Goal: Complete application form: Complete application form

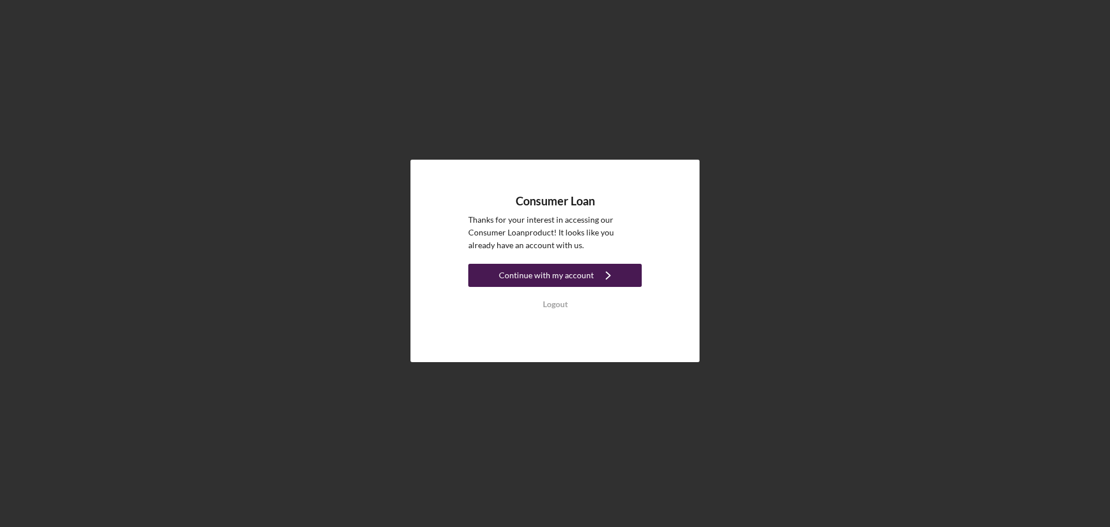
click at [605, 274] on icon "Icon/Navigate" at bounding box center [608, 275] width 29 height 29
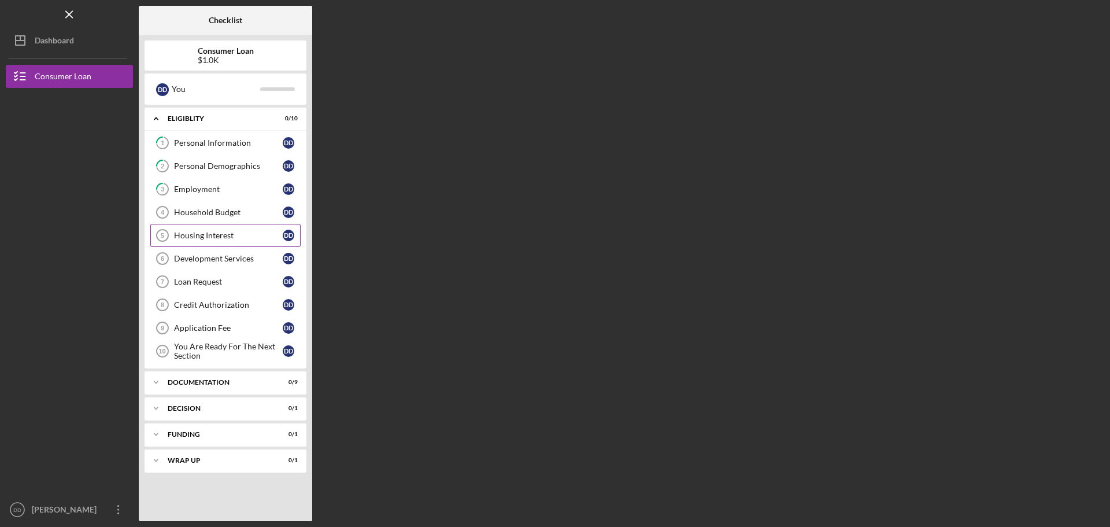
click at [197, 234] on div "Housing Interest" at bounding box center [228, 235] width 109 height 9
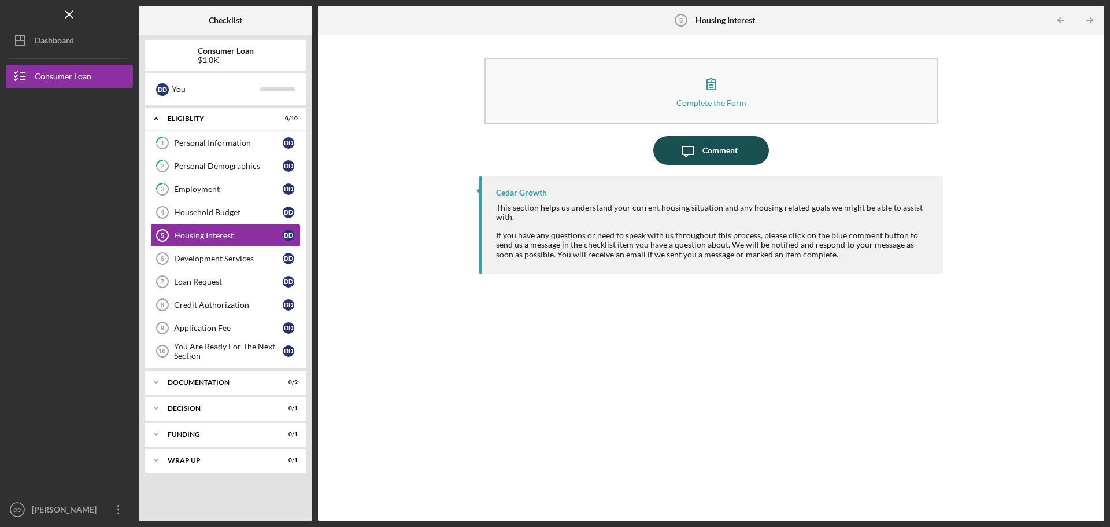
click at [709, 145] on div "Comment" at bounding box center [719, 150] width 35 height 29
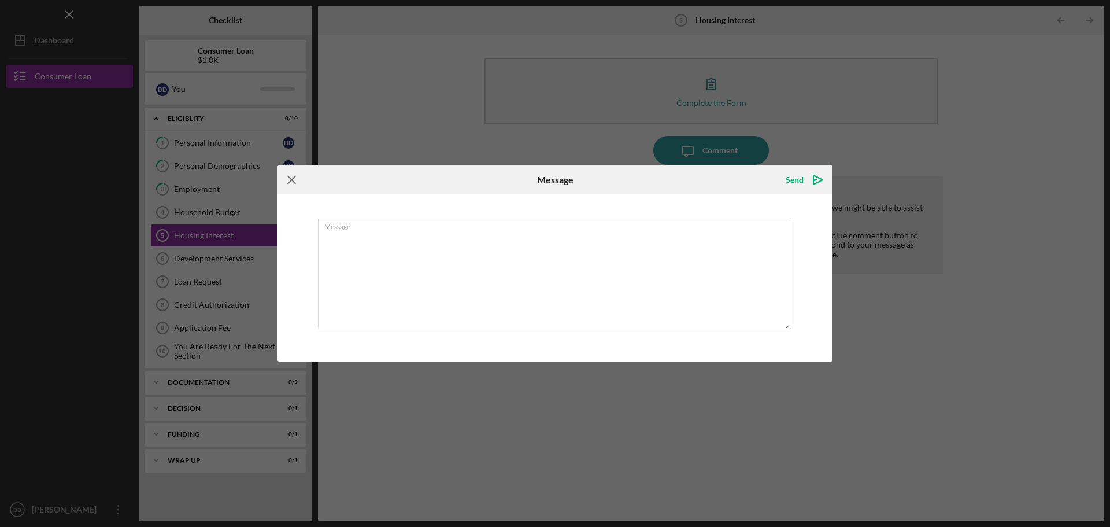
click at [290, 179] on g at bounding box center [292, 180] width 8 height 8
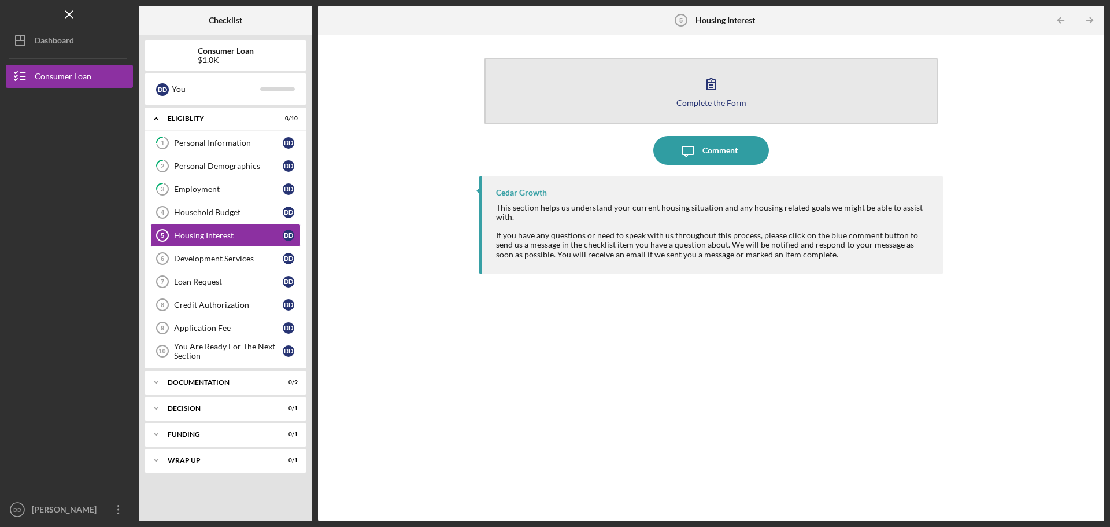
click at [708, 107] on button "Complete the Form Form" at bounding box center [711, 91] width 453 height 66
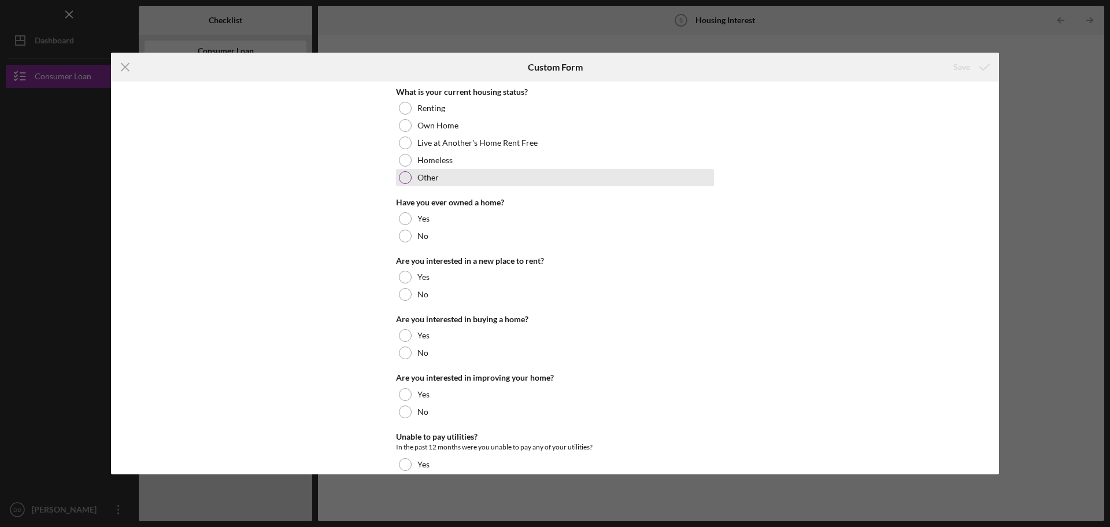
click at [406, 173] on div at bounding box center [405, 177] width 13 height 13
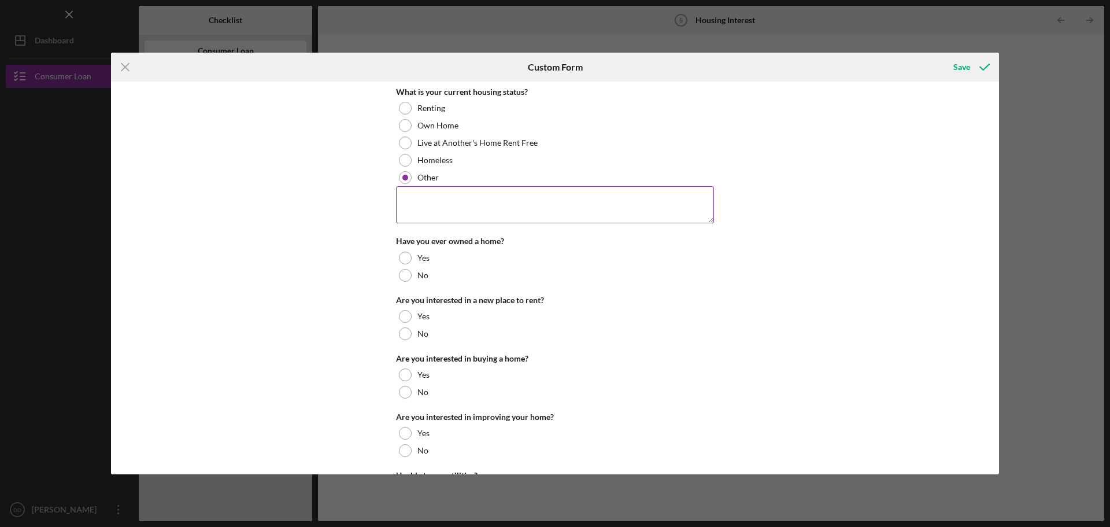
click at [415, 197] on textarea at bounding box center [555, 204] width 318 height 37
type textarea "live with my mom and sister"
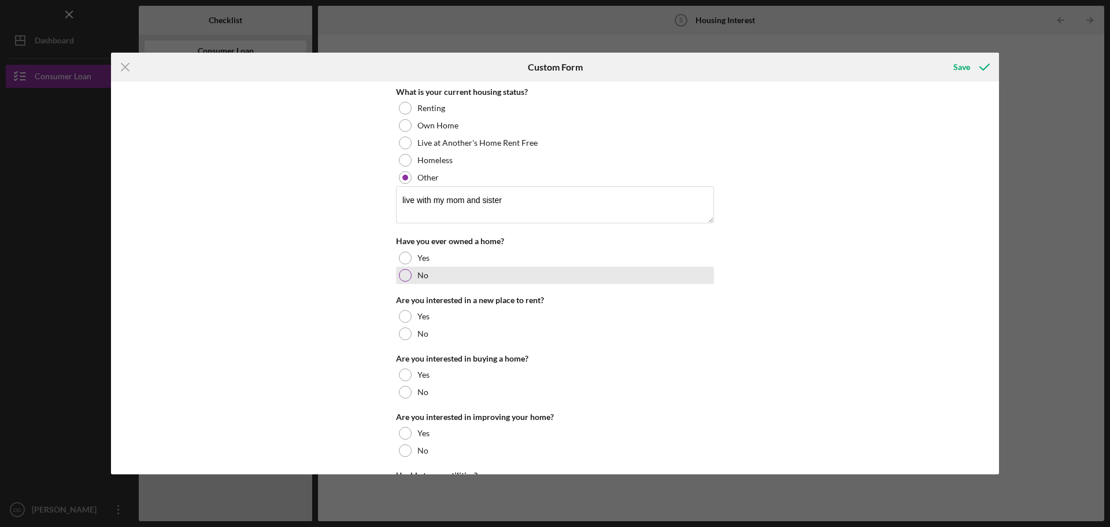
click at [397, 275] on div "No" at bounding box center [555, 275] width 318 height 17
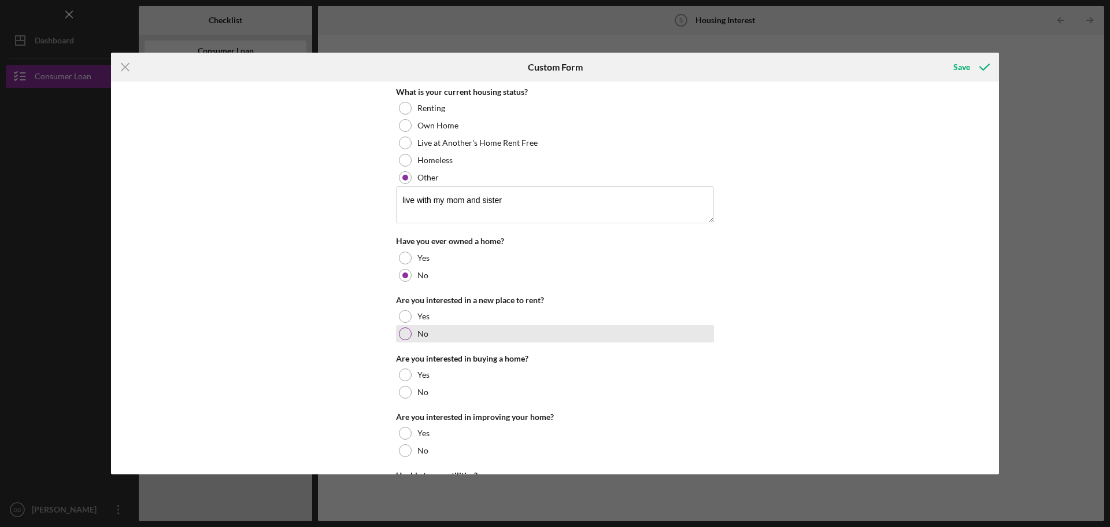
click at [405, 331] on div at bounding box center [405, 333] width 13 height 13
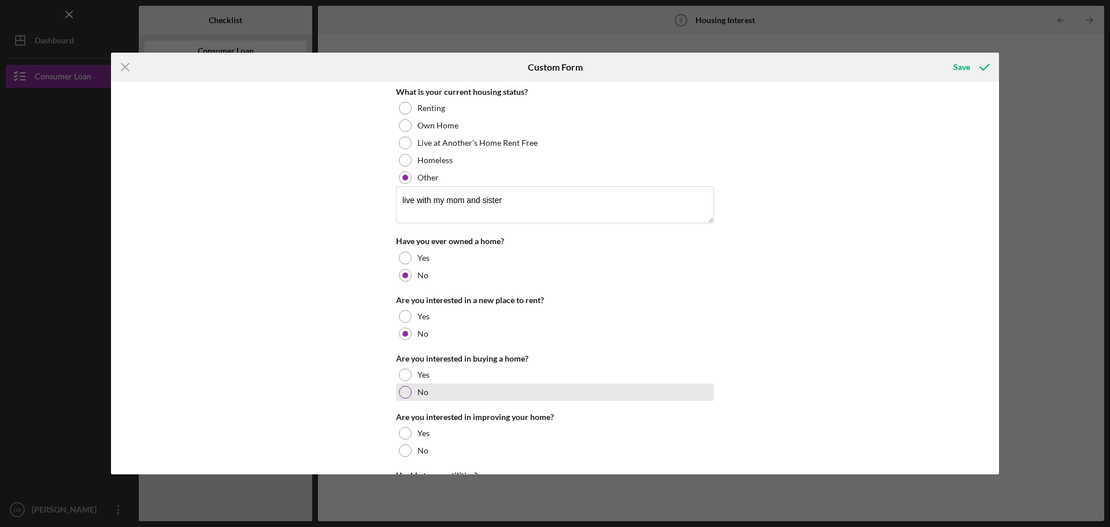
click at [403, 399] on div "No" at bounding box center [555, 391] width 318 height 17
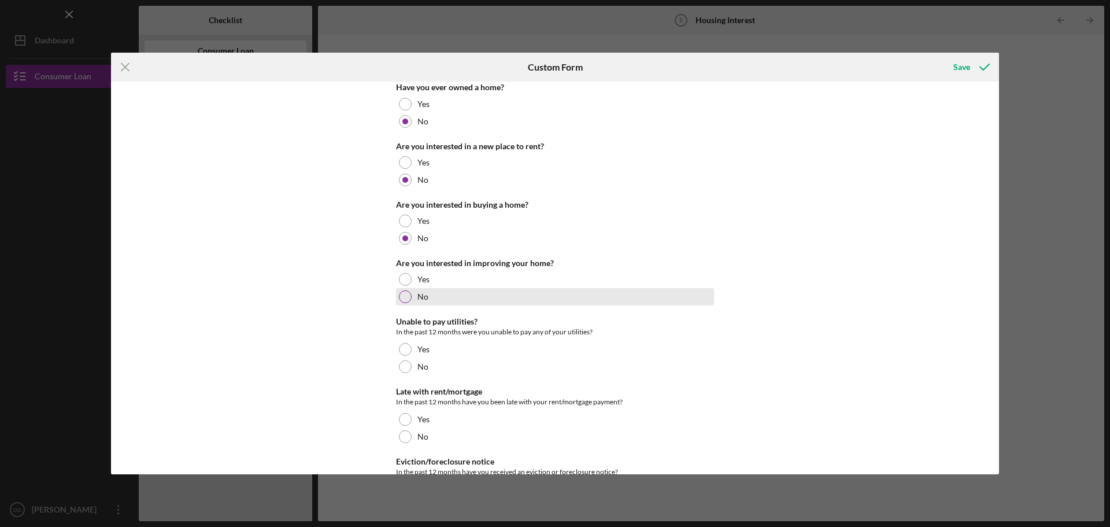
scroll to position [173, 0]
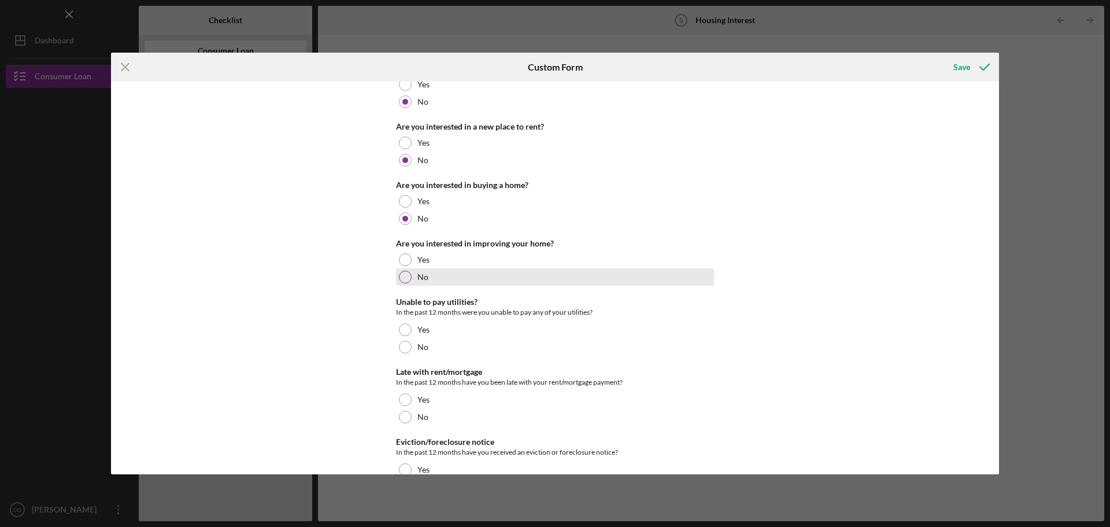
click at [407, 275] on div at bounding box center [405, 277] width 13 height 13
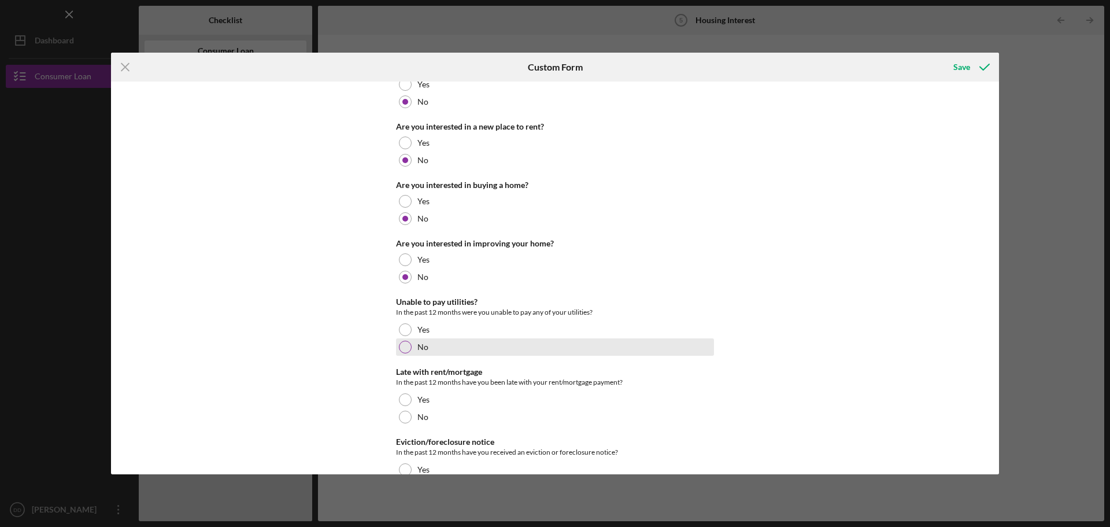
click at [405, 347] on div at bounding box center [405, 347] width 13 height 13
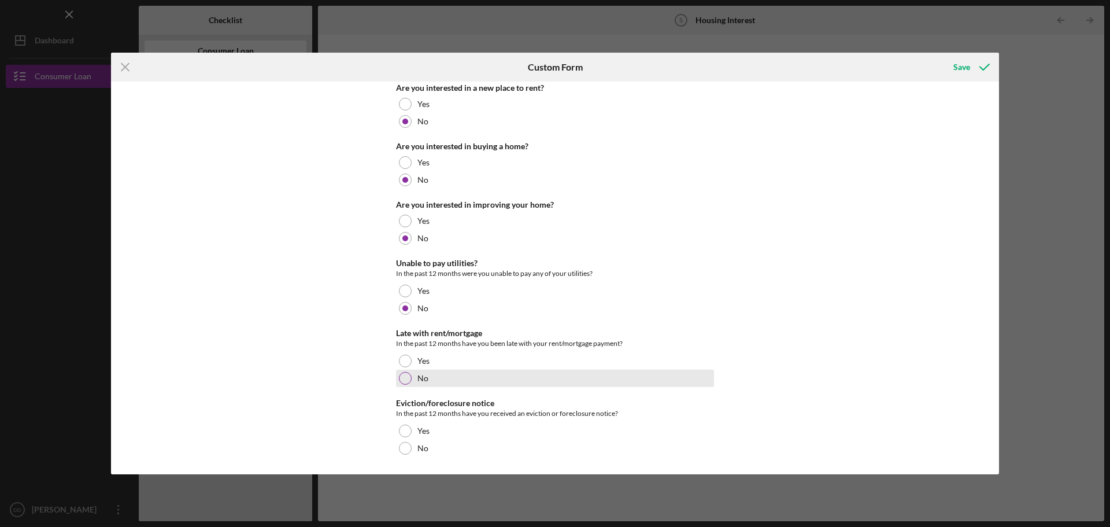
click at [409, 376] on div at bounding box center [405, 378] width 13 height 13
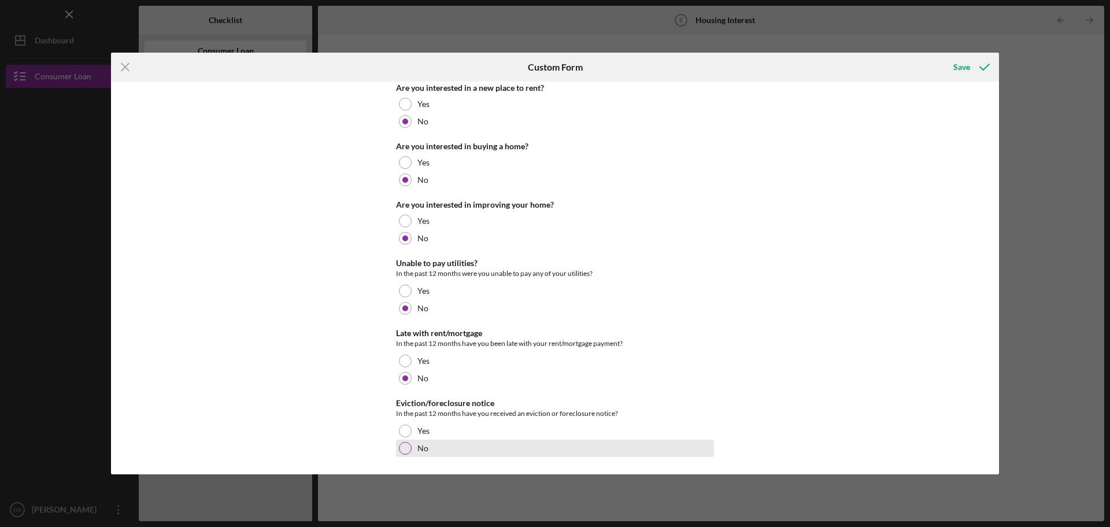
click at [405, 444] on div at bounding box center [405, 448] width 13 height 13
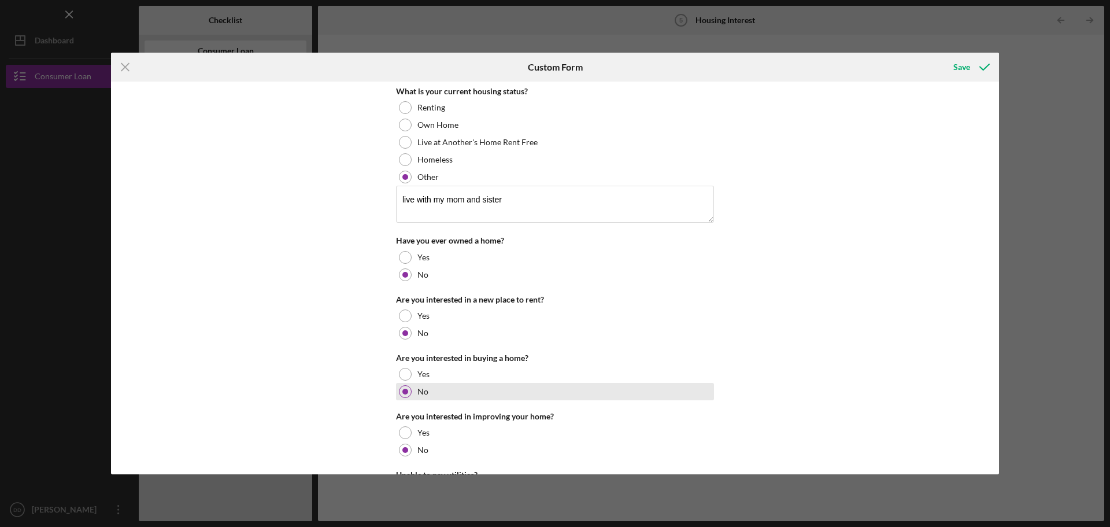
scroll to position [0, 0]
click at [958, 64] on div "Save" at bounding box center [961, 67] width 17 height 23
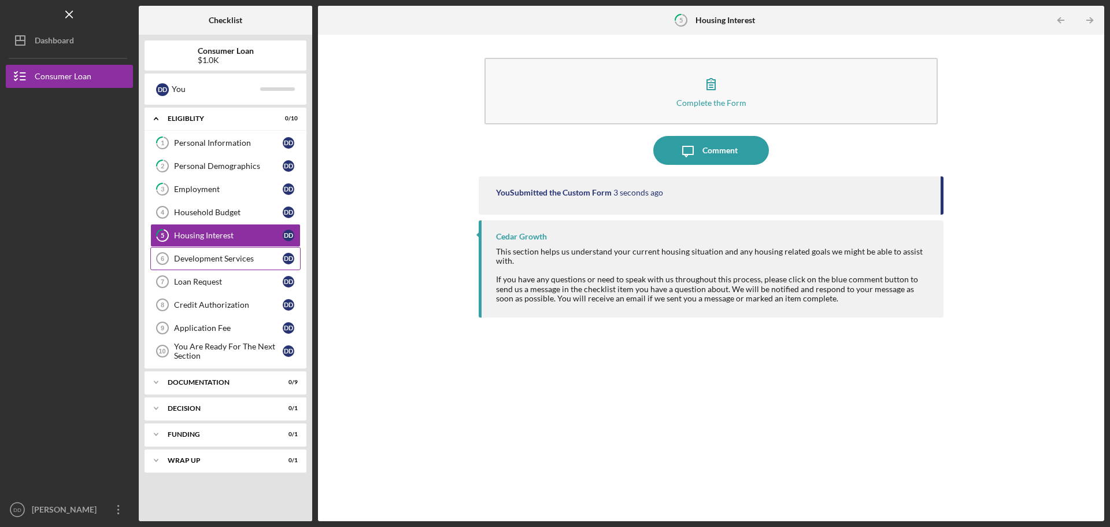
click at [202, 263] on div "Development Services" at bounding box center [228, 258] width 109 height 9
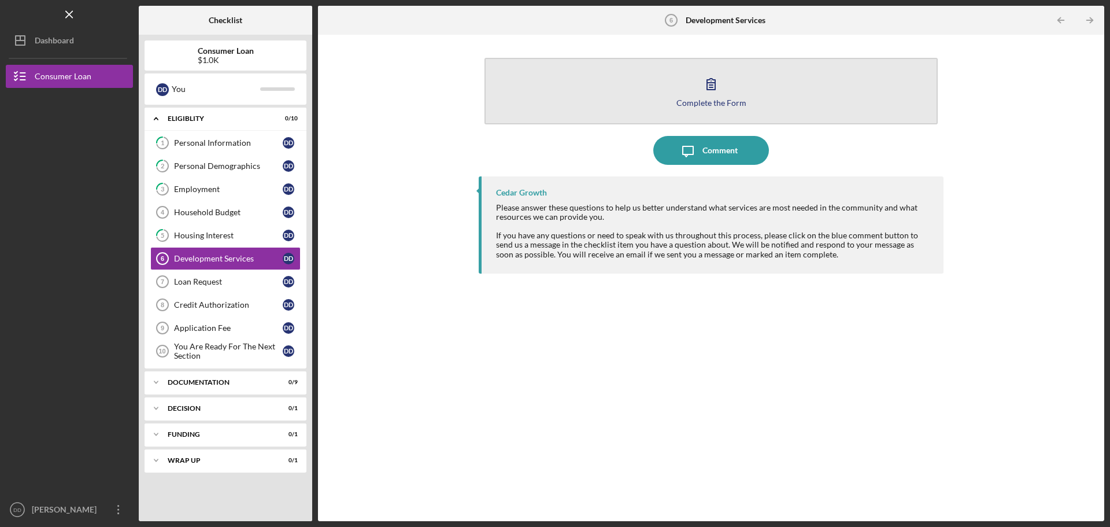
click at [708, 97] on icon "button" at bounding box center [711, 83] width 29 height 29
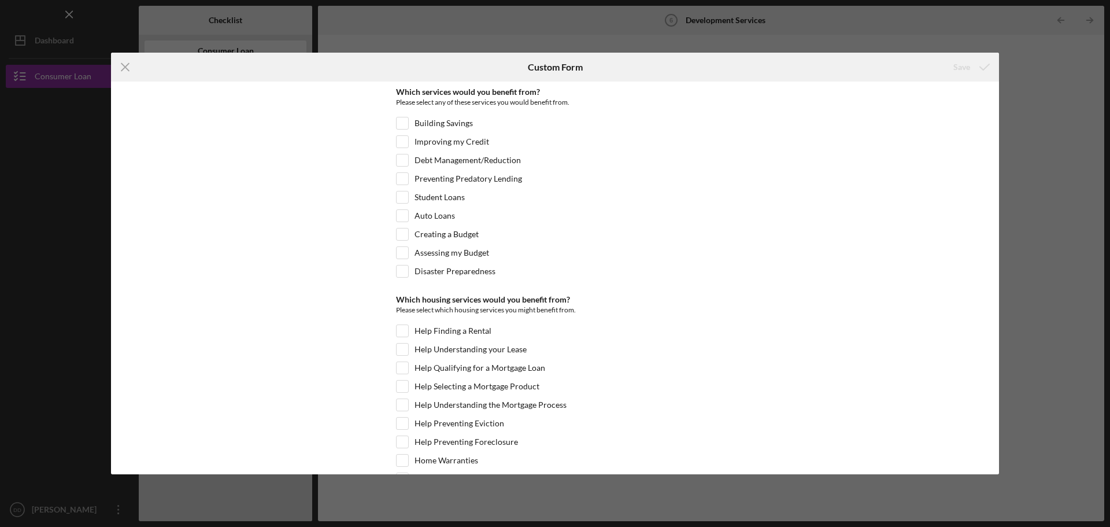
click at [707, 101] on div "Please select any of these services you would benefit from." at bounding box center [555, 104] width 318 height 14
click at [893, 56] on div "Save" at bounding box center [851, 67] width 296 height 29
click at [1030, 56] on div "Icon/Menu Close Custom Form Save Which services would you benefit from? Please …" at bounding box center [555, 263] width 1110 height 527
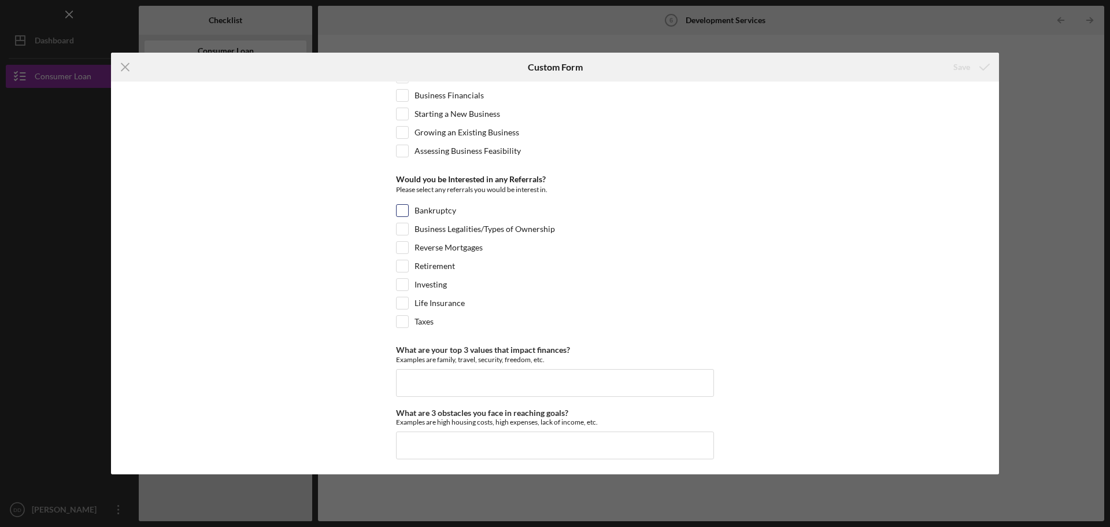
scroll to position [501, 0]
click at [481, 367] on input "What are your top 3 values that impact finances?" at bounding box center [555, 381] width 318 height 28
type input "b"
type input "making sure everything is paid on time taking care of my credit"
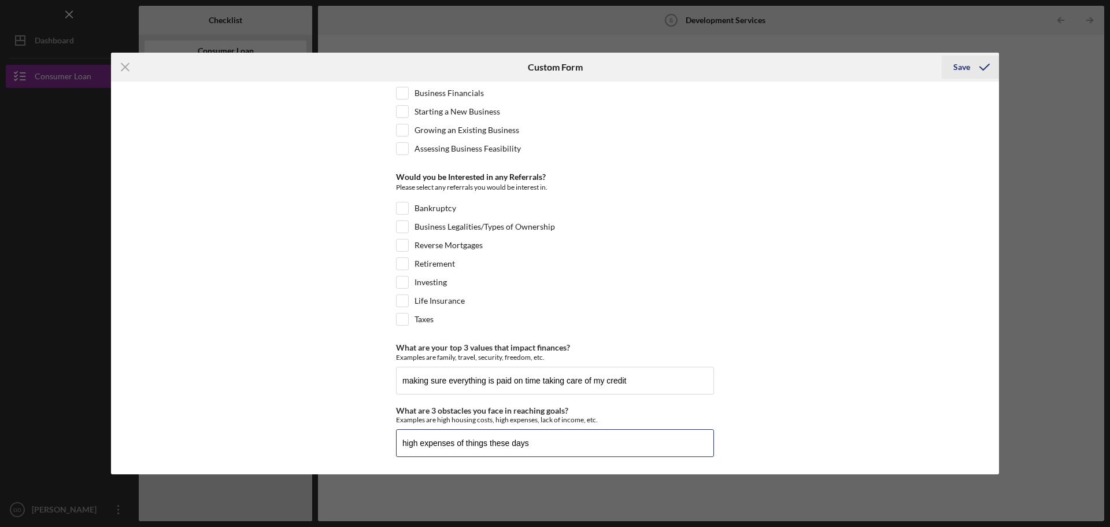
type input "high expenses of things these days"
click at [978, 65] on icon "submit" at bounding box center [984, 67] width 29 height 29
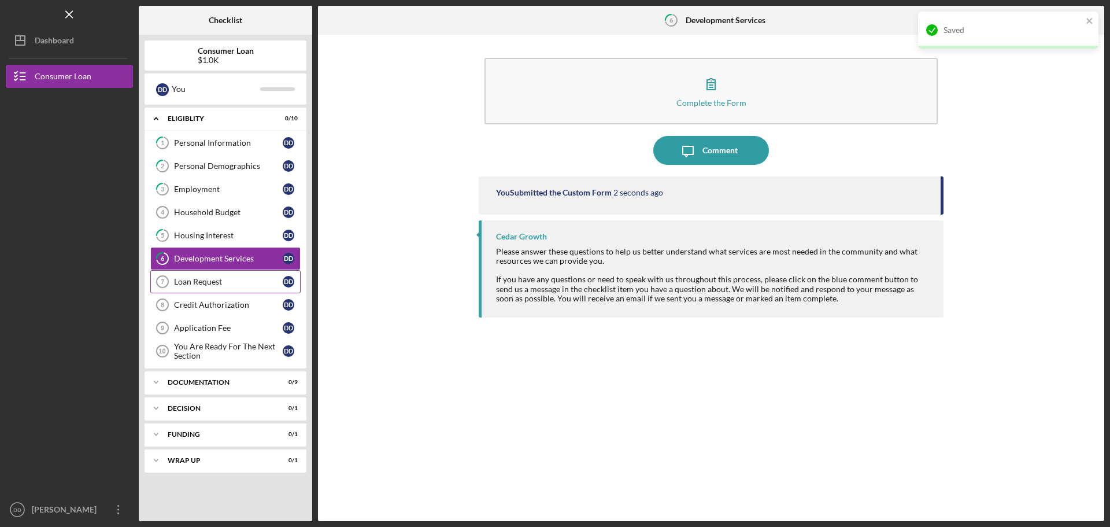
click at [193, 282] on div "Loan Request" at bounding box center [228, 281] width 109 height 9
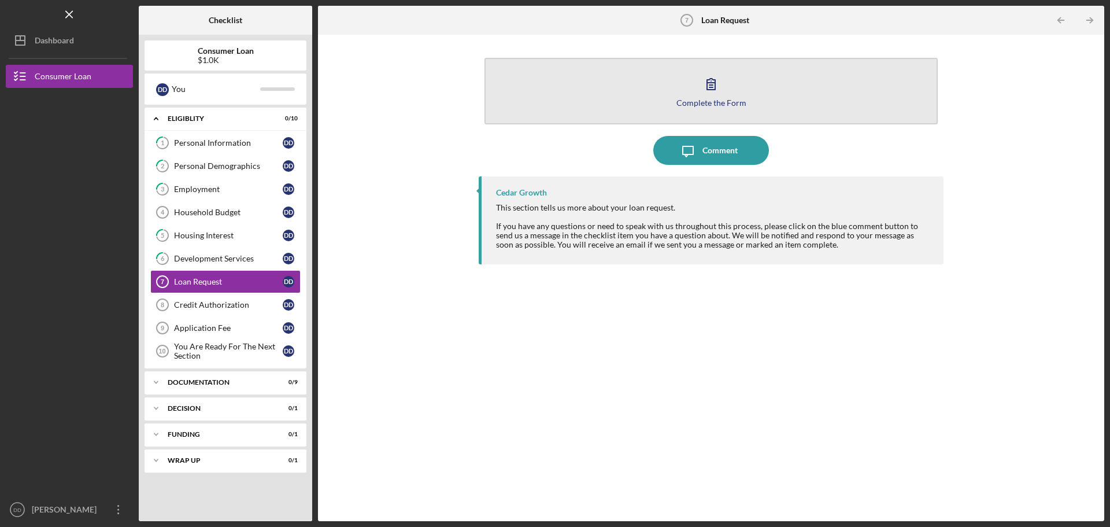
click at [737, 101] on div "Complete the Form" at bounding box center [711, 102] width 70 height 9
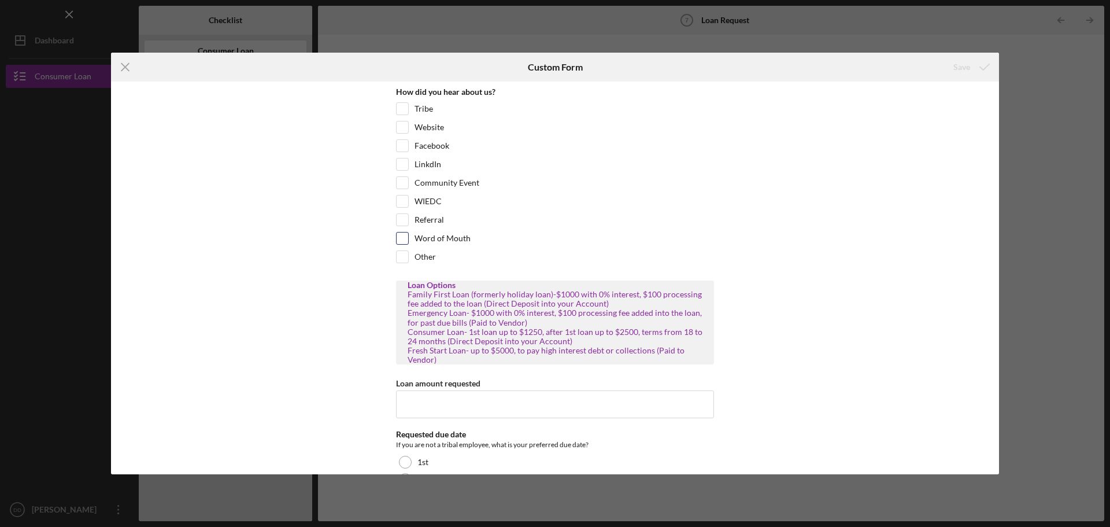
click at [401, 239] on input "Word of Mouth" at bounding box center [403, 238] width 12 height 12
checkbox input "true"
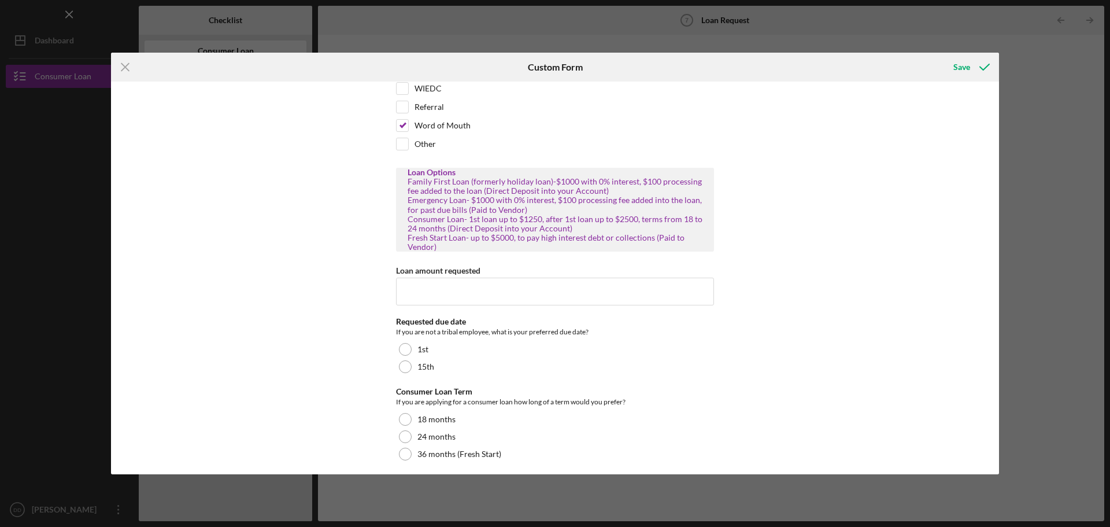
scroll to position [116, 0]
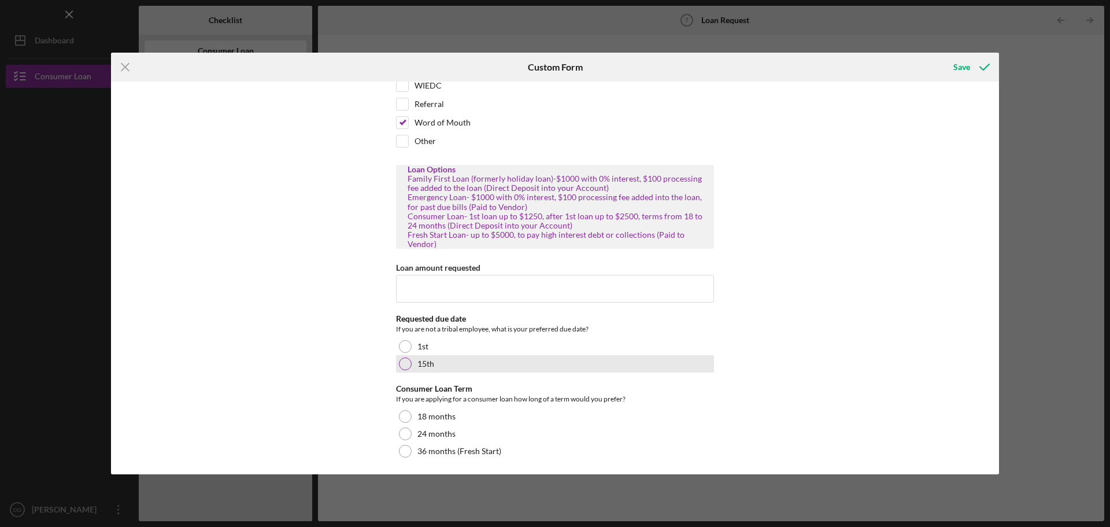
click at [409, 361] on div at bounding box center [405, 363] width 13 height 13
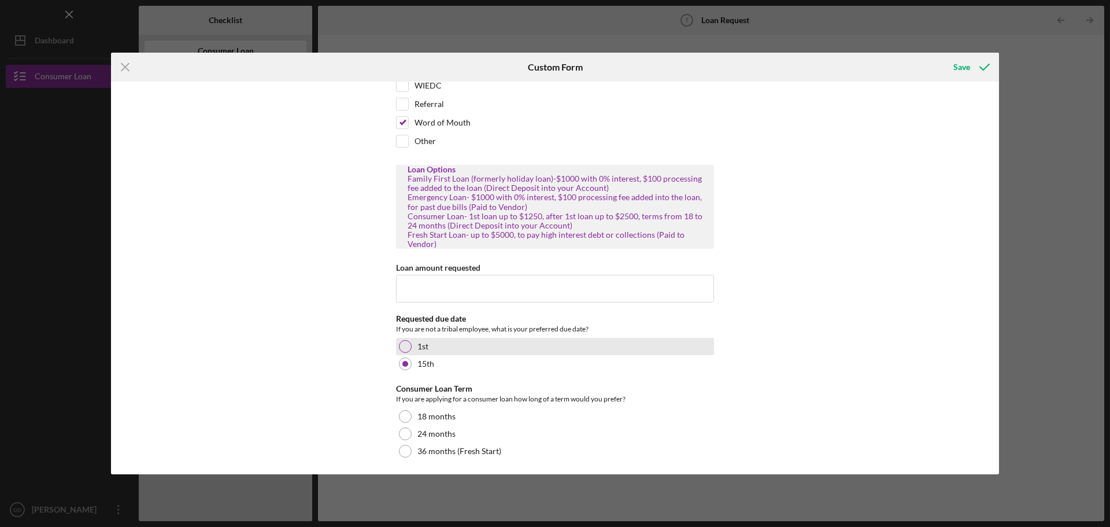
scroll to position [119, 0]
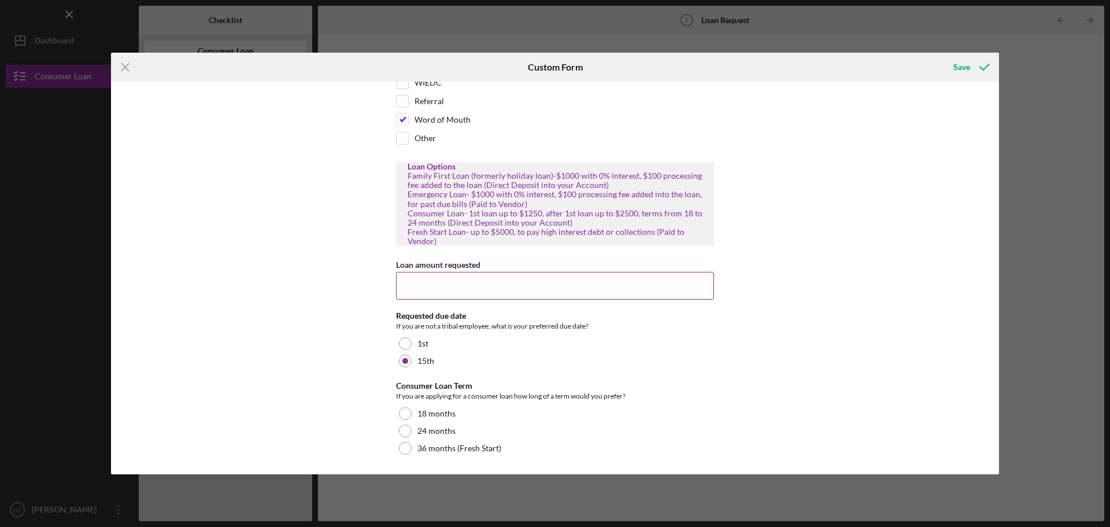
click at [420, 287] on input "Loan amount requested" at bounding box center [555, 286] width 318 height 28
type input "1000.00"
click at [763, 352] on div "How did you hear about us? Tribe Website Facebook LinkdIn Community Event WIEDC…" at bounding box center [555, 278] width 888 height 393
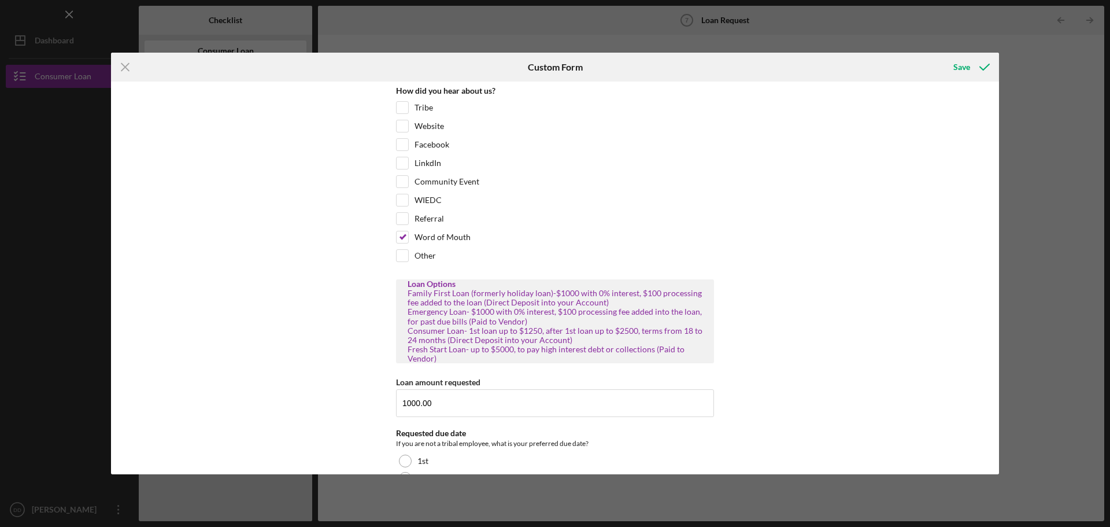
scroll to position [0, 0]
click at [963, 68] on div "Save" at bounding box center [961, 67] width 17 height 23
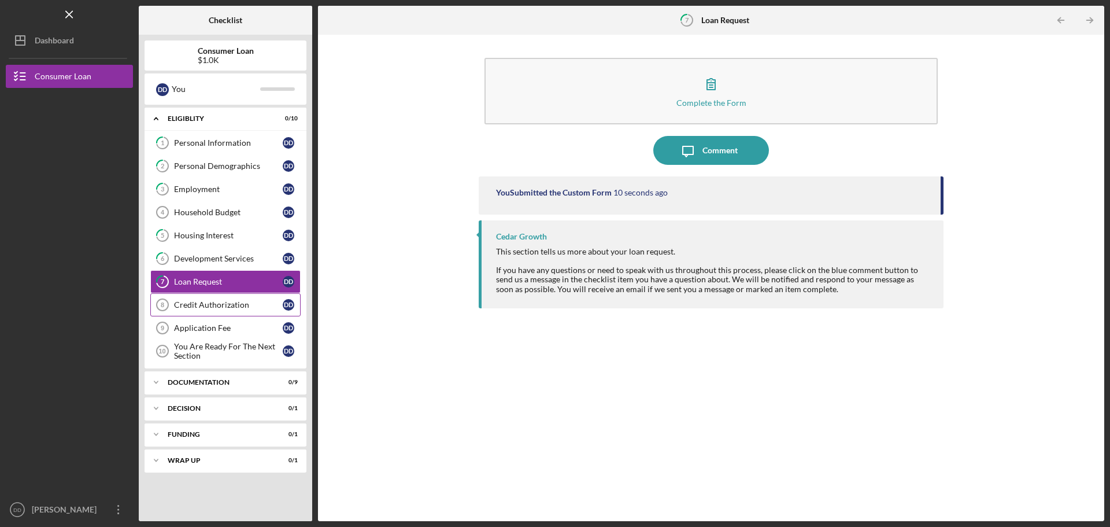
click at [216, 300] on div "Credit Authorization" at bounding box center [228, 304] width 109 height 9
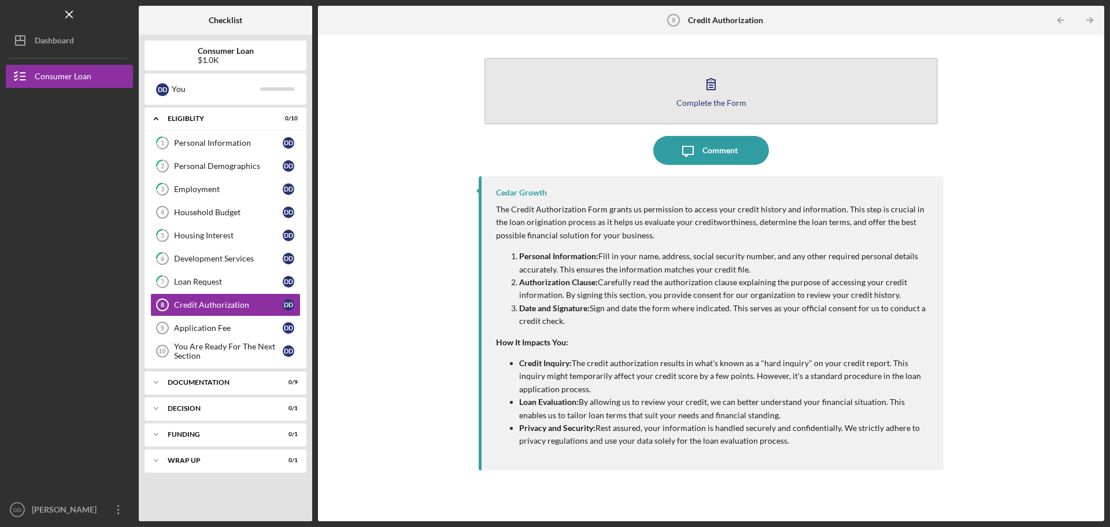
click at [736, 98] on div "Complete the Form" at bounding box center [711, 102] width 70 height 9
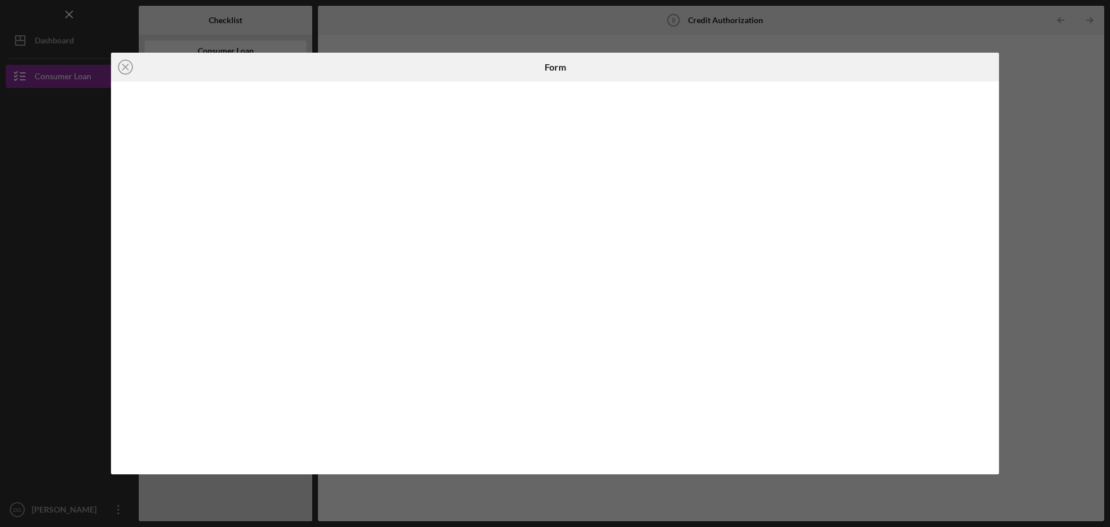
drag, startPoint x: 994, startPoint y: 205, endPoint x: 1051, endPoint y: 207, distance: 56.1
click at [1001, 206] on div "Icon/Close Form" at bounding box center [555, 263] width 1110 height 527
click at [1068, 201] on div "Icon/Close Form" at bounding box center [555, 263] width 1110 height 527
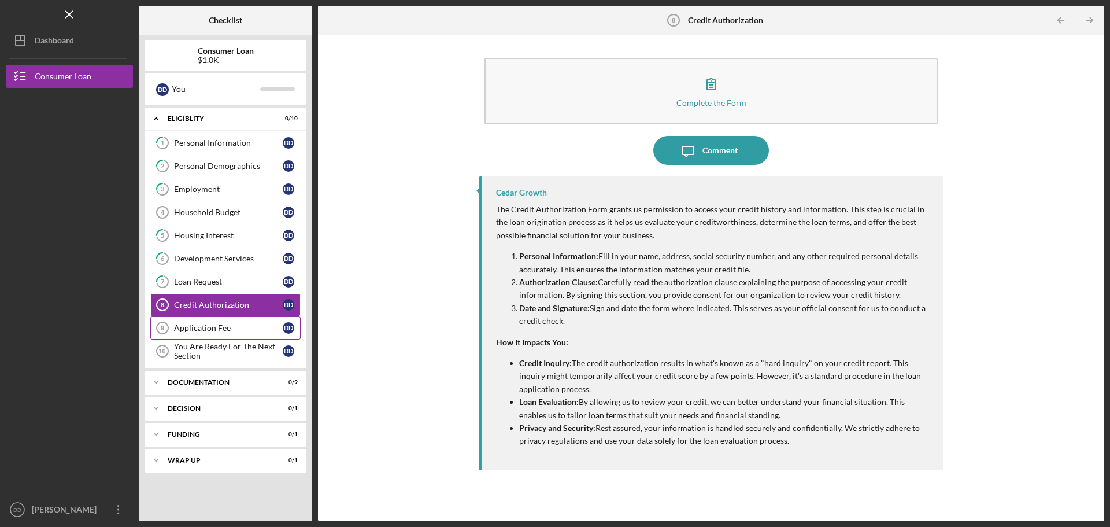
click at [220, 330] on div "Application Fee" at bounding box center [228, 327] width 109 height 9
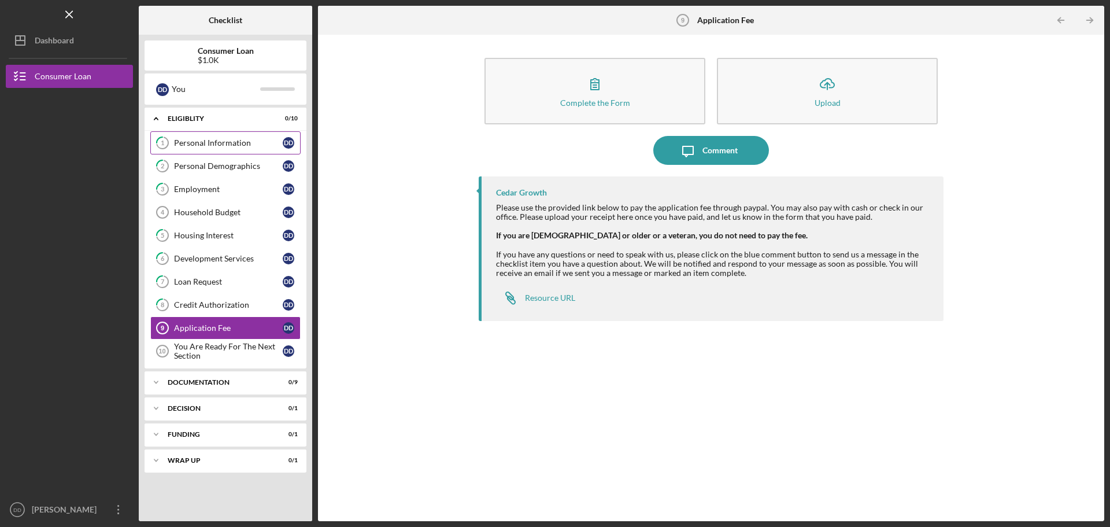
click at [208, 137] on link "1 Personal Information D D" at bounding box center [225, 142] width 150 height 23
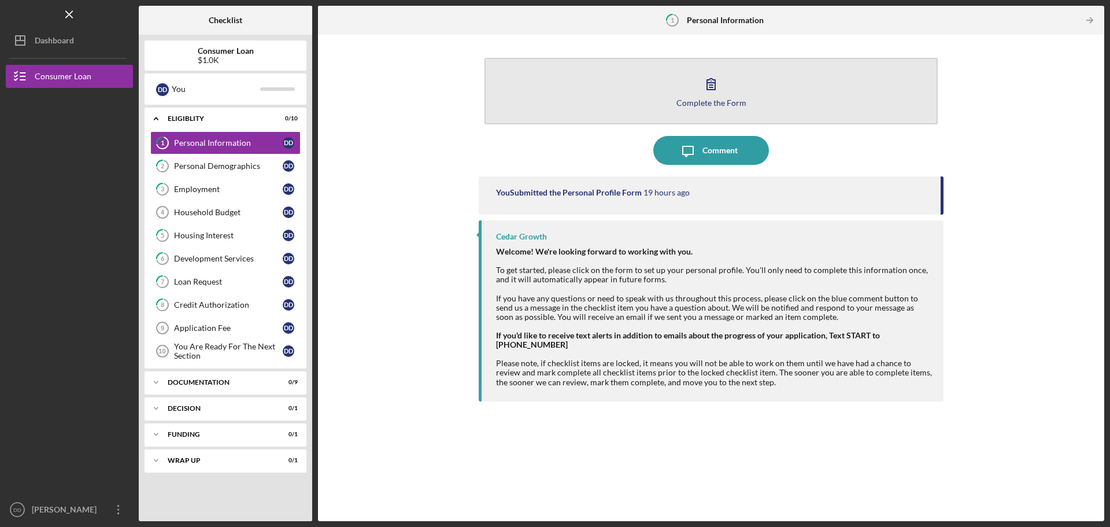
click at [716, 88] on icon "button" at bounding box center [711, 83] width 29 height 29
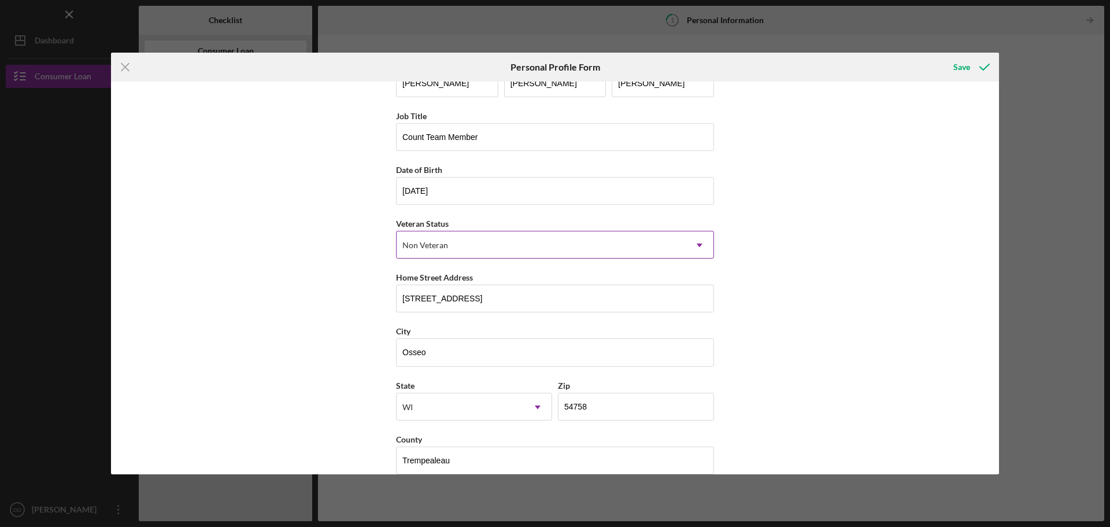
scroll to position [50, 0]
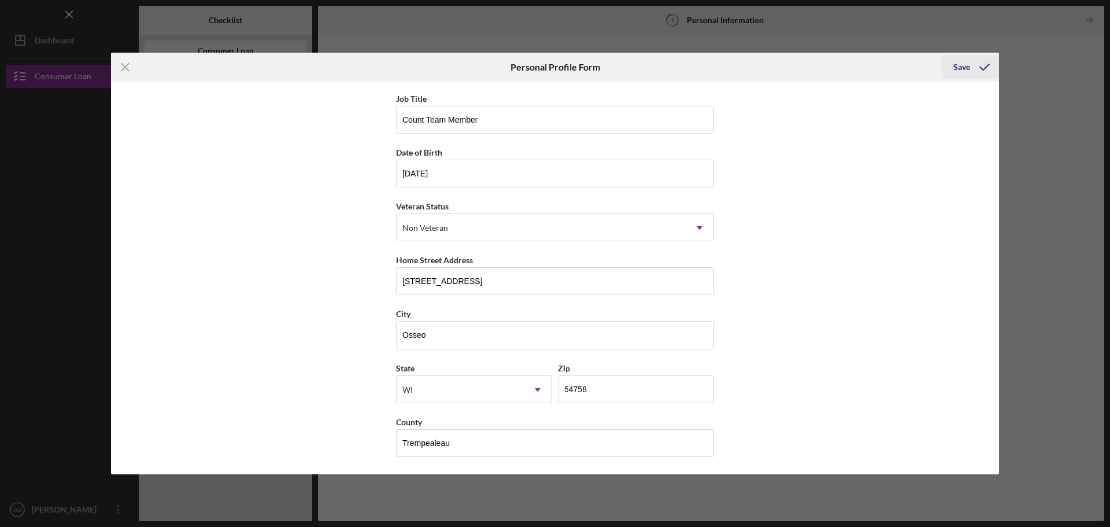
click at [949, 69] on button "Save" at bounding box center [970, 67] width 57 height 23
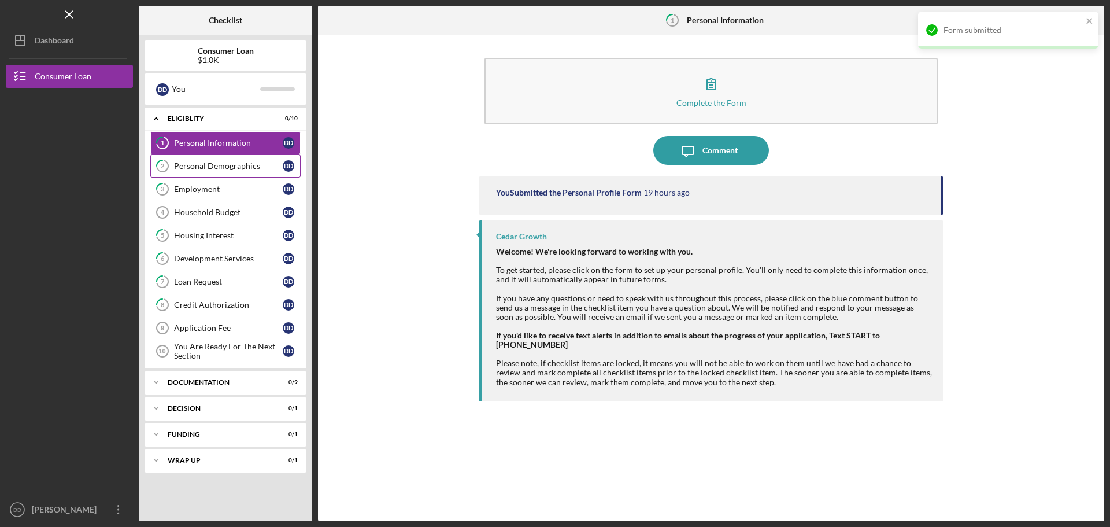
click at [193, 167] on div "Personal Demographics" at bounding box center [228, 165] width 109 height 9
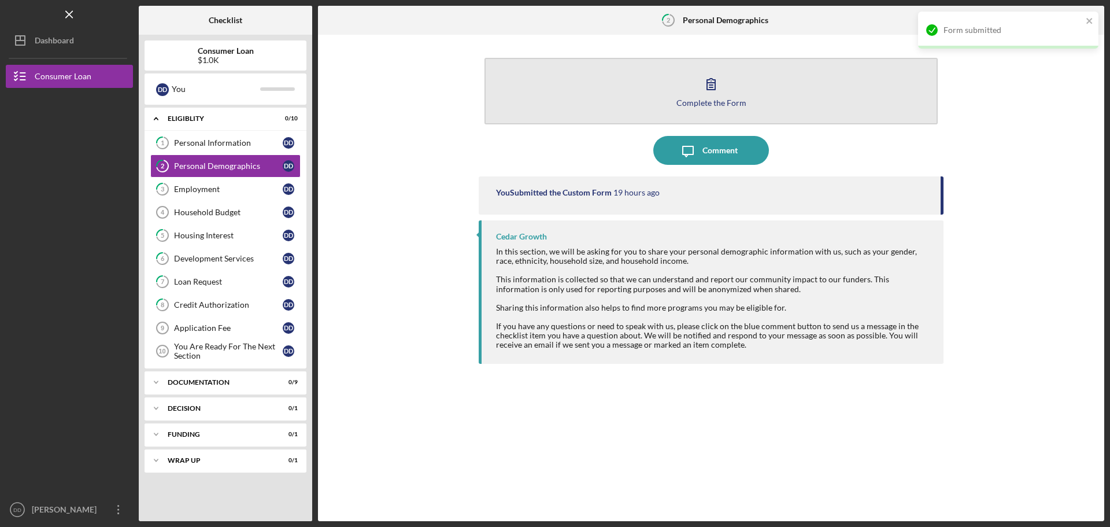
click at [717, 105] on div "Complete the Form" at bounding box center [711, 102] width 70 height 9
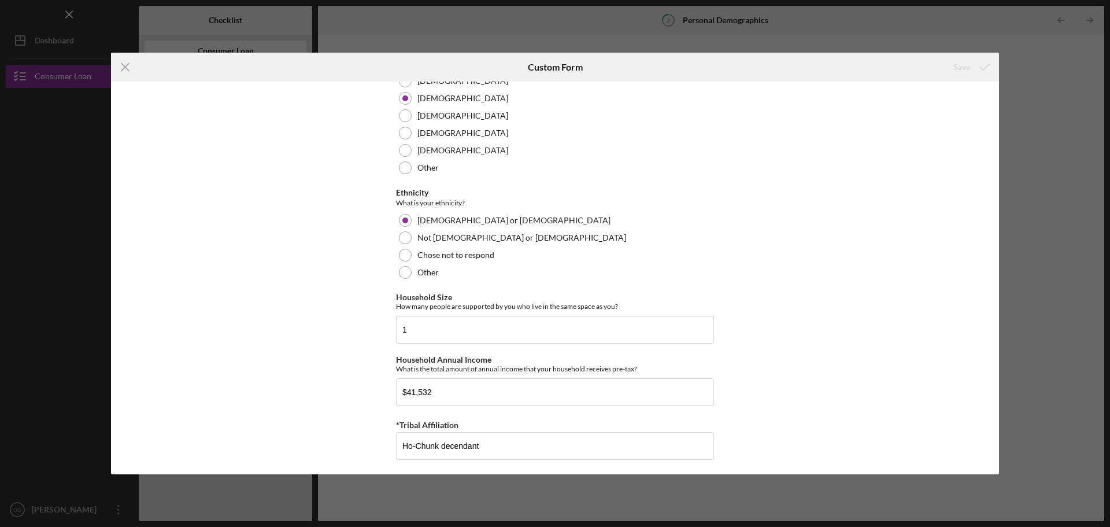
scroll to position [650, 0]
click at [1026, 52] on div "Icon/Menu Close Custom Form Save Demographic Information Marital Status Please …" at bounding box center [555, 263] width 1110 height 527
click at [412, 327] on input "1" at bounding box center [555, 327] width 318 height 28
type input "1"
click at [471, 445] on input "Ho-Chunk decendant" at bounding box center [555, 443] width 318 height 28
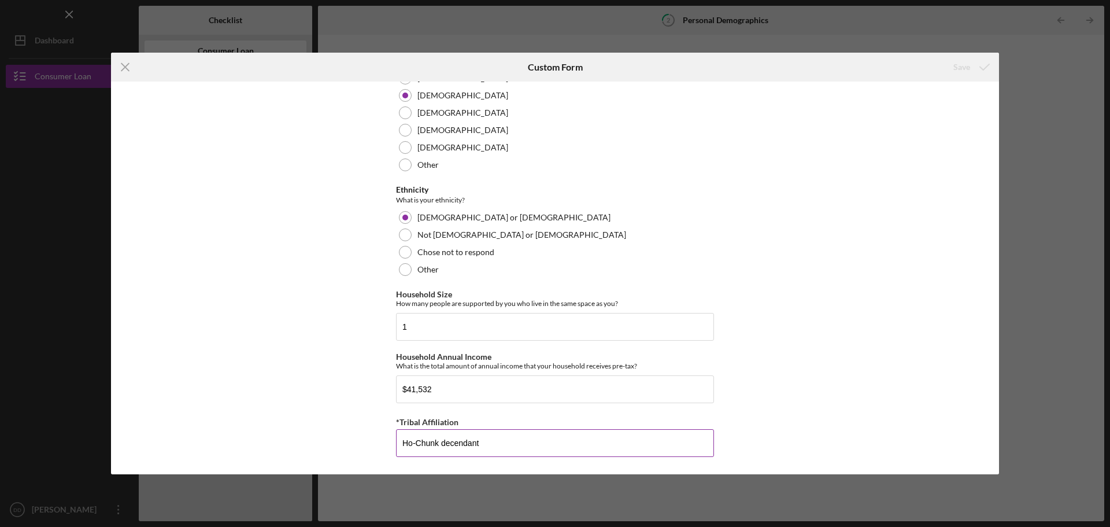
click at [494, 439] on input "Ho-Chunk decendant" at bounding box center [555, 443] width 318 height 28
drag, startPoint x: 481, startPoint y: 440, endPoint x: 439, endPoint y: 443, distance: 41.7
click at [439, 443] on input "Ho-Chunk decendant" at bounding box center [555, 443] width 318 height 28
type input "[PERSON_NAME] descendant"
click at [957, 62] on div "Save" at bounding box center [961, 67] width 17 height 23
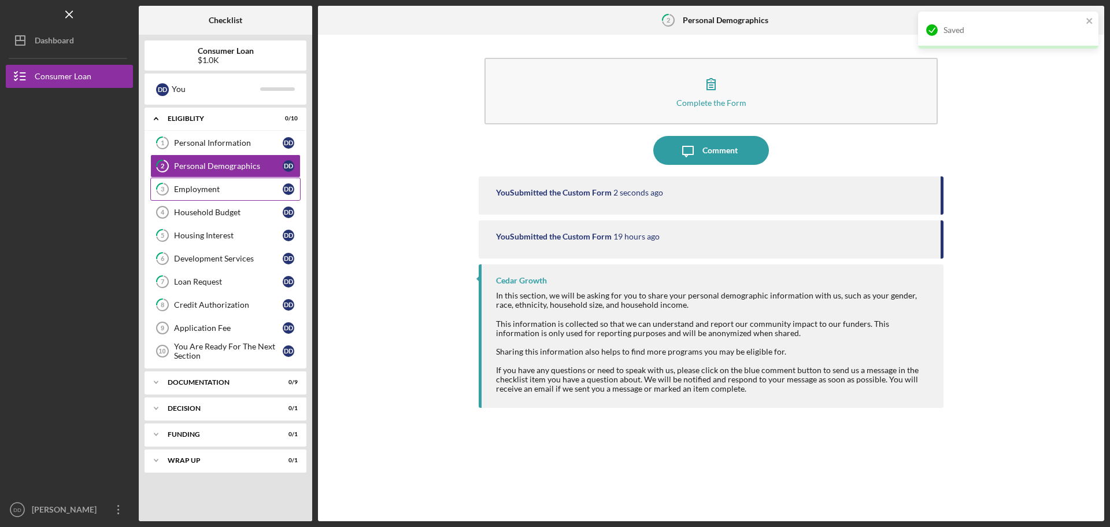
click at [197, 191] on div "Employment" at bounding box center [228, 188] width 109 height 9
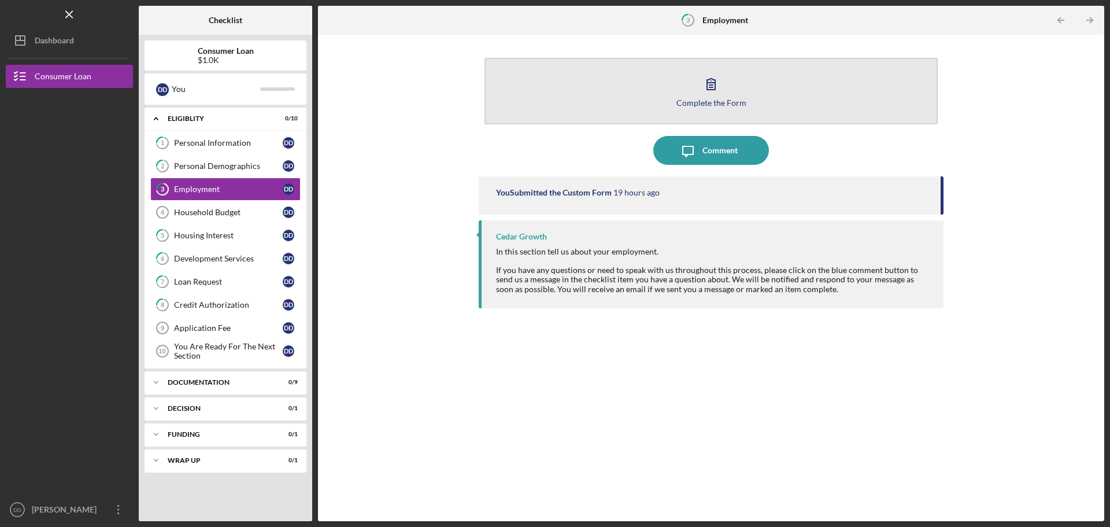
click at [731, 101] on div "Complete the Form" at bounding box center [711, 102] width 70 height 9
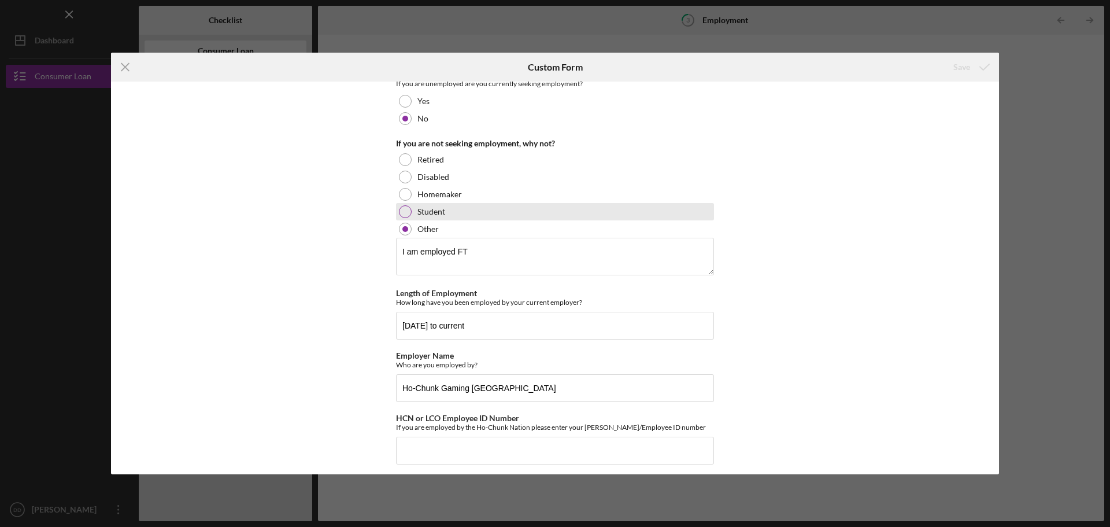
scroll to position [136, 0]
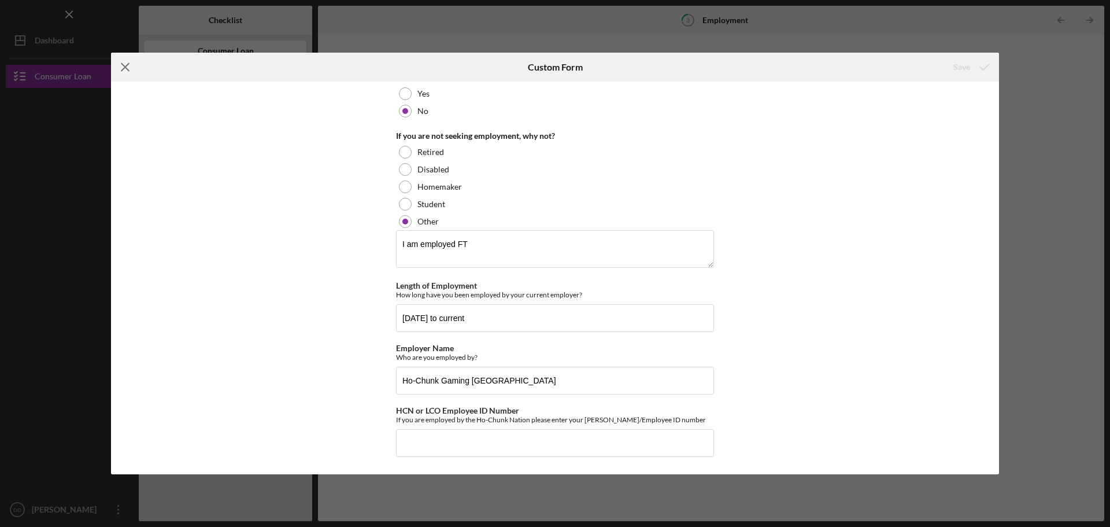
click at [130, 66] on icon "Icon/Menu Close" at bounding box center [125, 67] width 29 height 29
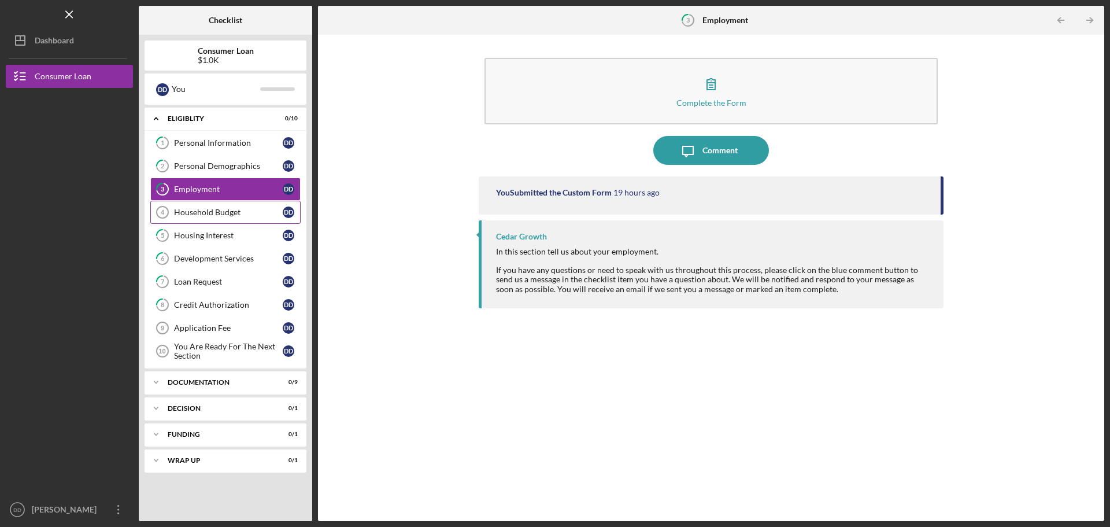
click at [215, 216] on div "Household Budget" at bounding box center [228, 212] width 109 height 9
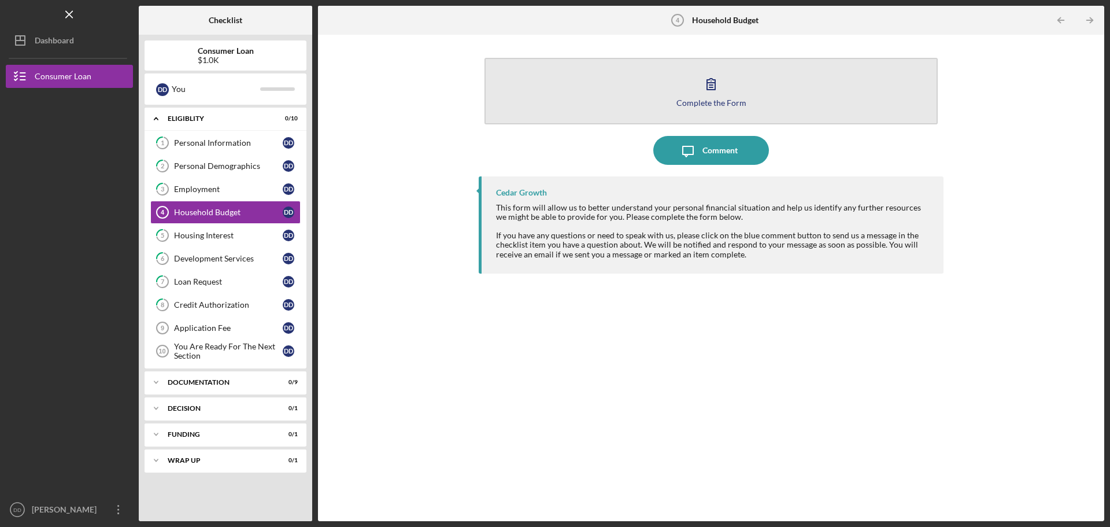
click at [722, 105] on div "Complete the Form" at bounding box center [711, 102] width 70 height 9
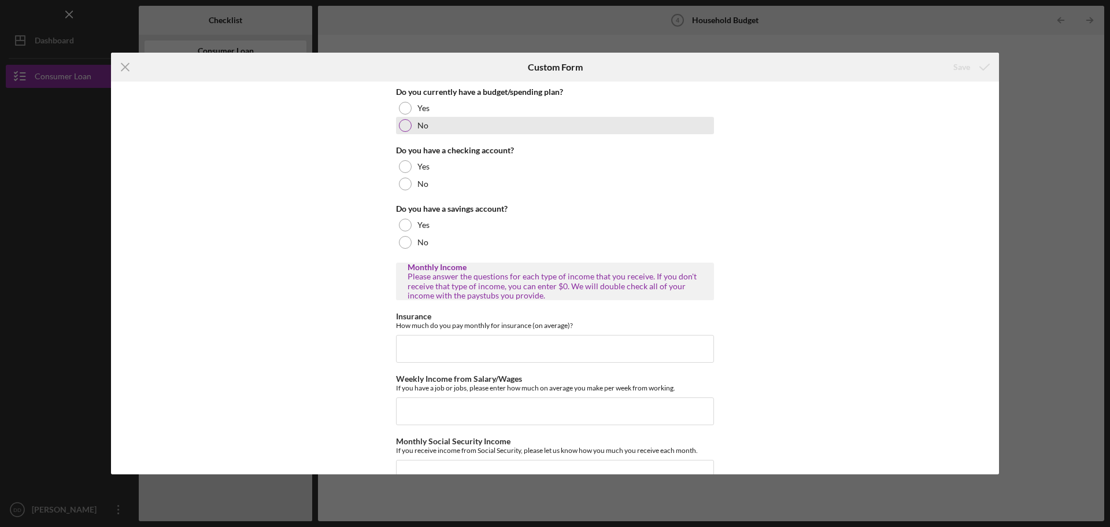
click at [404, 123] on div at bounding box center [405, 125] width 13 height 13
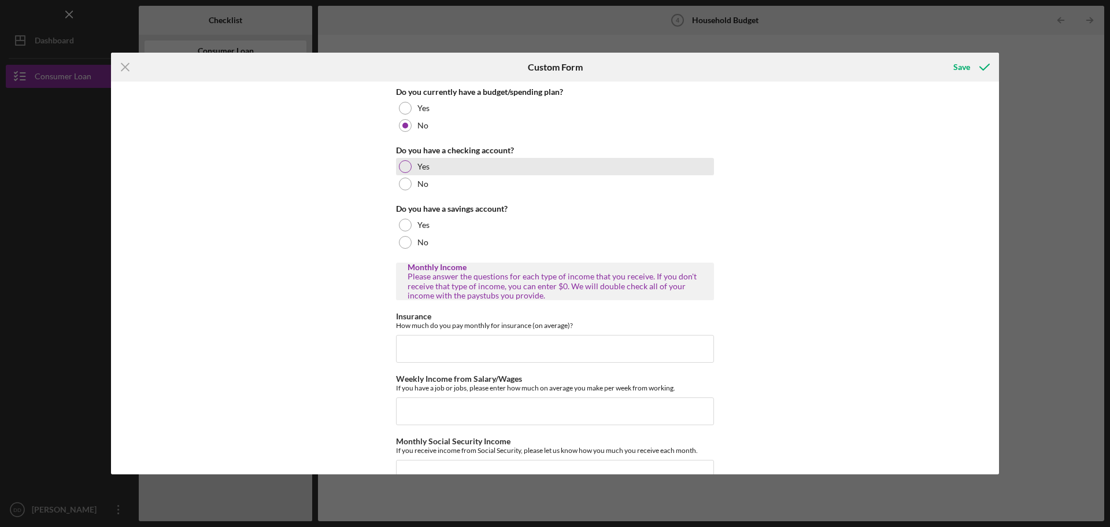
click at [404, 164] on div at bounding box center [405, 166] width 13 height 13
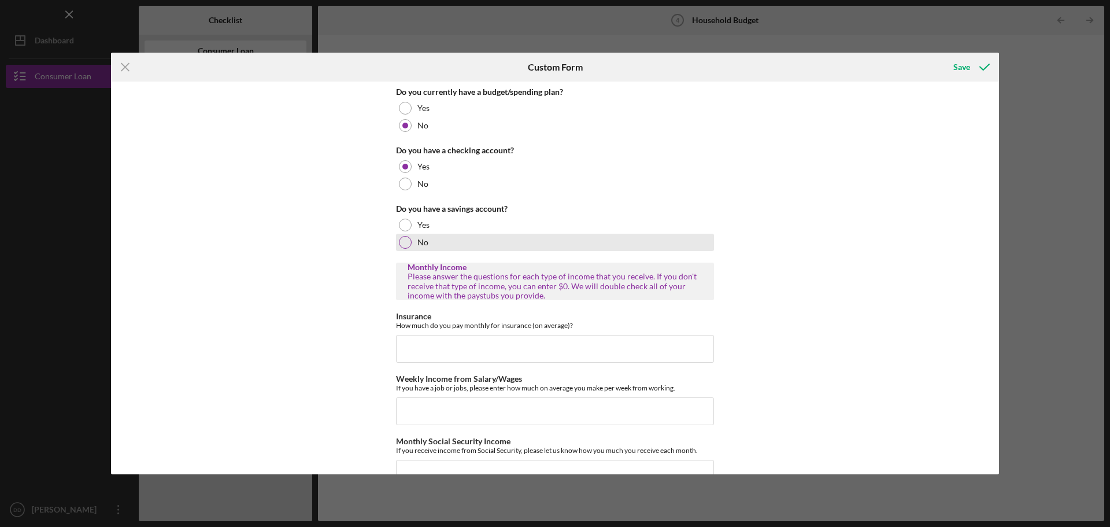
click at [397, 237] on div "No" at bounding box center [555, 242] width 318 height 17
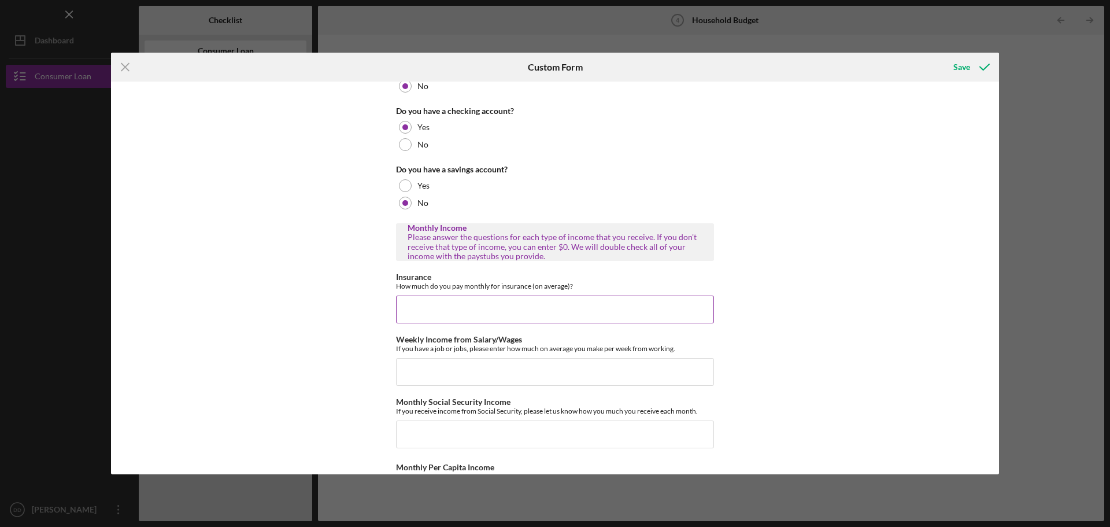
scroll to position [58, 0]
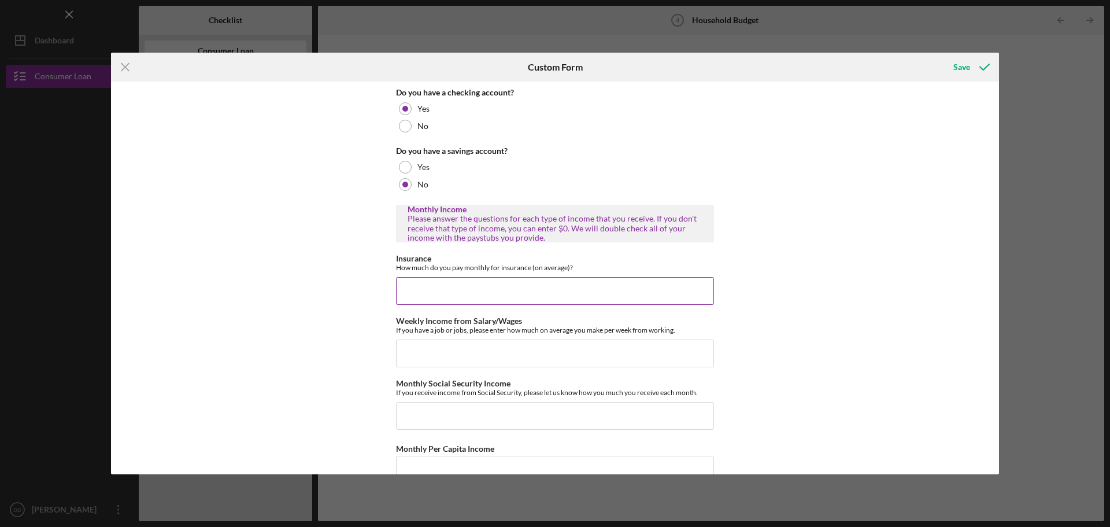
click at [429, 284] on input "Insurance" at bounding box center [555, 291] width 318 height 28
type input "$180.00"
click at [502, 351] on input "Weekly Income from Salary/Wages" at bounding box center [555, 353] width 318 height 28
type input "$629.00"
click at [557, 411] on input "Monthly Social Security Income" at bounding box center [555, 416] width 318 height 28
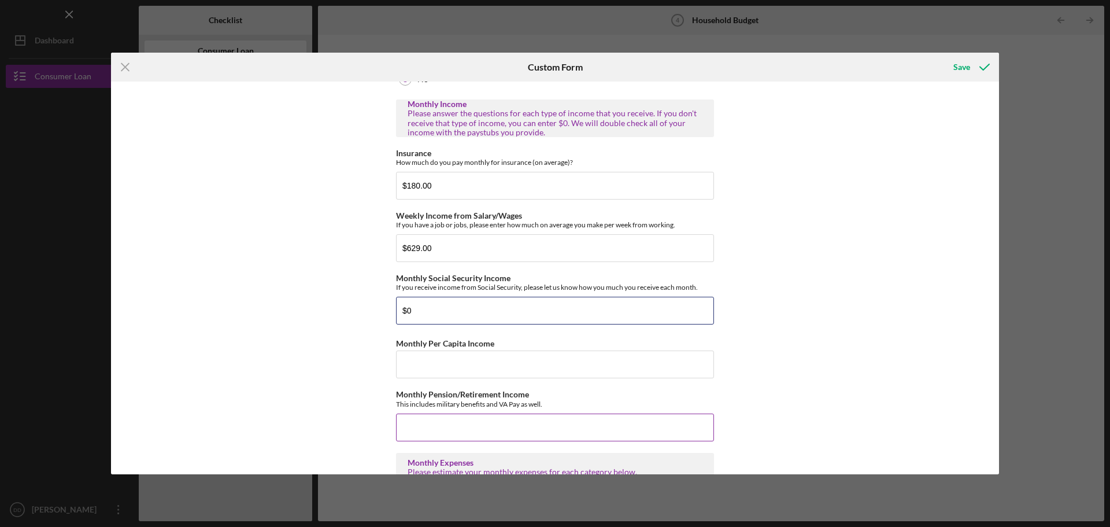
scroll to position [173, 0]
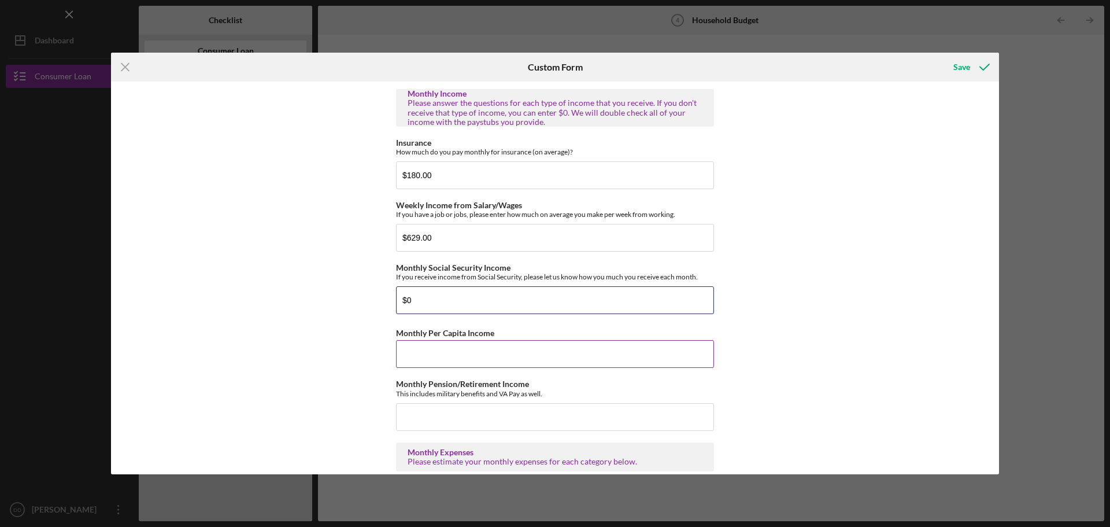
type input "$0"
click at [492, 339] on div "Monthly Per Capita Income" at bounding box center [555, 333] width 318 height 14
click at [495, 347] on input "Monthly Per Capita Income" at bounding box center [555, 354] width 318 height 28
type input "$0"
click at [503, 414] on input "Monthly Pension/Retirement Income" at bounding box center [555, 417] width 318 height 28
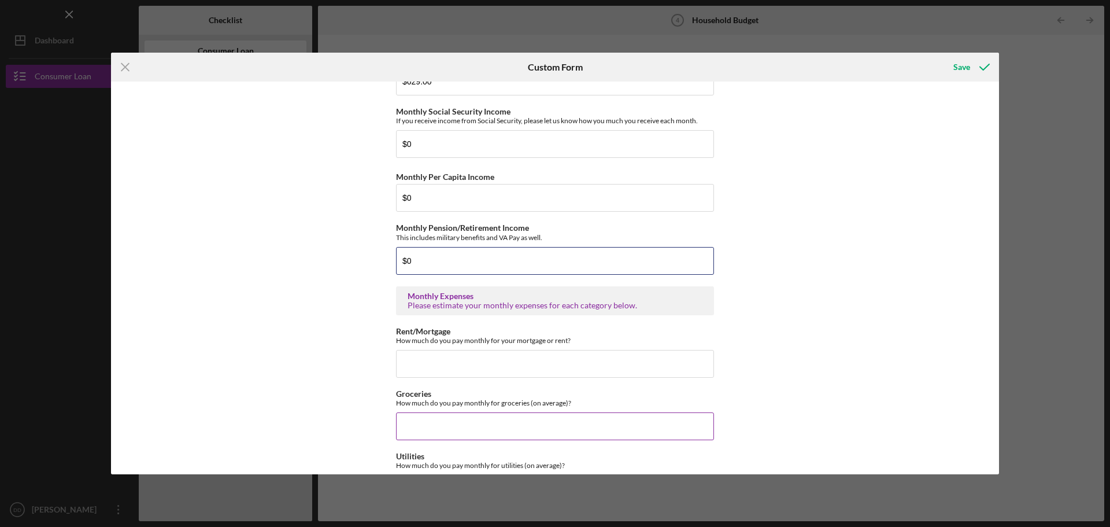
scroll to position [347, 0]
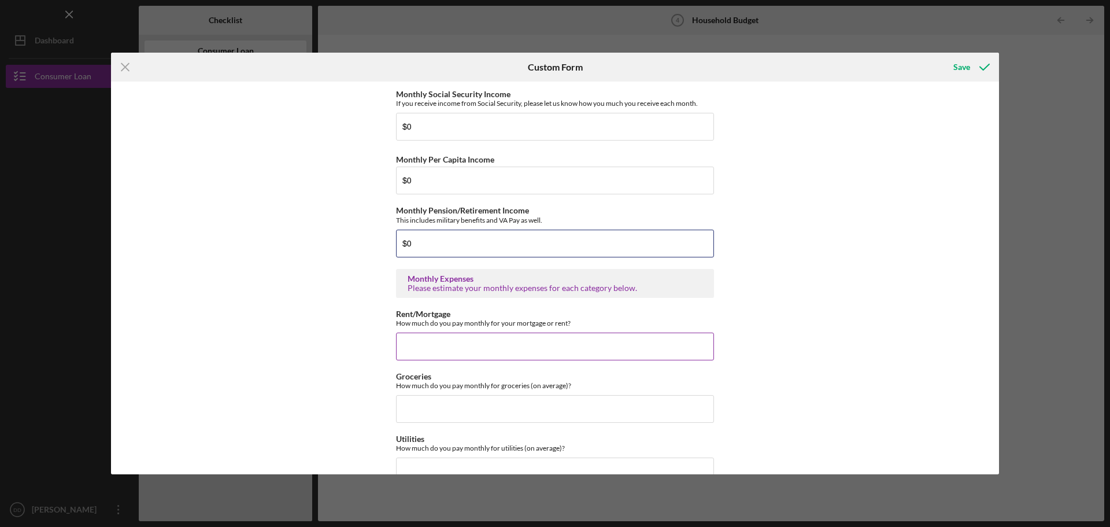
type input "$0"
click at [552, 341] on input "Rent/Mortgage" at bounding box center [555, 346] width 318 height 28
click at [567, 412] on input "Groceries" at bounding box center [555, 409] width 318 height 28
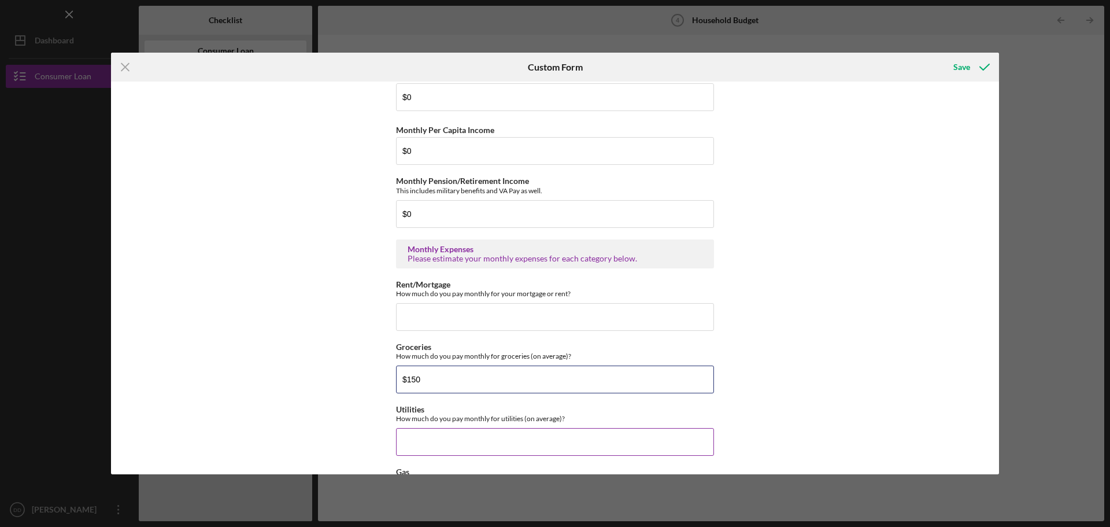
scroll to position [405, 0]
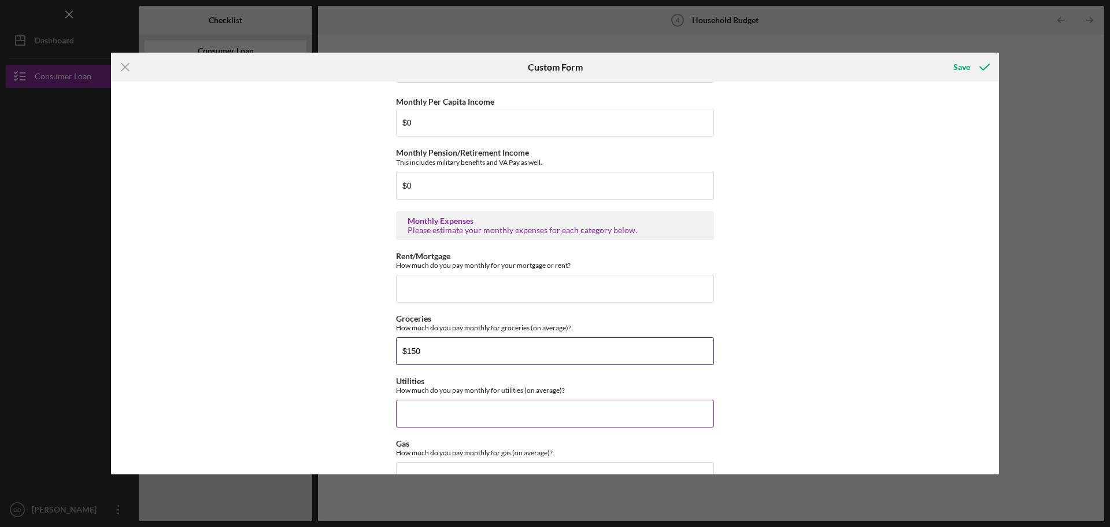
type input "$150"
click at [467, 412] on input "Utilities" at bounding box center [555, 414] width 318 height 28
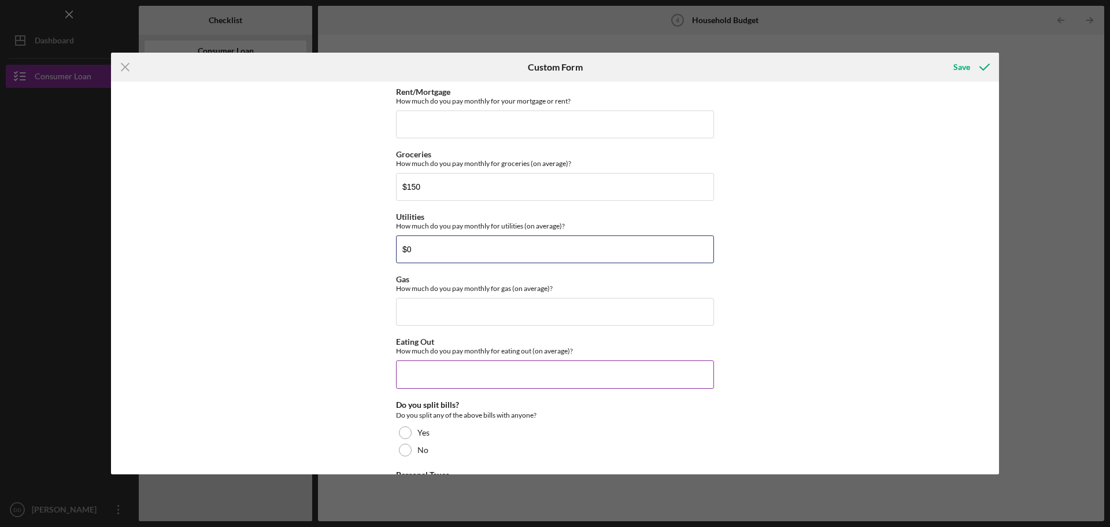
scroll to position [578, 0]
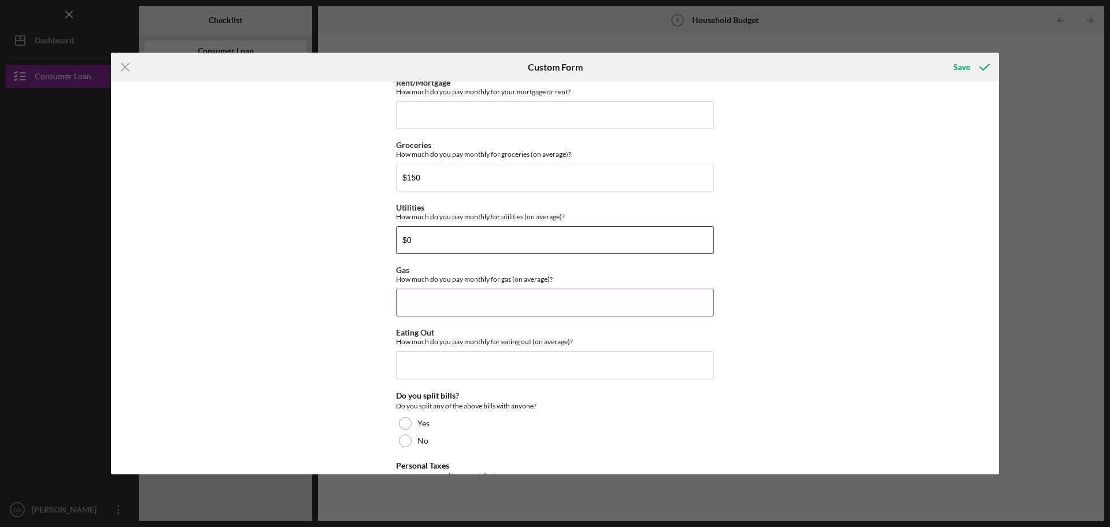
type input "$0"
click at [513, 294] on input "Gas" at bounding box center [555, 303] width 318 height 28
drag, startPoint x: 419, startPoint y: 178, endPoint x: 390, endPoint y: 178, distance: 28.9
click at [404, 178] on input "$150" at bounding box center [555, 178] width 318 height 28
type input "$0"
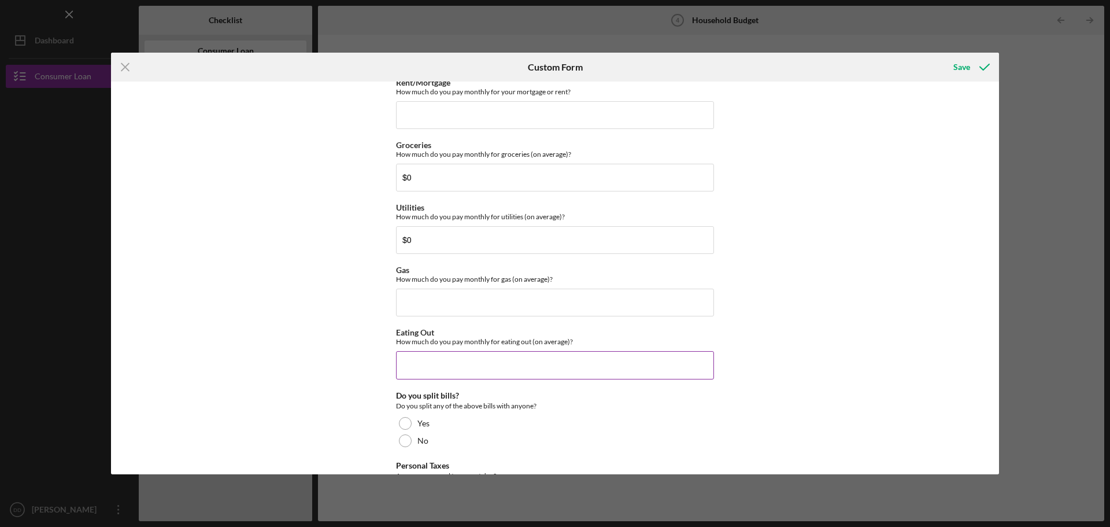
click at [428, 357] on input "Eating Out" at bounding box center [555, 365] width 318 height 28
type input "$150"
click at [500, 305] on input "Gas" at bounding box center [555, 303] width 318 height 28
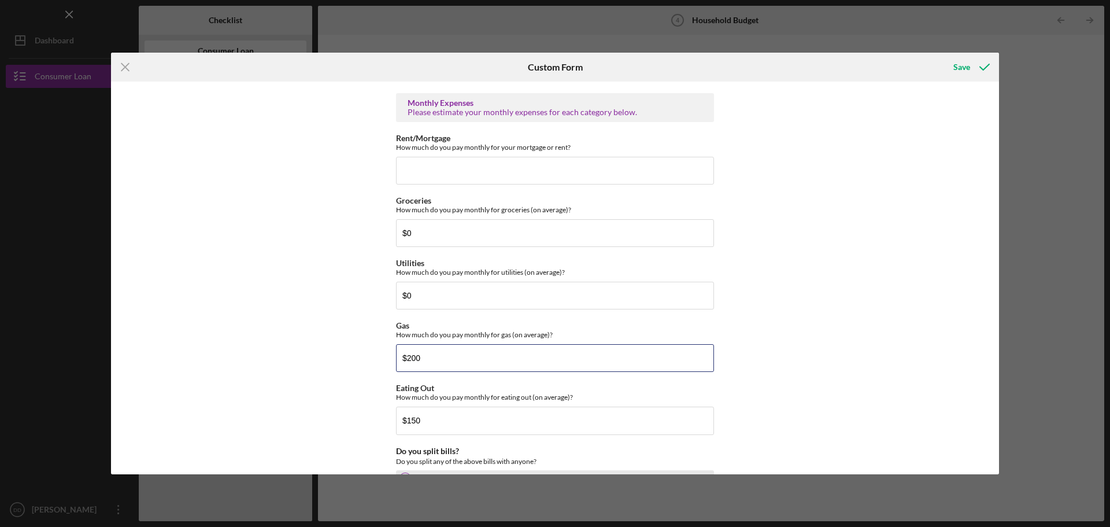
scroll to position [520, 0]
type input "$200"
click at [477, 170] on input "Rent/Mortgage" at bounding box center [555, 173] width 318 height 28
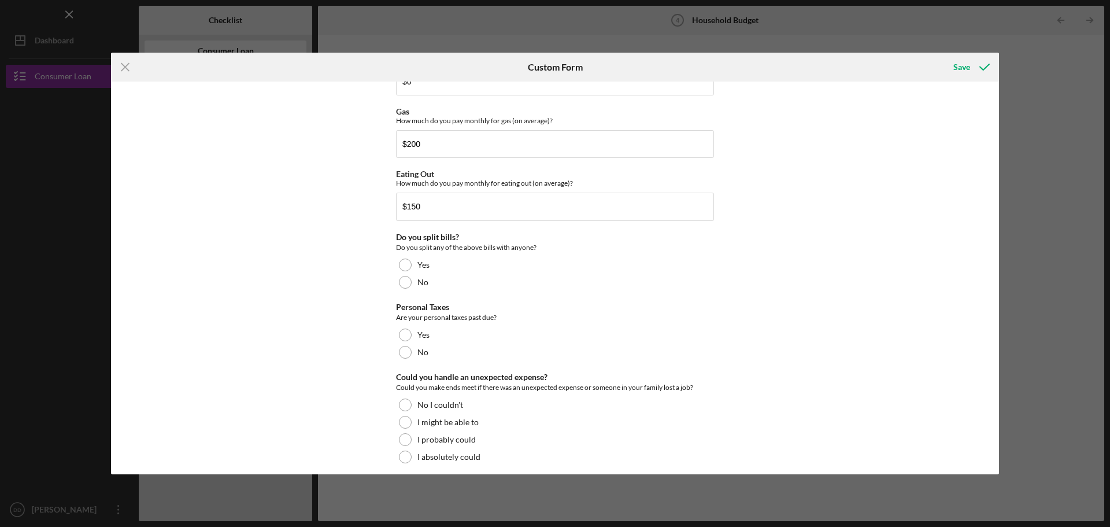
scroll to position [745, 0]
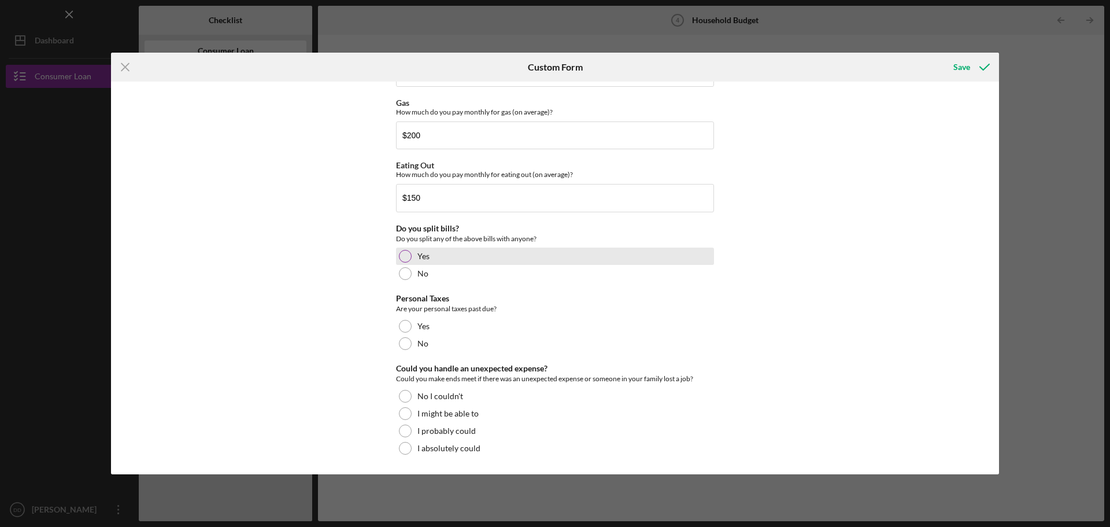
type input "$150"
click at [403, 262] on div "Yes" at bounding box center [555, 255] width 318 height 17
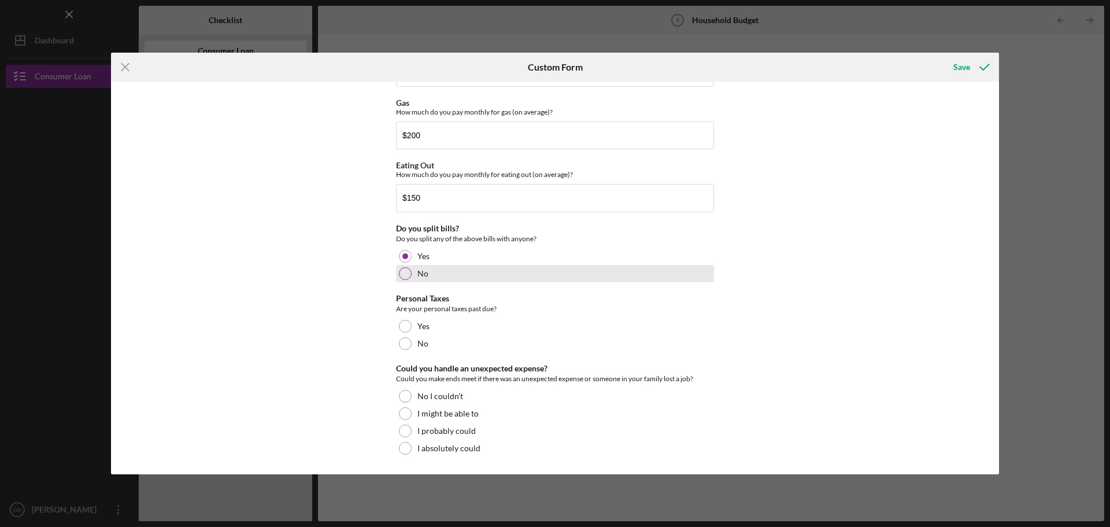
click at [403, 278] on div at bounding box center [405, 273] width 13 height 13
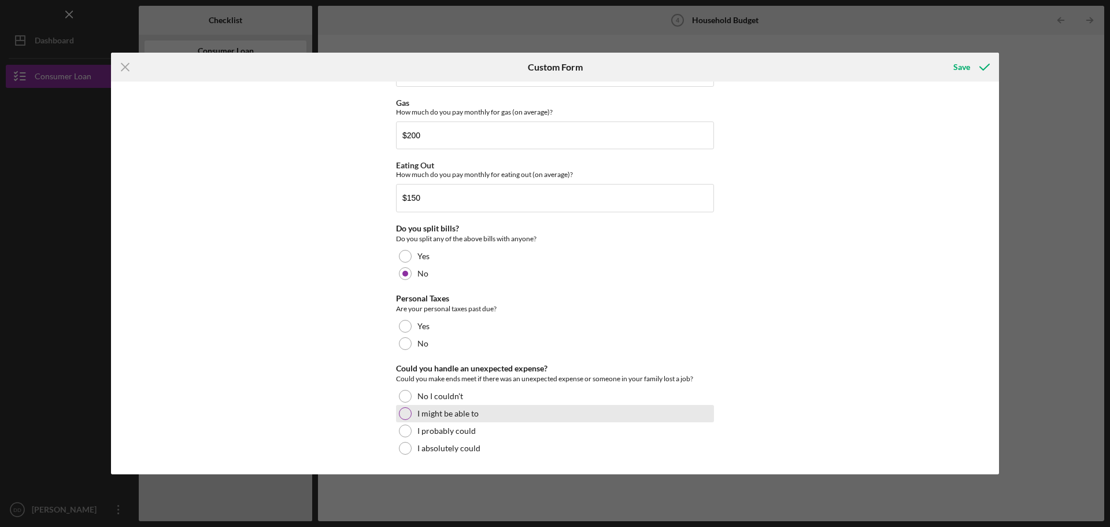
click at [406, 411] on div at bounding box center [405, 413] width 13 height 13
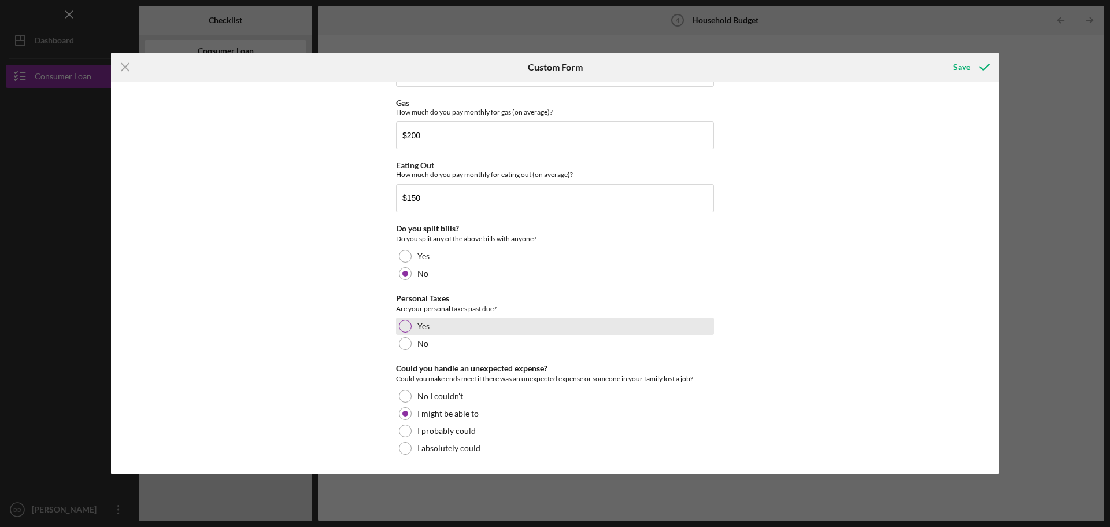
click at [402, 332] on div at bounding box center [405, 326] width 13 height 13
click at [958, 63] on div "Save" at bounding box center [961, 67] width 17 height 23
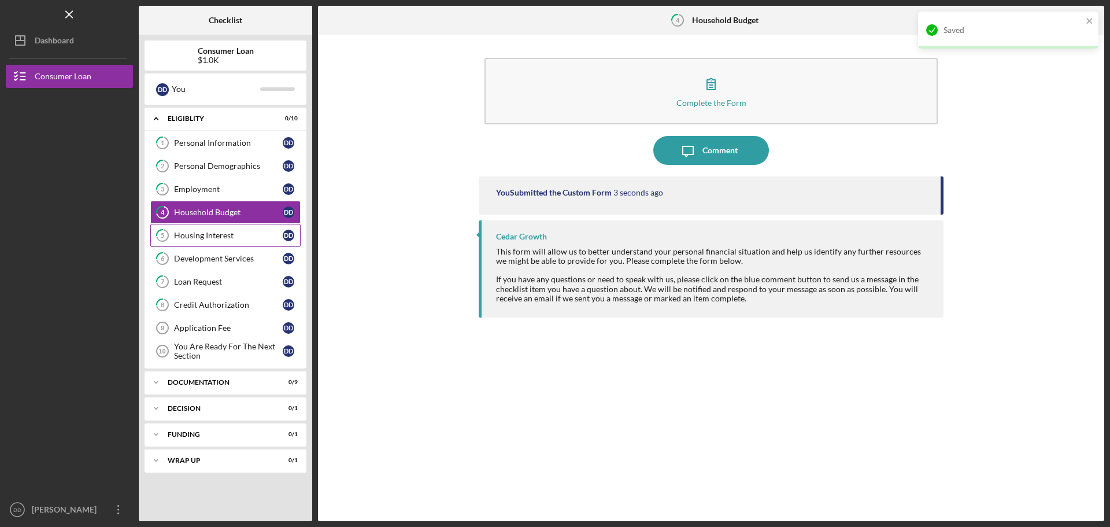
click at [207, 231] on div "Housing Interest" at bounding box center [228, 235] width 109 height 9
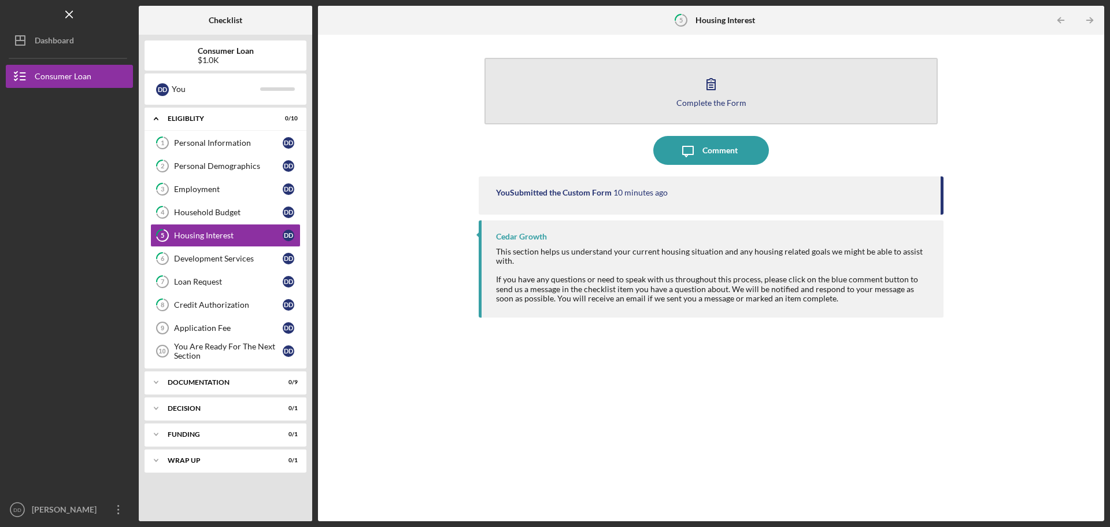
click at [689, 109] on button "Complete the Form Form" at bounding box center [711, 91] width 453 height 66
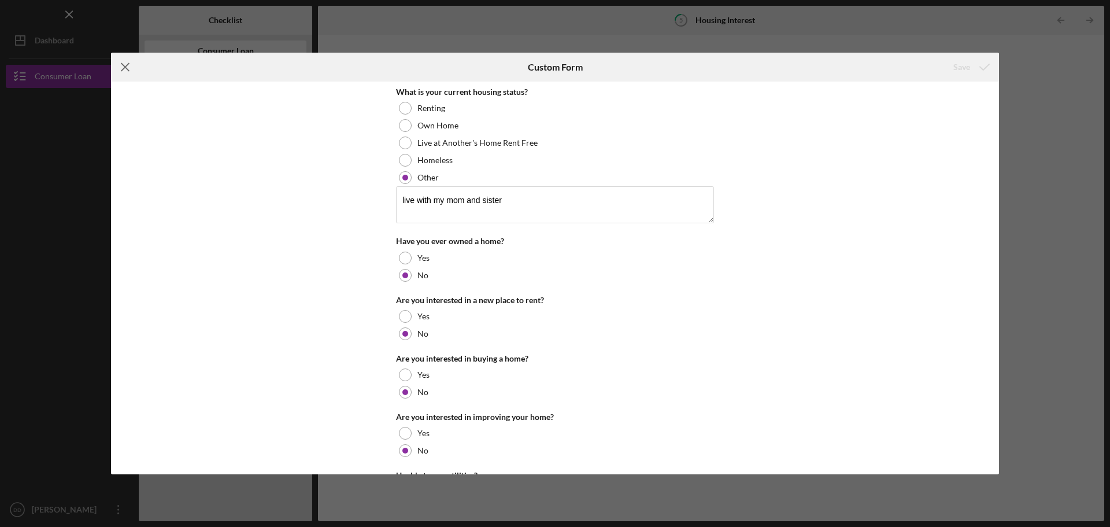
click at [124, 67] on icon "Icon/Menu Close" at bounding box center [125, 67] width 29 height 29
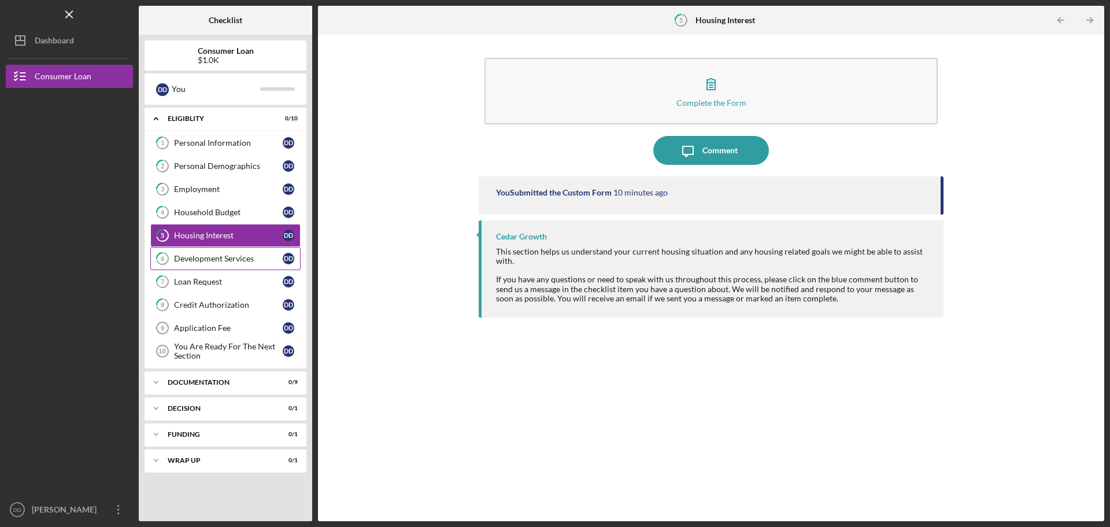
click at [196, 250] on link "6 Development Services D D" at bounding box center [225, 258] width 150 height 23
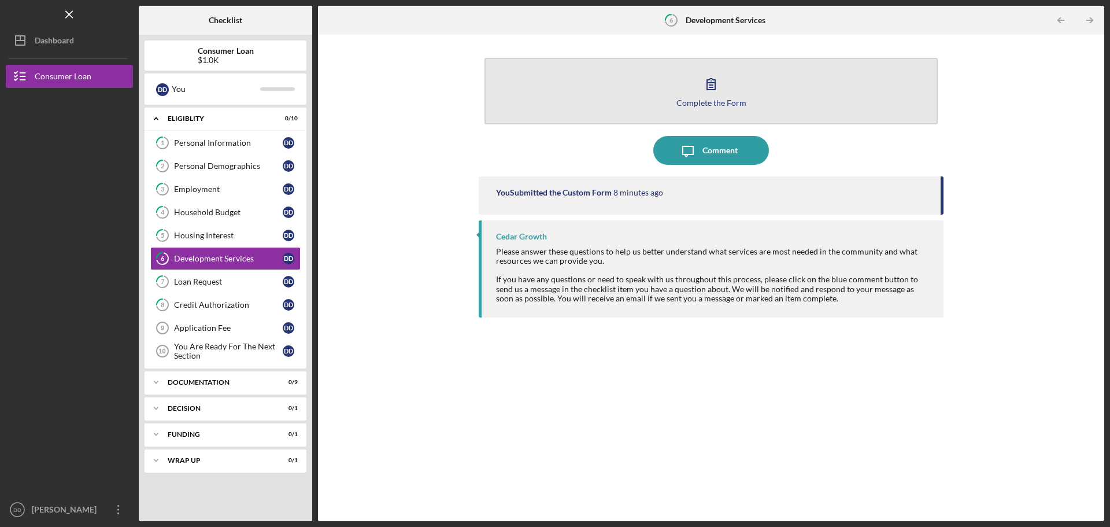
click at [709, 108] on button "Complete the Form Form" at bounding box center [711, 91] width 453 height 66
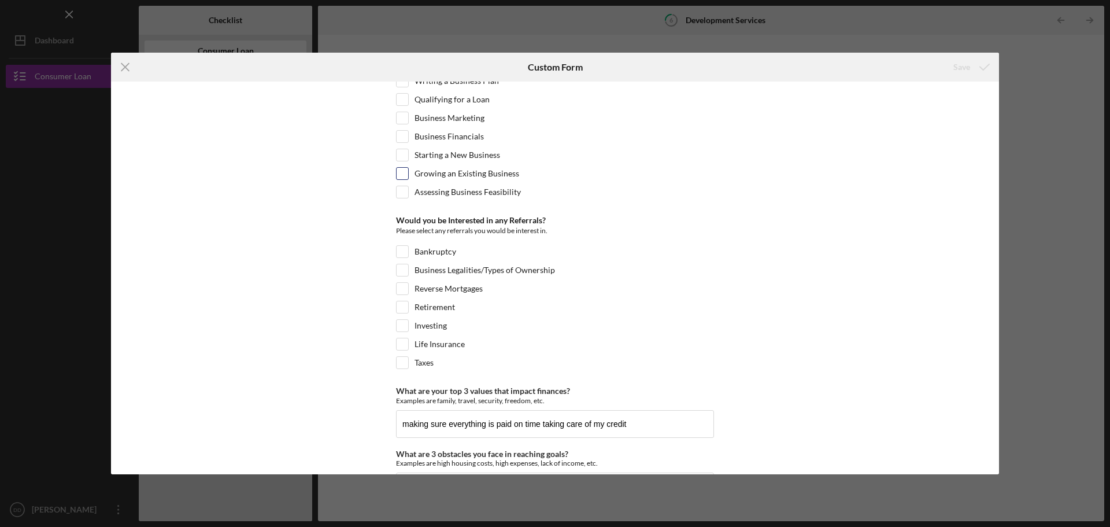
scroll to position [501, 0]
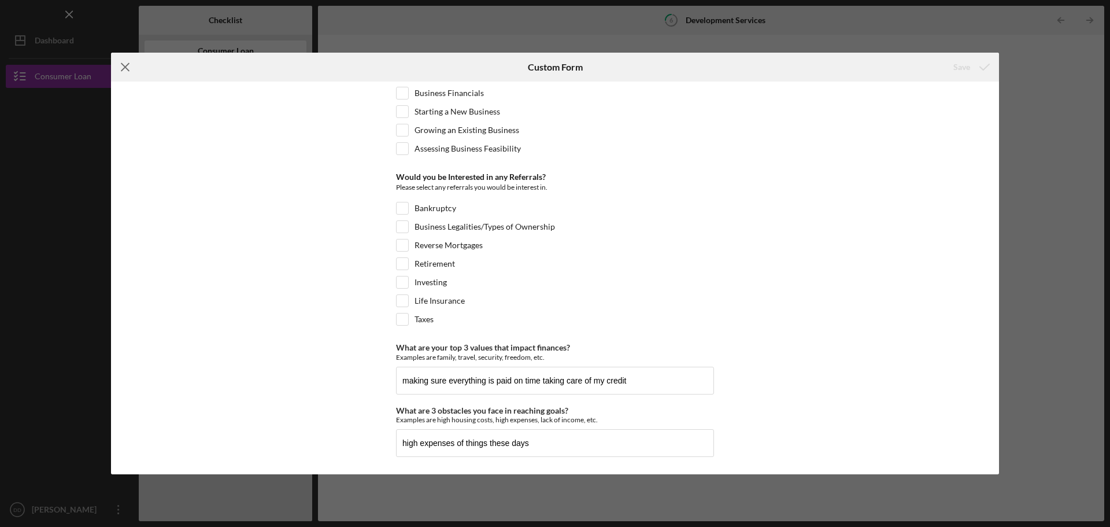
click at [120, 71] on icon "Icon/Menu Close" at bounding box center [125, 67] width 29 height 29
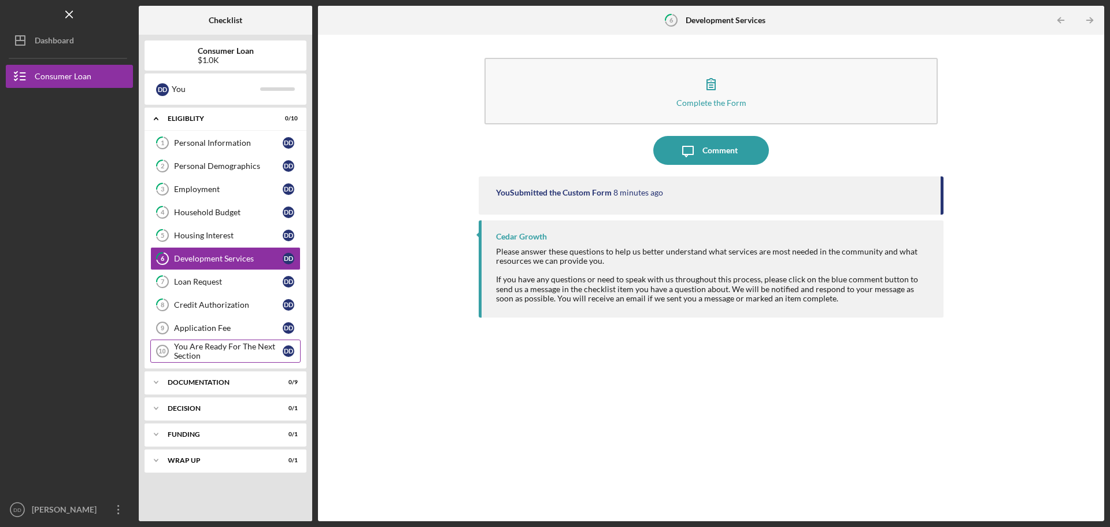
click at [202, 346] on div "You Are Ready For The Next Section" at bounding box center [228, 351] width 109 height 19
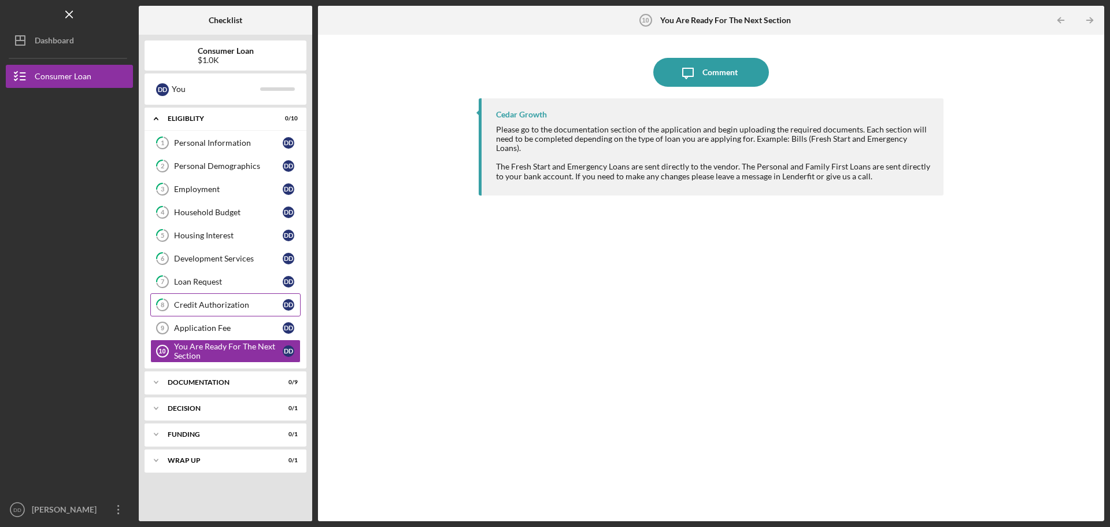
click at [205, 308] on div "Credit Authorization" at bounding box center [228, 304] width 109 height 9
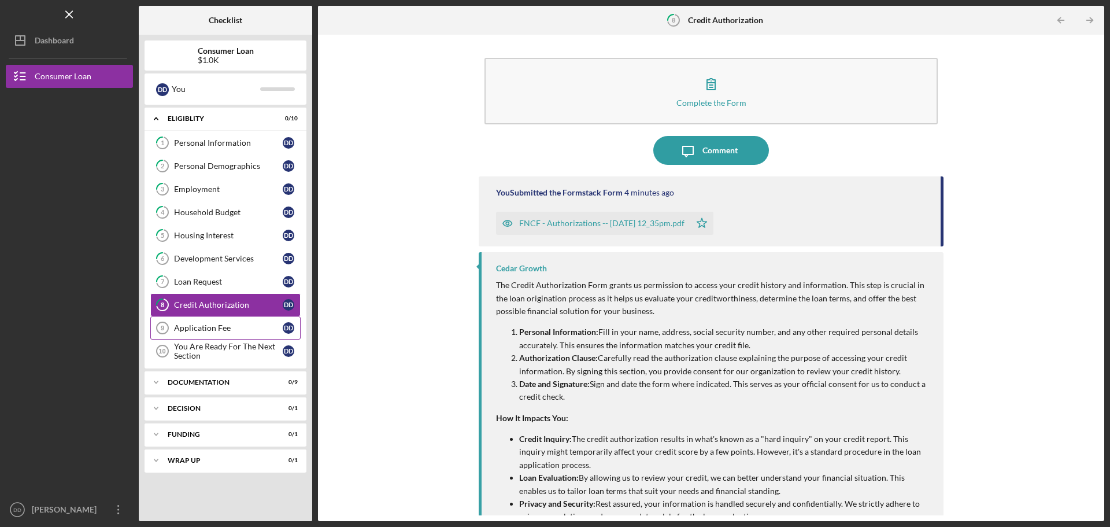
click at [187, 330] on div "Application Fee" at bounding box center [228, 327] width 109 height 9
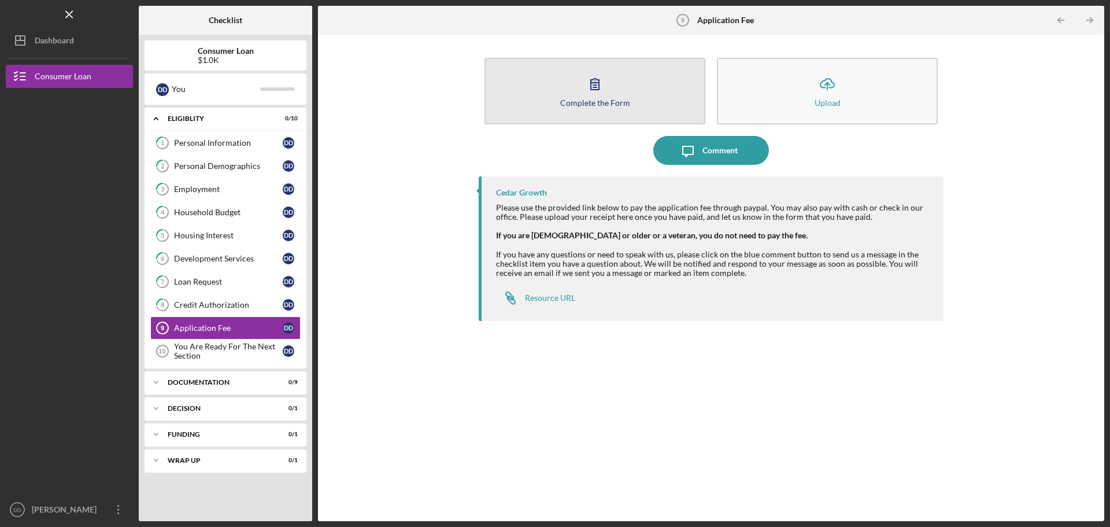
click at [600, 99] on div "Complete the Form" at bounding box center [595, 102] width 70 height 9
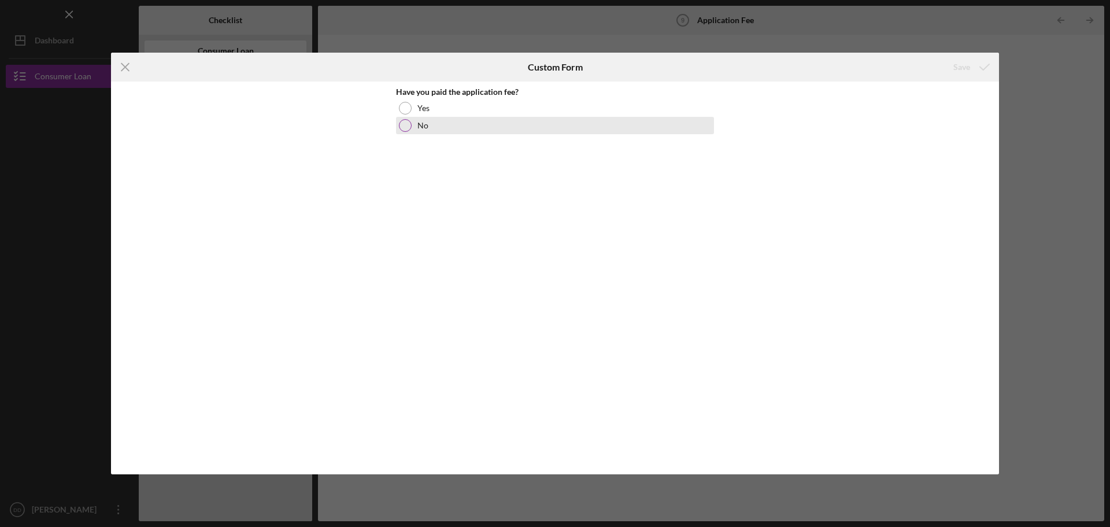
click at [415, 123] on div "No" at bounding box center [555, 125] width 318 height 17
click at [960, 66] on div "Save" at bounding box center [961, 67] width 17 height 23
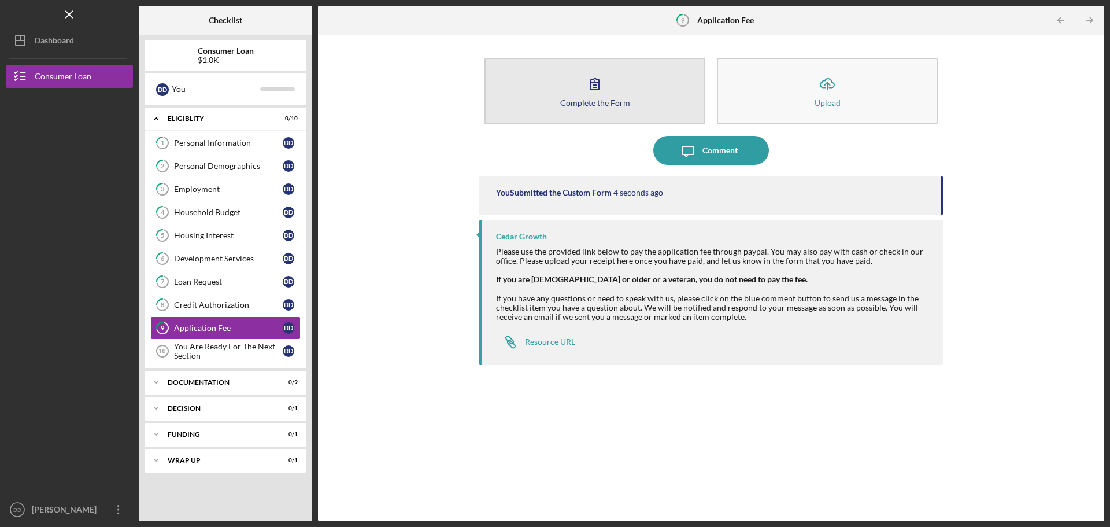
click at [567, 97] on button "Complete the Form Form" at bounding box center [595, 91] width 221 height 66
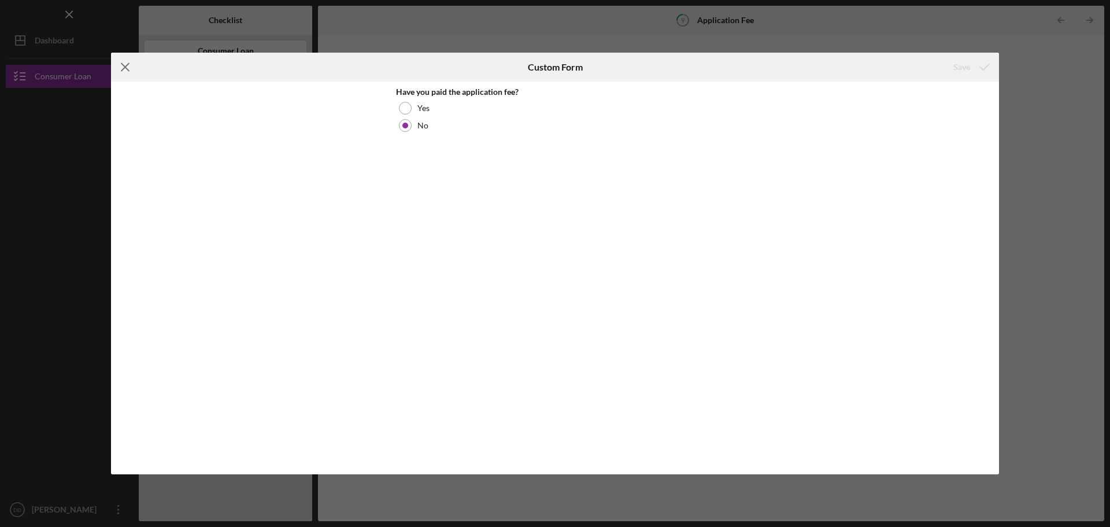
click at [121, 65] on icon "Icon/Menu Close" at bounding box center [125, 67] width 29 height 29
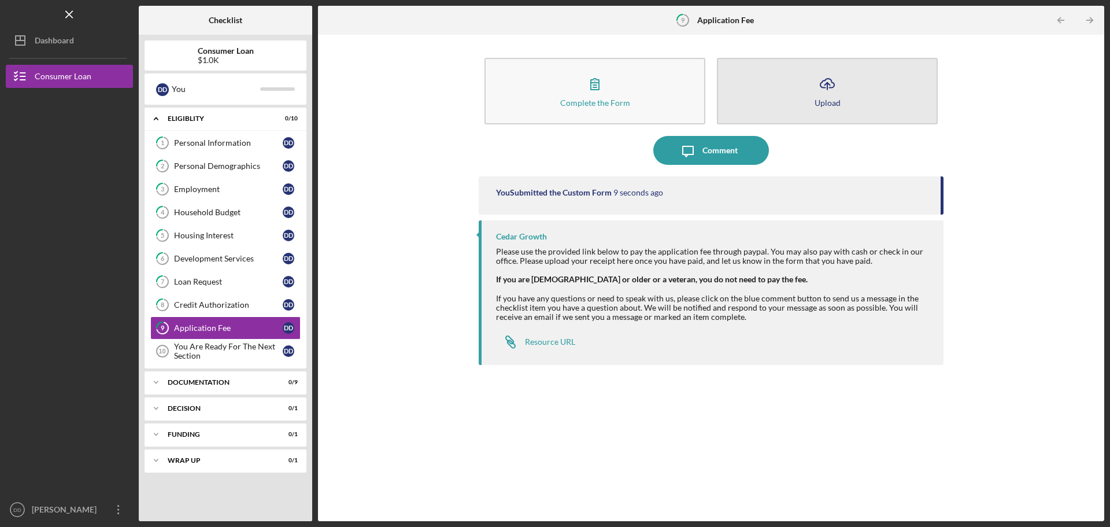
click at [832, 100] on div "Upload" at bounding box center [828, 102] width 26 height 9
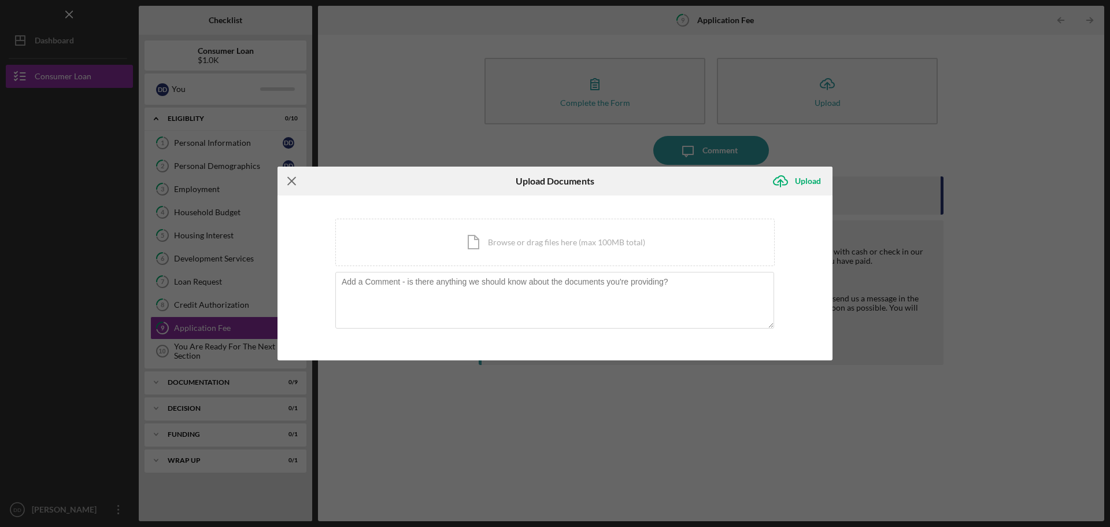
click at [287, 182] on icon "Icon/Menu Close" at bounding box center [292, 181] width 29 height 29
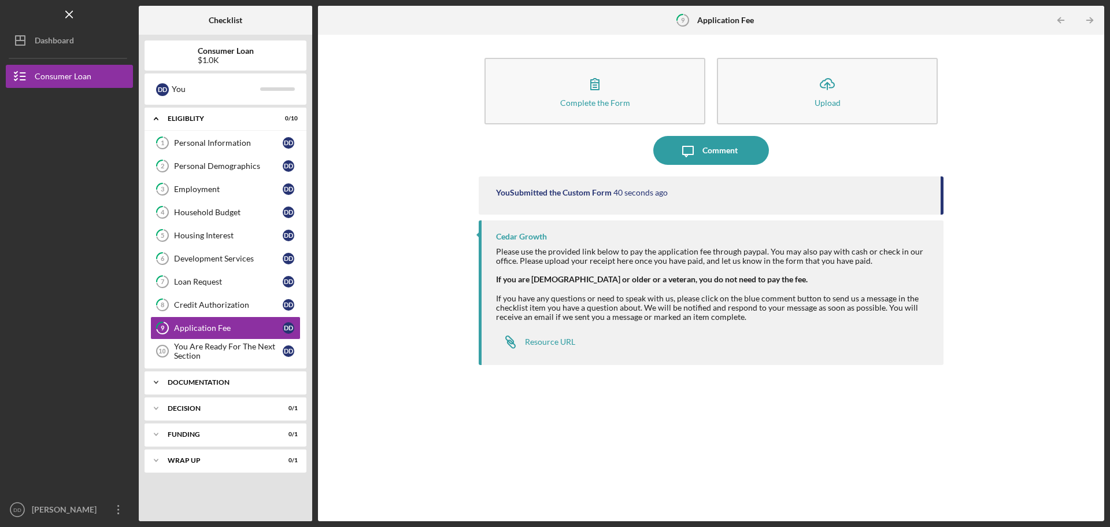
click at [243, 375] on div "Icon/Expander Documentation 0 / 9" at bounding box center [226, 382] width 162 height 23
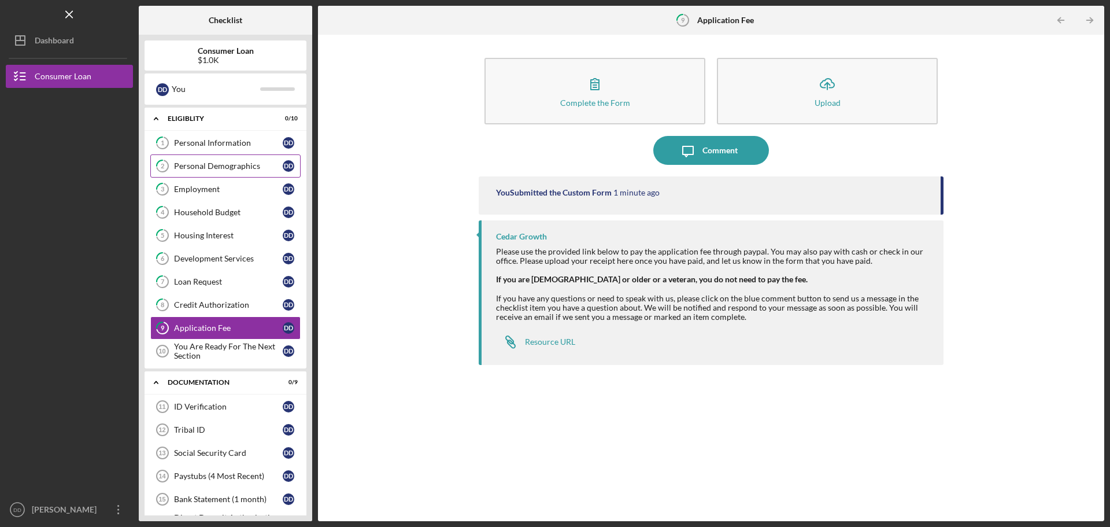
click at [223, 164] on div "Personal Demographics" at bounding box center [228, 165] width 109 height 9
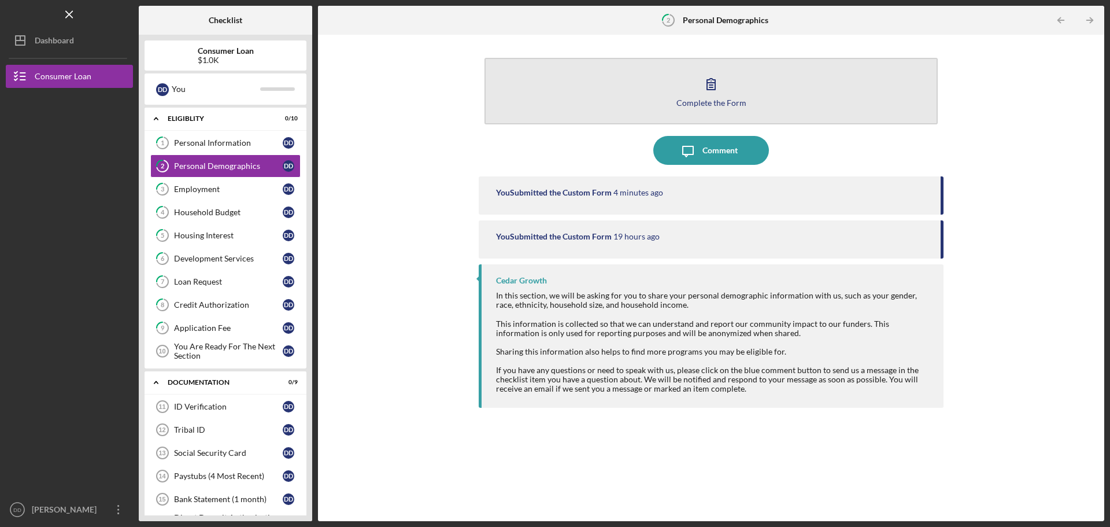
click at [666, 95] on button "Complete the Form Form" at bounding box center [711, 91] width 453 height 66
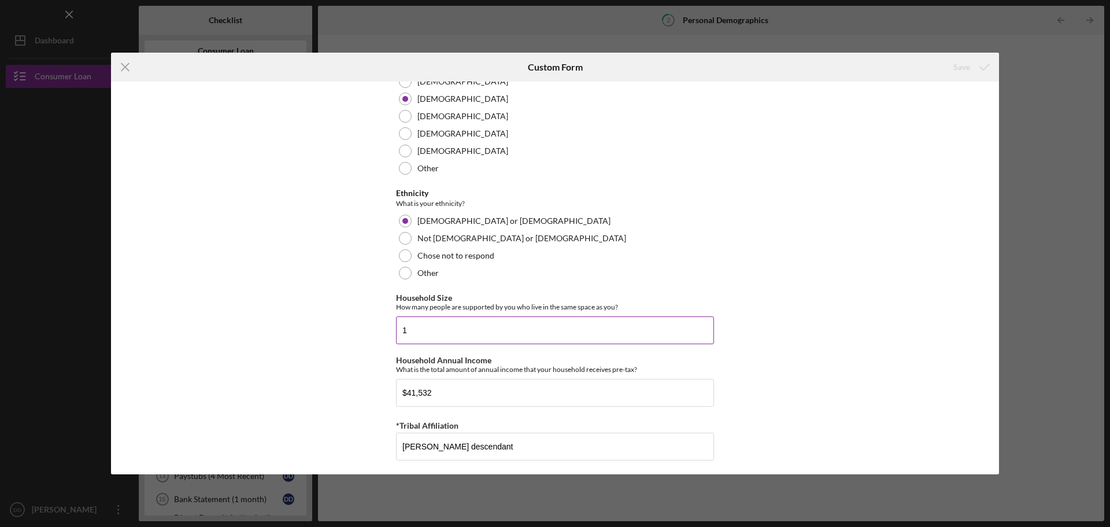
scroll to position [650, 0]
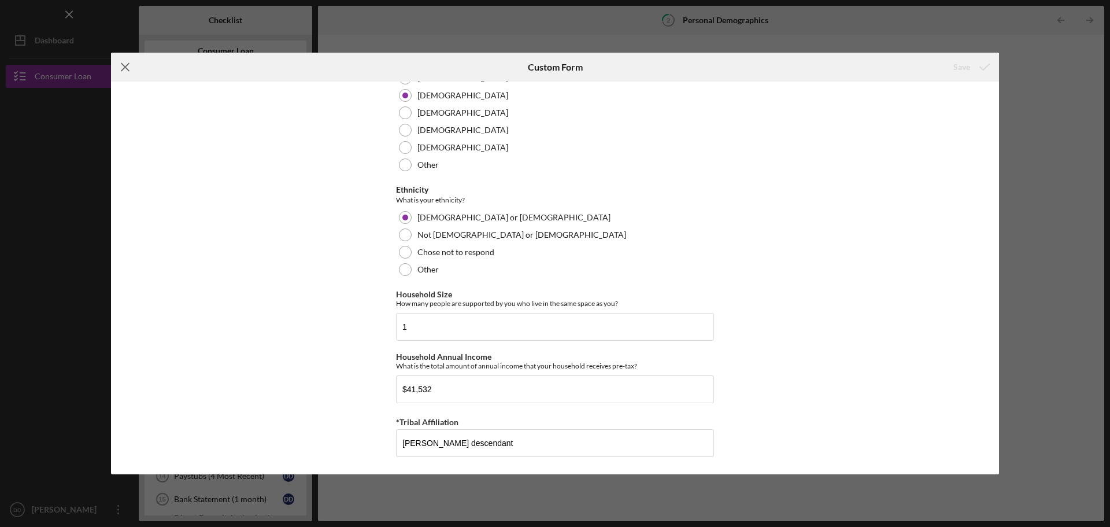
click at [115, 70] on icon "Icon/Menu Close" at bounding box center [125, 67] width 29 height 29
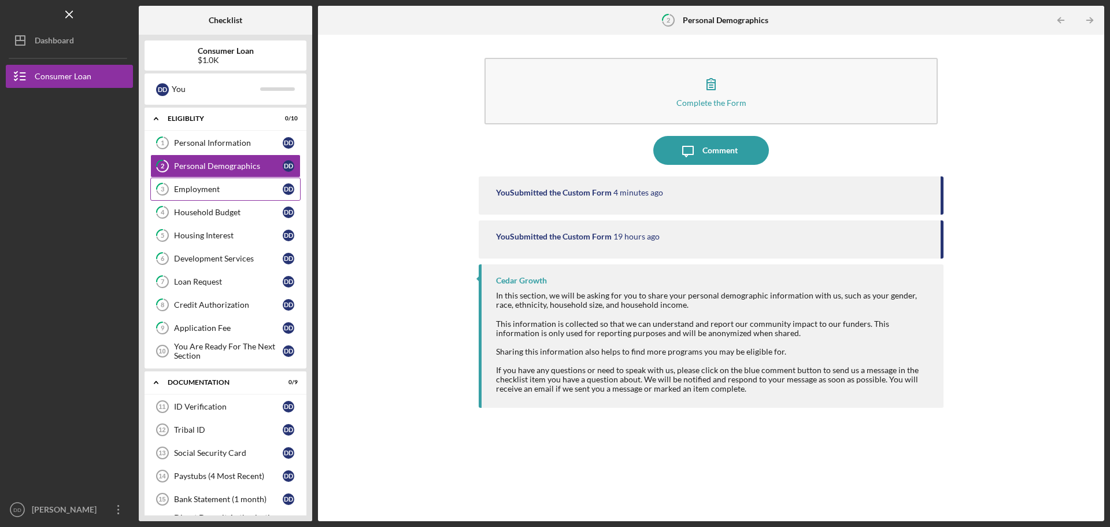
click at [217, 190] on div "Employment" at bounding box center [228, 188] width 109 height 9
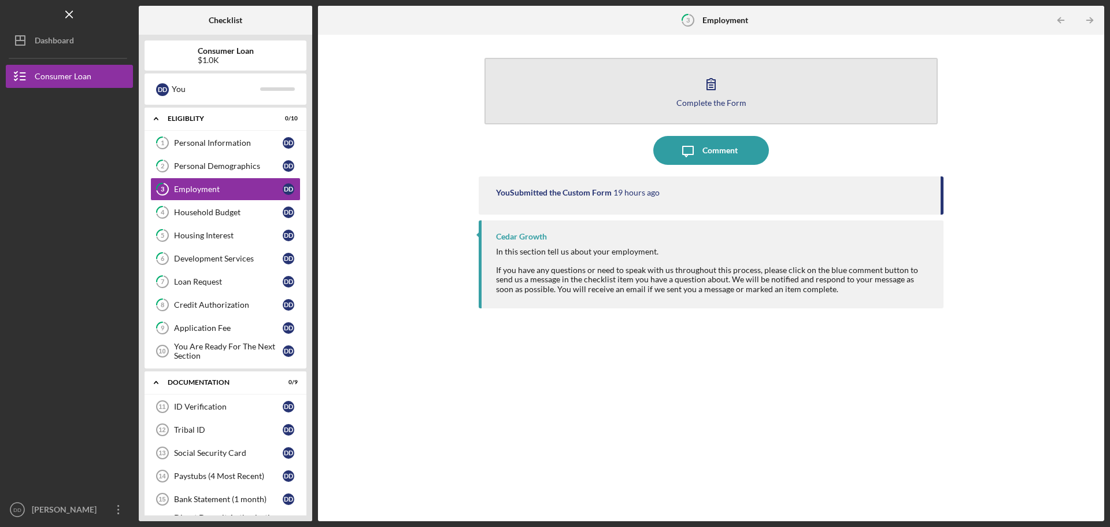
click at [738, 91] on button "Complete the Form Form" at bounding box center [711, 91] width 453 height 66
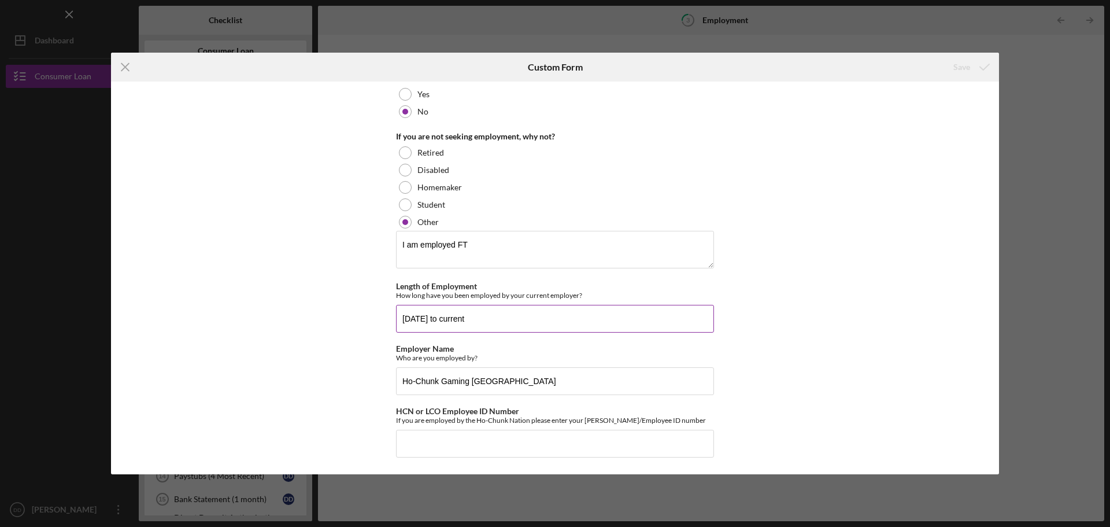
scroll to position [136, 0]
click at [483, 451] on input "HCN or LCO Employee ID Number" at bounding box center [555, 443] width 318 height 28
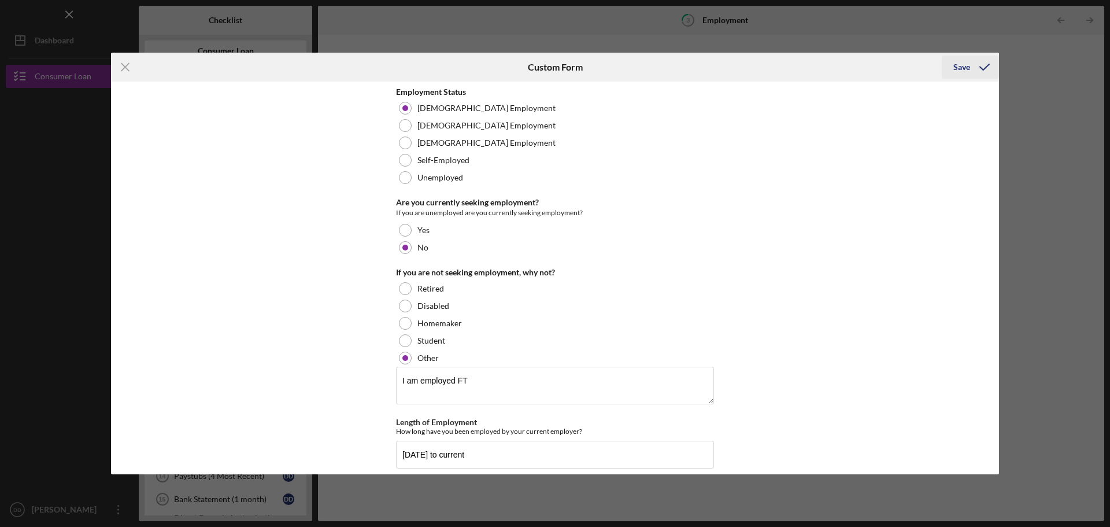
type input "23919"
click at [960, 74] on div "Save" at bounding box center [961, 67] width 17 height 23
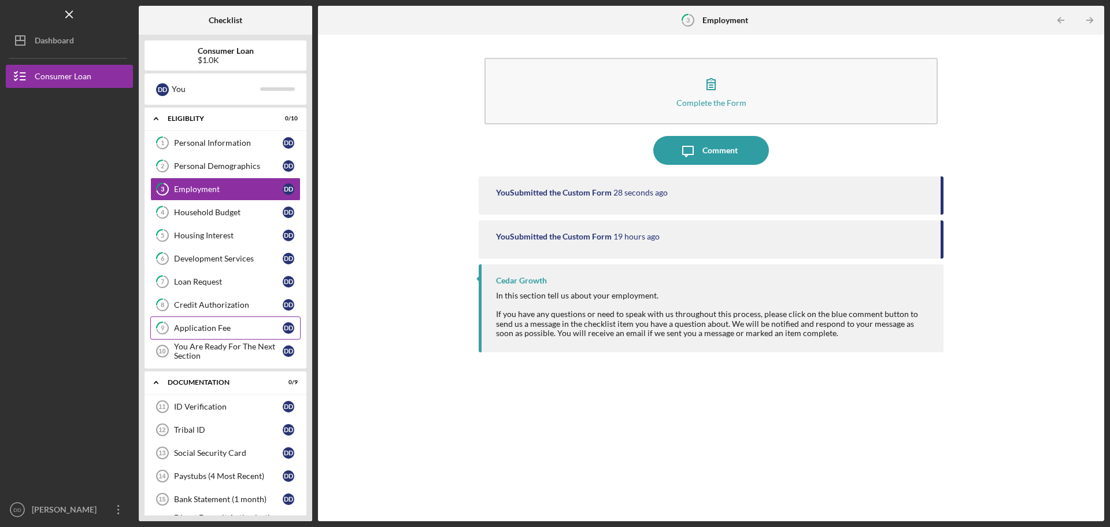
click at [195, 325] on div "Application Fee" at bounding box center [228, 327] width 109 height 9
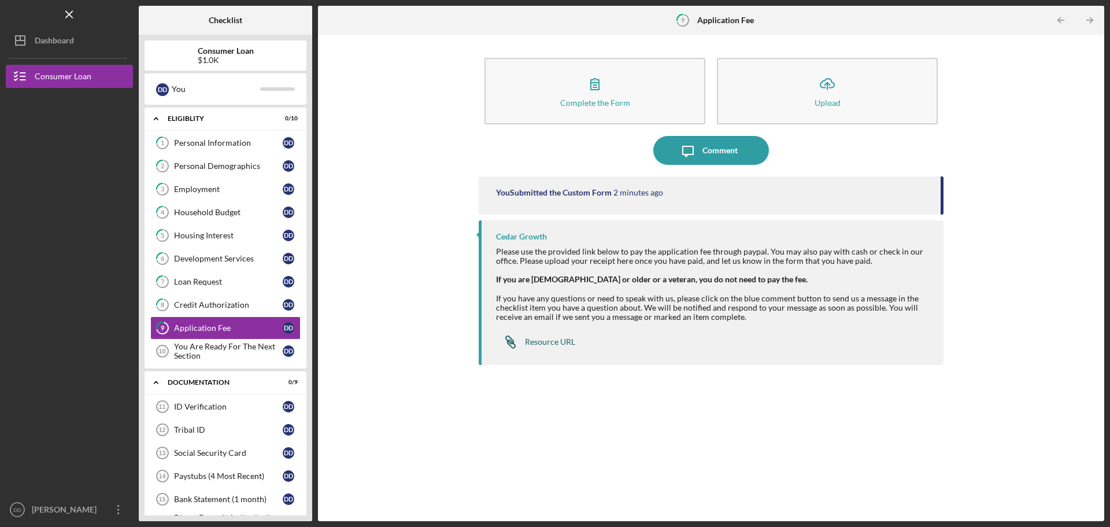
click at [544, 344] on div "Resource URL" at bounding box center [550, 341] width 50 height 9
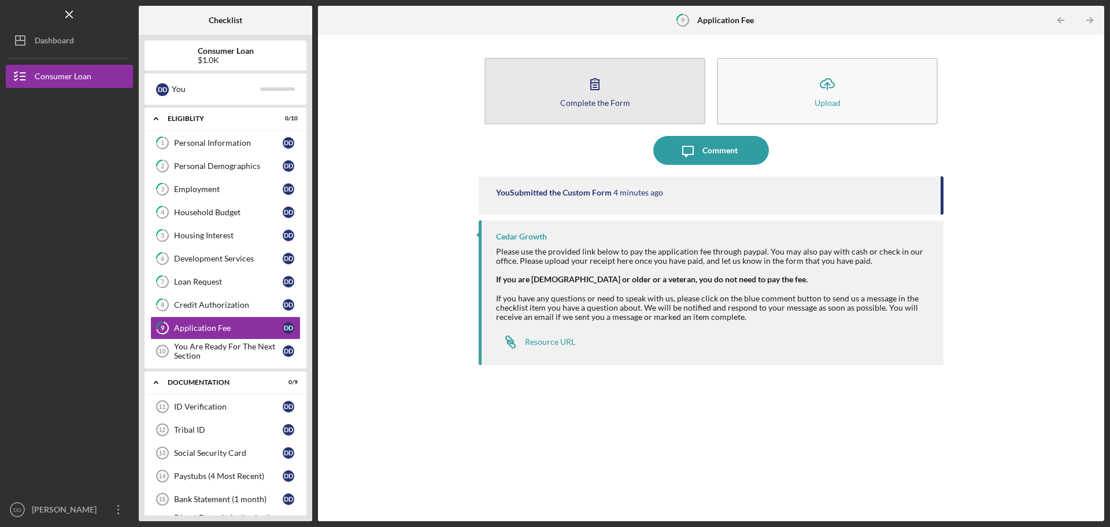
click at [609, 85] on button "Complete the Form Form" at bounding box center [595, 91] width 221 height 66
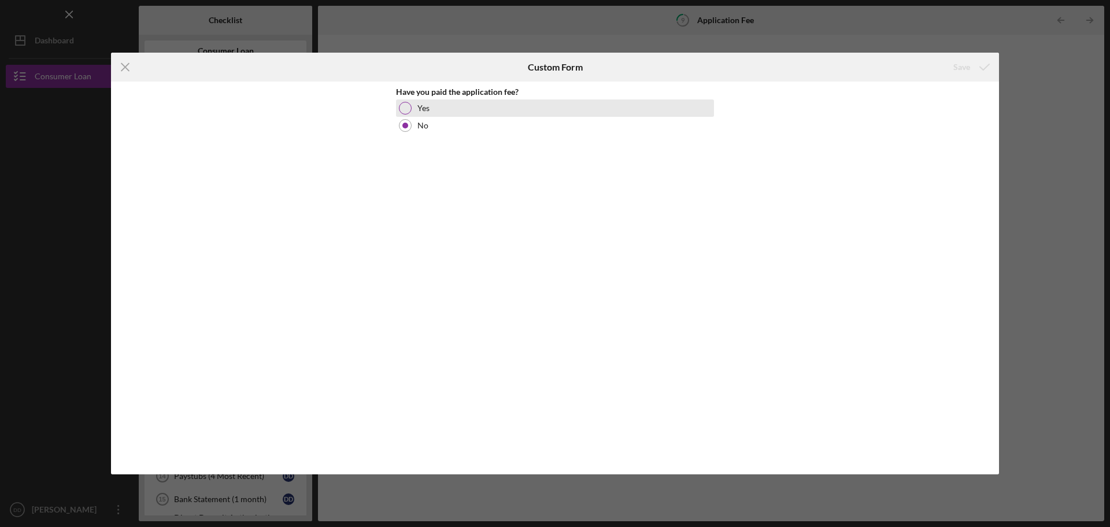
click at [427, 110] on label "Yes" at bounding box center [423, 107] width 12 height 9
click at [950, 67] on button "Save" at bounding box center [970, 67] width 57 height 23
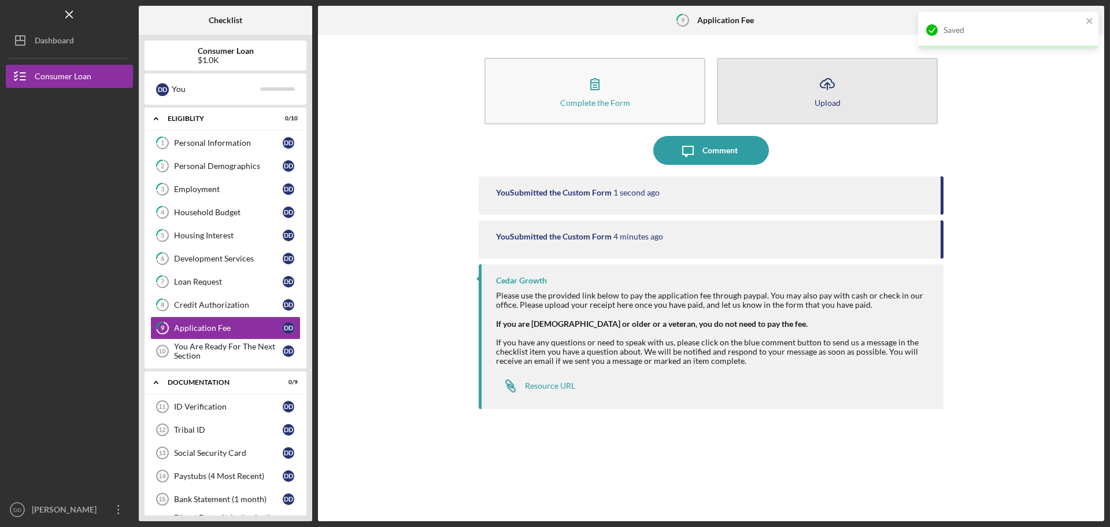
click at [822, 93] on icon "Icon/Upload" at bounding box center [827, 83] width 29 height 29
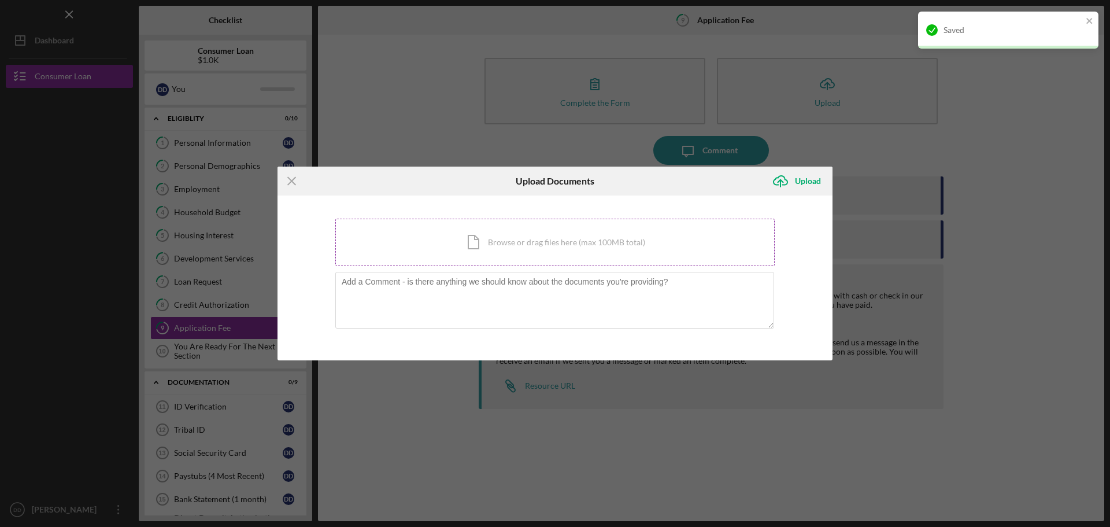
click at [544, 242] on div "Icon/Document Browse or drag files here (max 100MB total) Tap to choose files o…" at bounding box center [554, 242] width 439 height 47
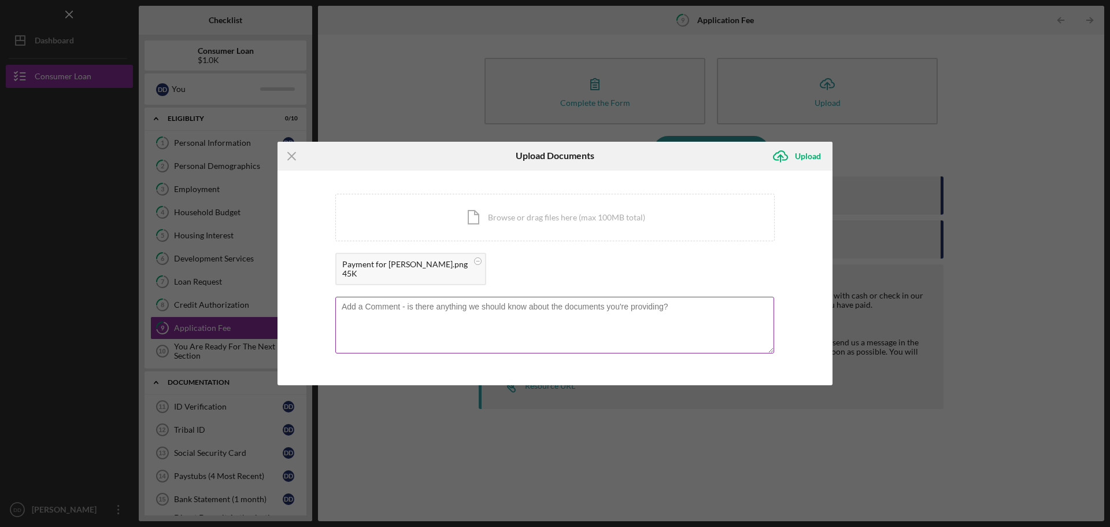
click at [460, 319] on textarea at bounding box center [554, 325] width 439 height 57
click at [801, 160] on div "Upload" at bounding box center [808, 156] width 26 height 23
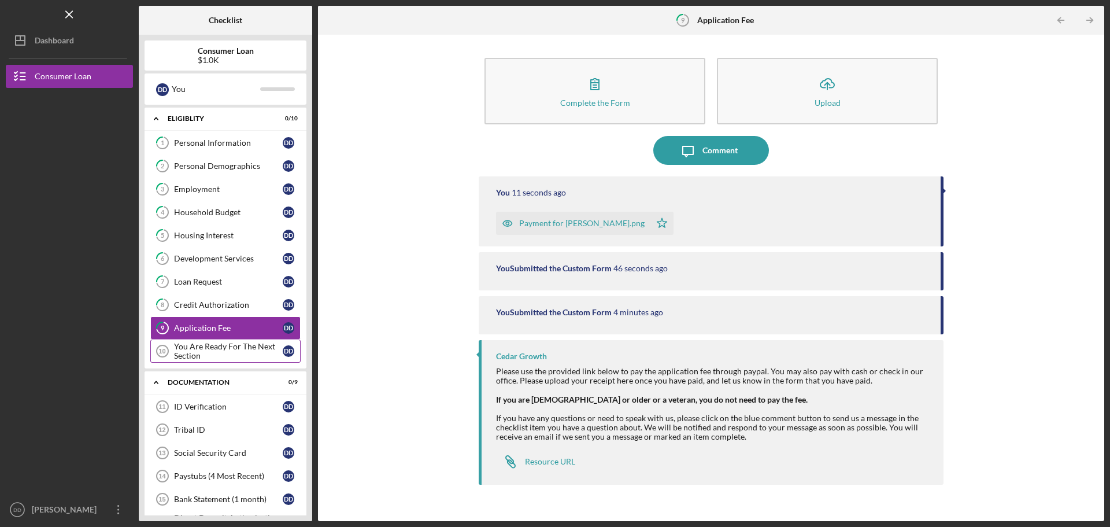
click at [221, 350] on div "You Are Ready For The Next Section" at bounding box center [228, 351] width 109 height 19
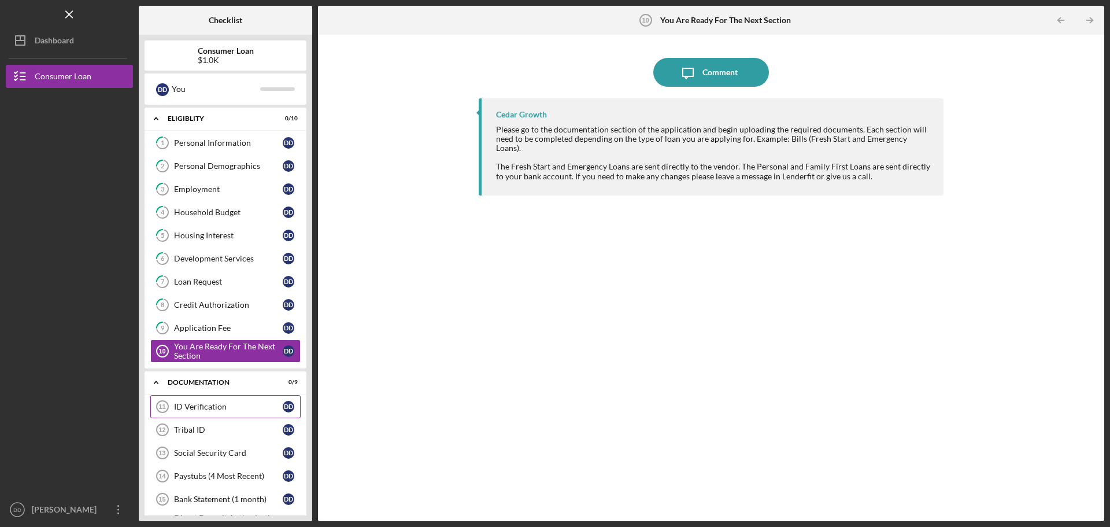
click at [206, 411] on div "ID Verification" at bounding box center [228, 406] width 109 height 9
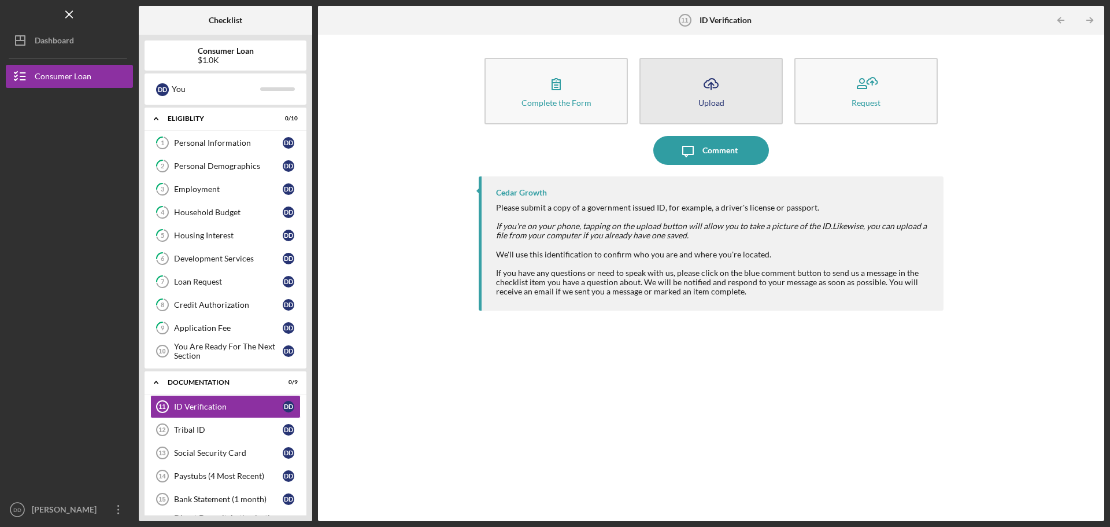
click at [698, 98] on icon "Icon/Upload" at bounding box center [711, 83] width 29 height 29
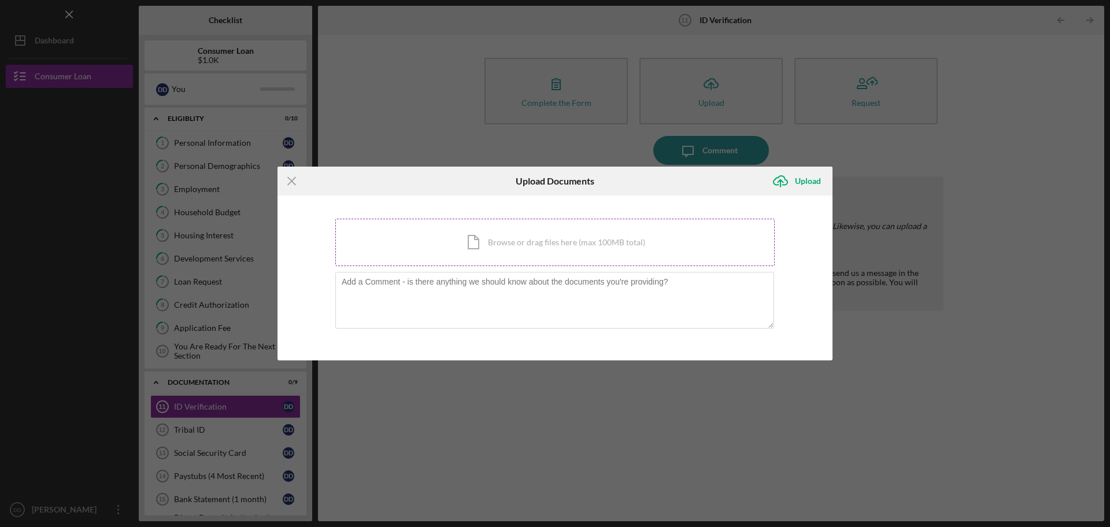
click at [556, 242] on div "Icon/Document Browse or drag files here (max 100MB total) Tap to choose files o…" at bounding box center [554, 242] width 439 height 47
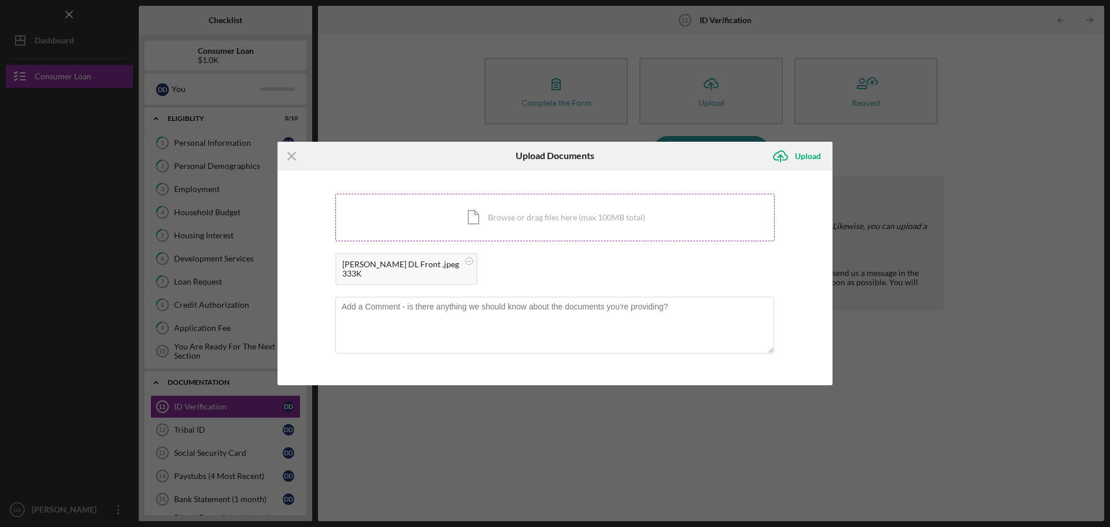
click at [555, 209] on div "Icon/Document Browse or drag files here (max 100MB total) Tap to choose files o…" at bounding box center [554, 217] width 439 height 47
click at [813, 158] on div "Upload" at bounding box center [808, 156] width 26 height 23
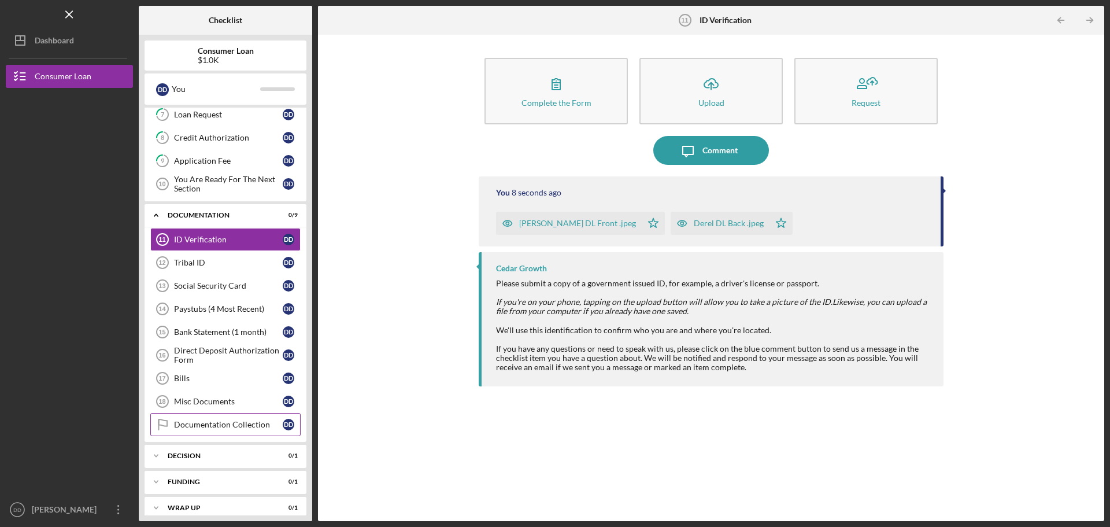
scroll to position [173, 0]
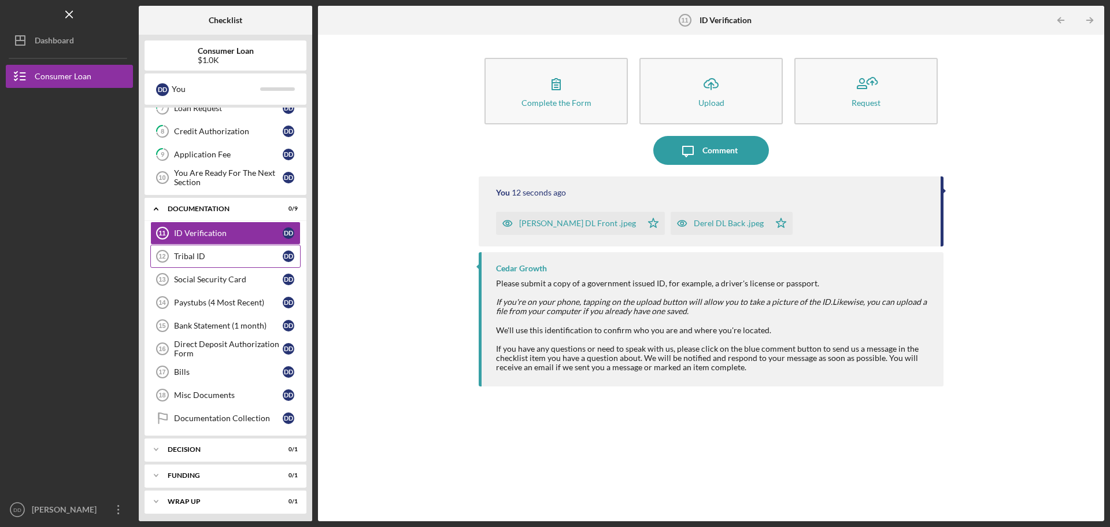
click at [171, 257] on icon "Tribal ID 12" at bounding box center [162, 256] width 29 height 29
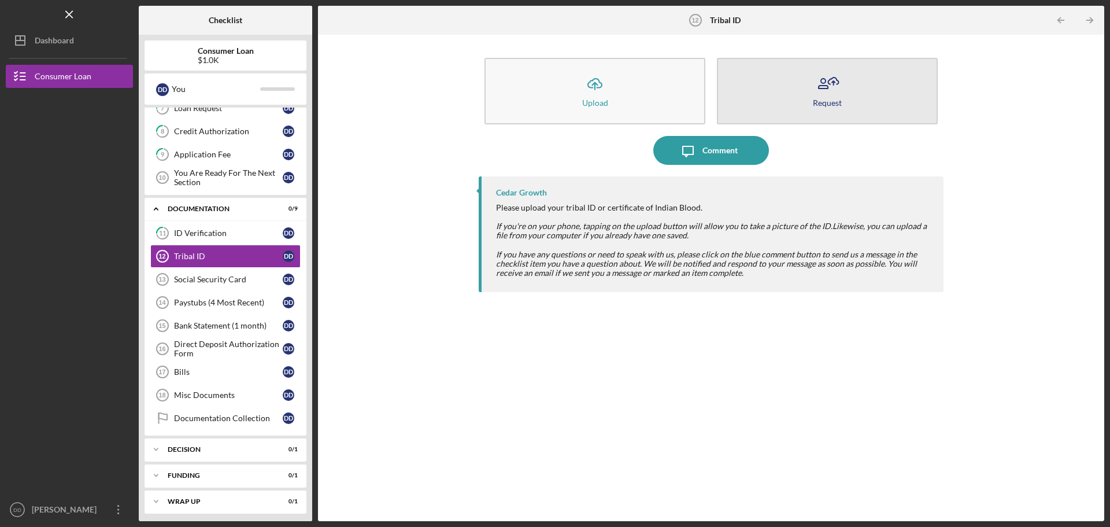
click at [822, 103] on div "Request" at bounding box center [827, 102] width 29 height 9
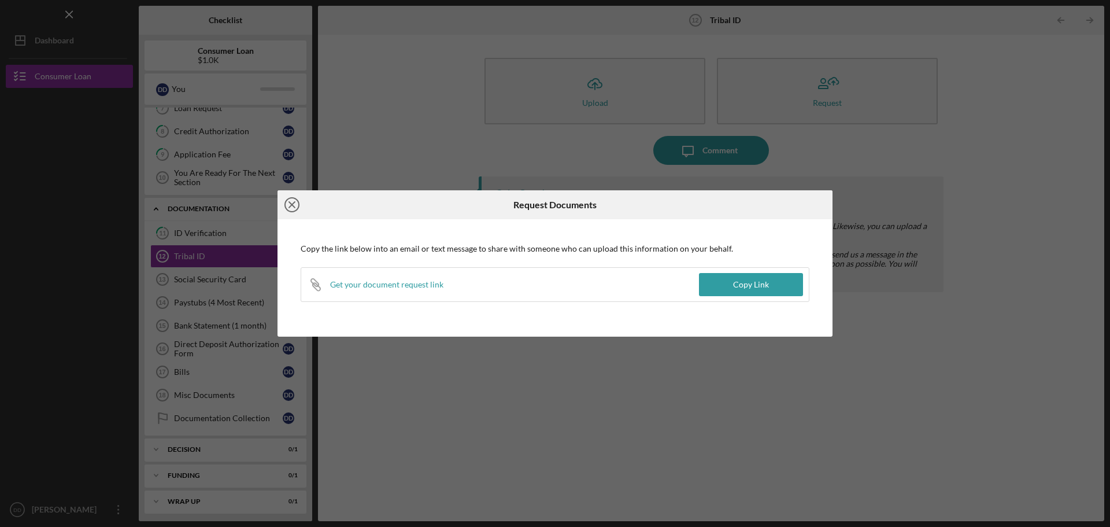
click at [295, 199] on icon "Icon/Close" at bounding box center [292, 204] width 29 height 29
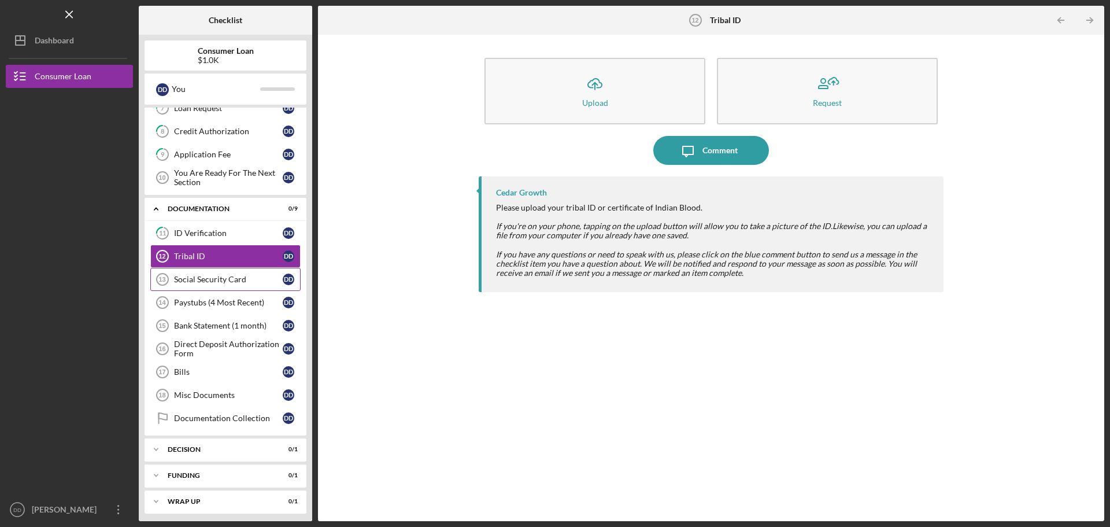
click at [213, 275] on div "Social Security Card" at bounding box center [228, 279] width 109 height 9
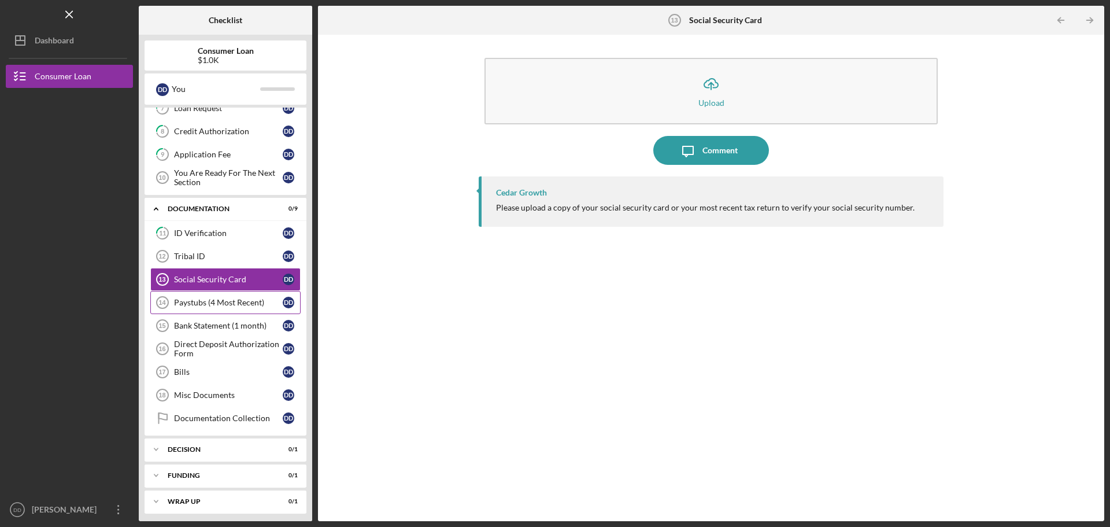
click at [222, 310] on link "Paystubs (4 Most Recent) 14 Paystubs (4 Most Recent) D D" at bounding box center [225, 302] width 150 height 23
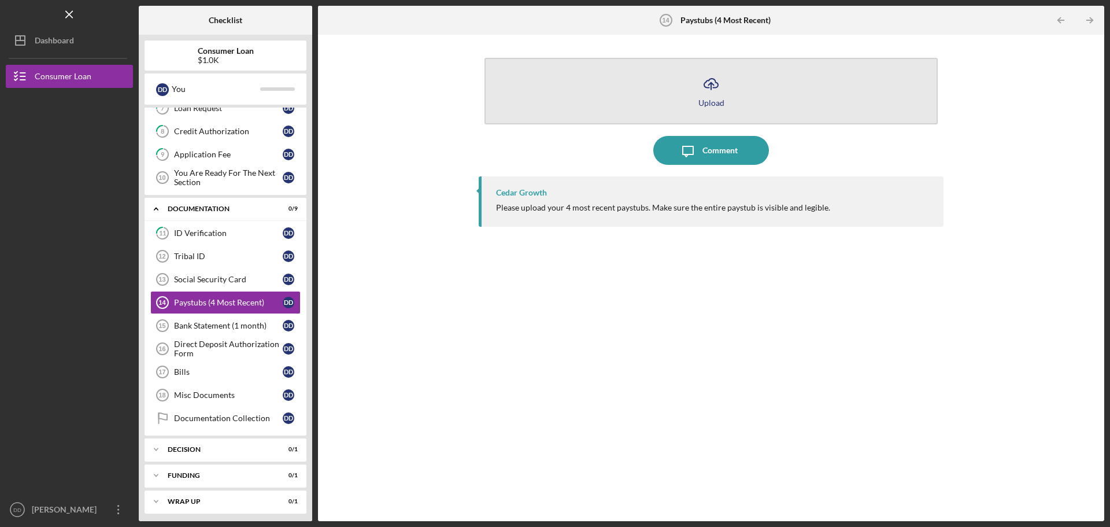
click at [695, 105] on button "Icon/Upload Upload" at bounding box center [711, 91] width 453 height 66
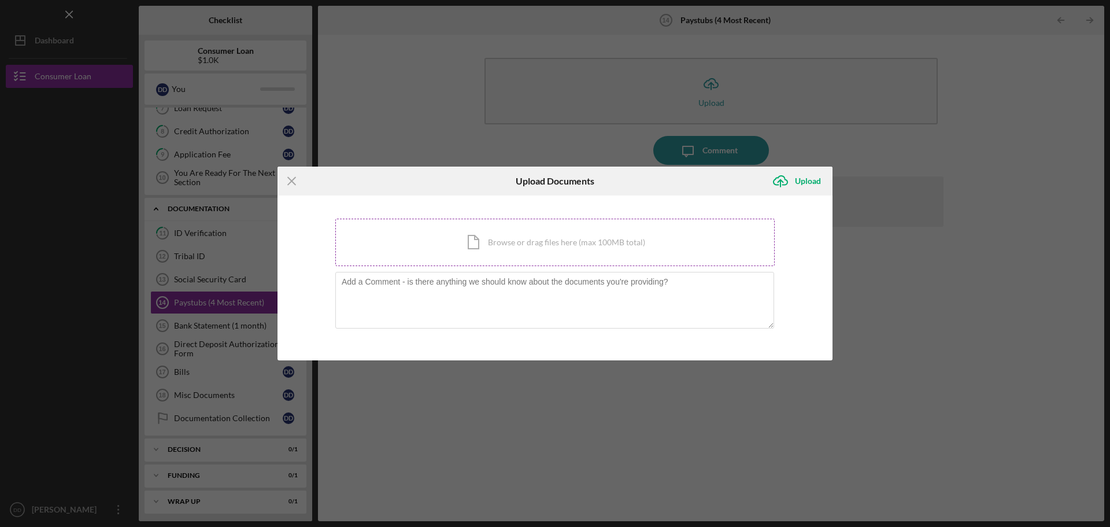
click at [487, 239] on div "Icon/Document Browse or drag files here (max 100MB total) Tap to choose files o…" at bounding box center [554, 242] width 439 height 47
click at [500, 254] on div "Icon/Document Browse or drag files here (max 100MB total) Tap to choose files o…" at bounding box center [554, 242] width 439 height 47
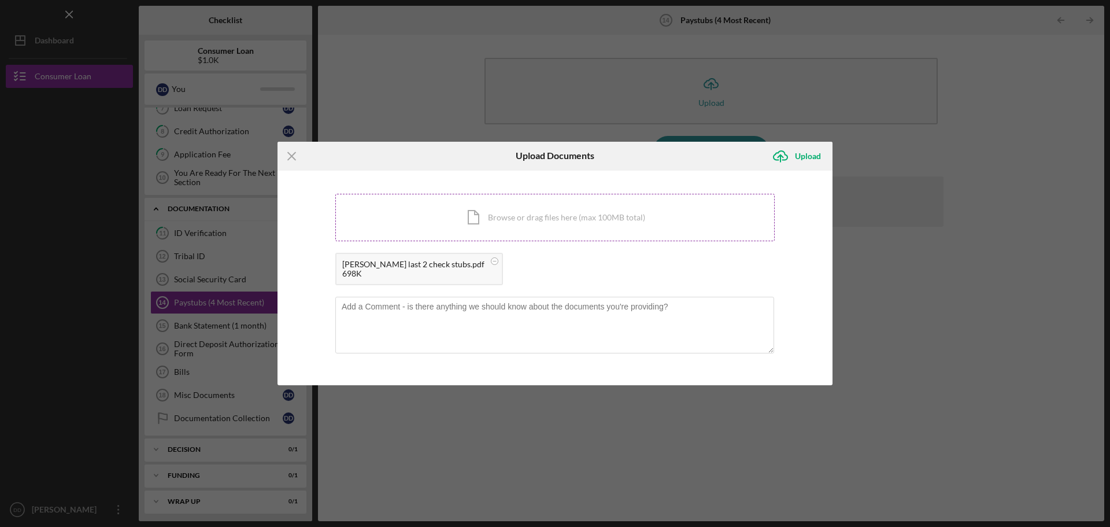
click at [458, 220] on div "Icon/Document Browse or drag files here (max 100MB total) Tap to choose files o…" at bounding box center [554, 217] width 439 height 47
click at [540, 216] on div "Icon/Document Browse or drag files here (max 100MB total) Tap to choose files o…" at bounding box center [554, 217] width 439 height 47
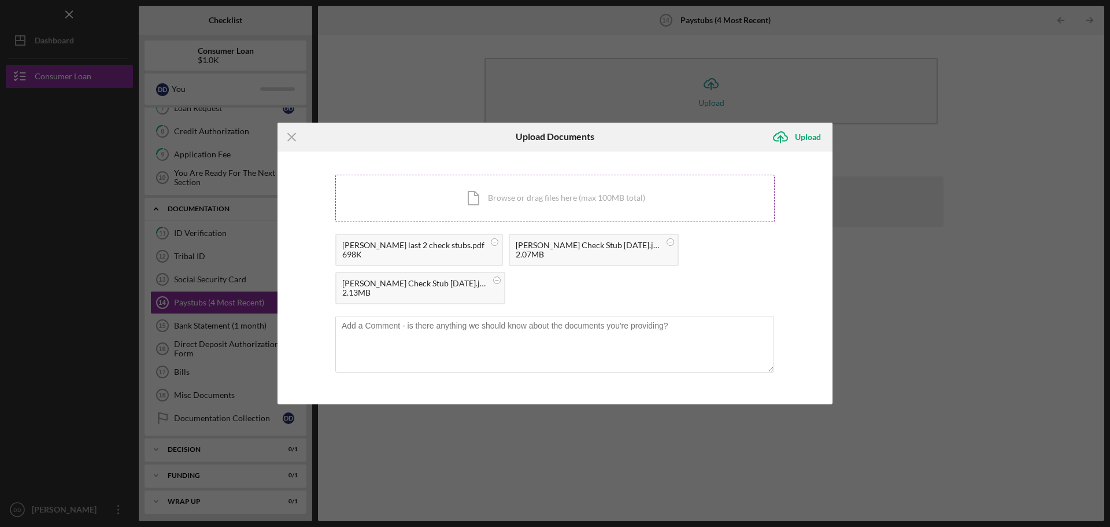
click at [574, 204] on div "Icon/Document Browse or drag files here (max 100MB total) Tap to choose files o…" at bounding box center [554, 198] width 439 height 47
click at [802, 137] on div "Upload" at bounding box center [808, 136] width 26 height 23
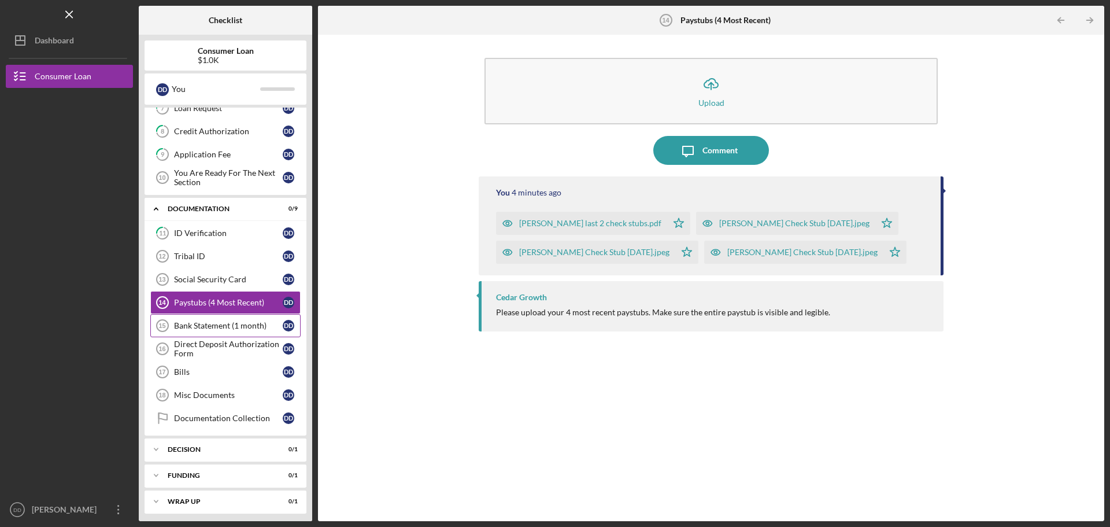
click at [193, 326] on div "Bank Statement (1 month)" at bounding box center [228, 325] width 109 height 9
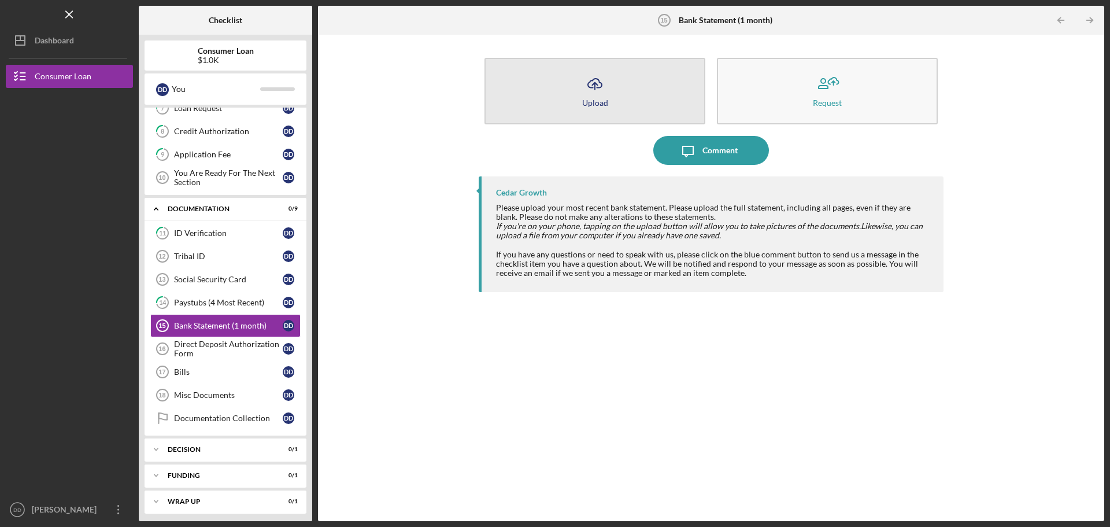
click at [581, 105] on button "Icon/Upload Upload" at bounding box center [595, 91] width 221 height 66
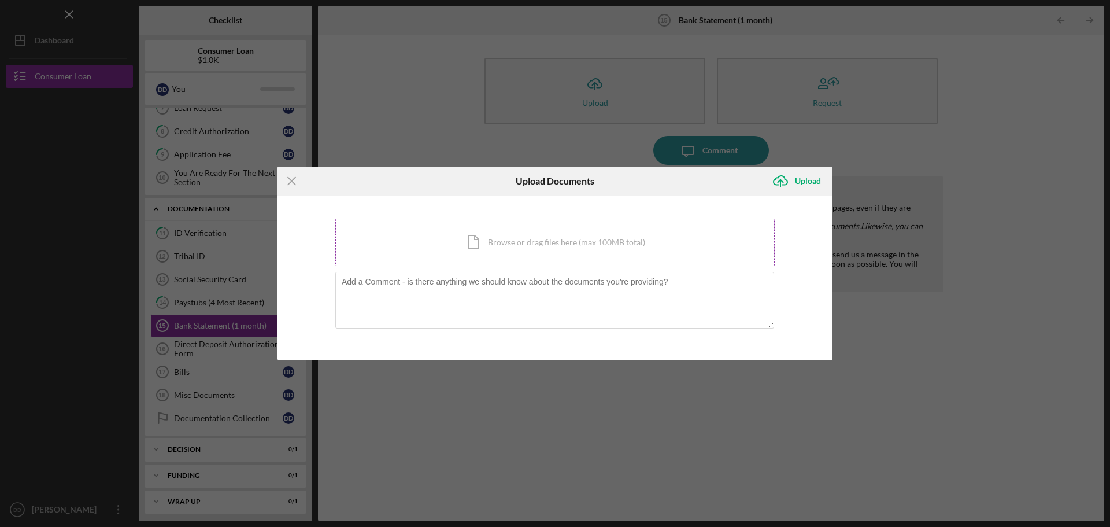
click at [500, 243] on div "Icon/Document Browse or drag files here (max 100MB total) Tap to choose files o…" at bounding box center [554, 242] width 439 height 47
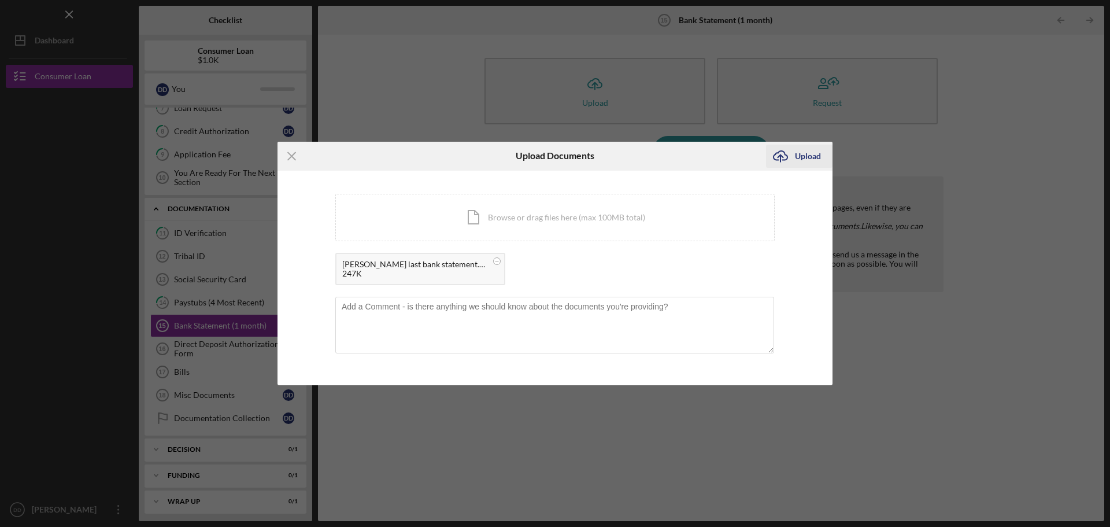
click at [801, 161] on div "Upload" at bounding box center [808, 156] width 26 height 23
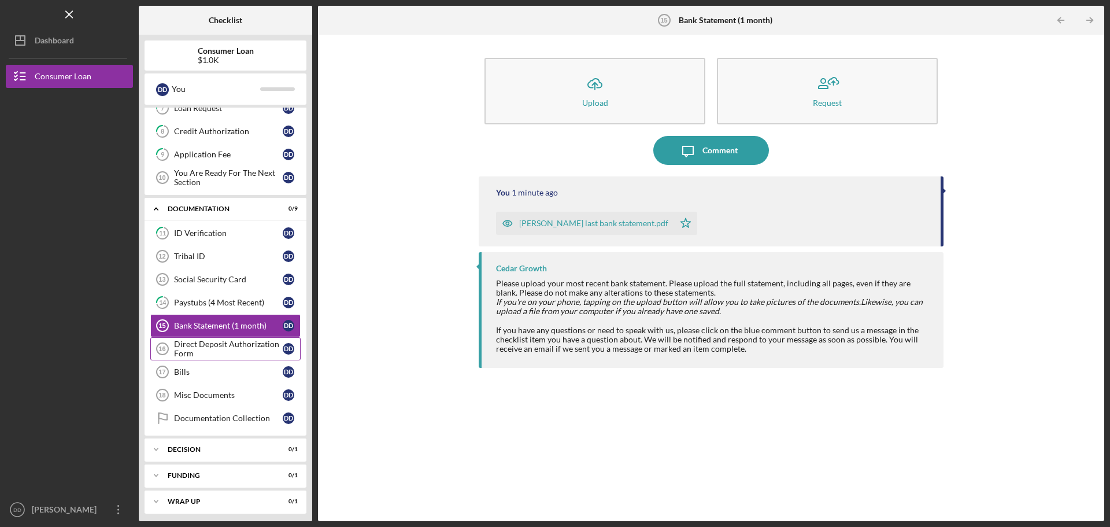
click at [180, 357] on div "Direct Deposit Authorization Form" at bounding box center [228, 348] width 109 height 19
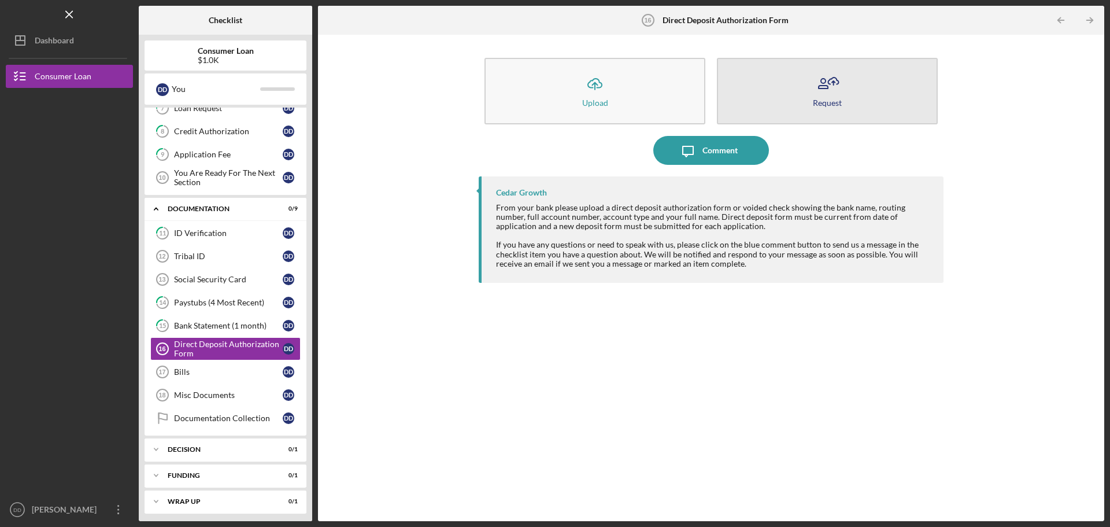
click at [833, 82] on icon "button" at bounding box center [833, 83] width 3 height 4
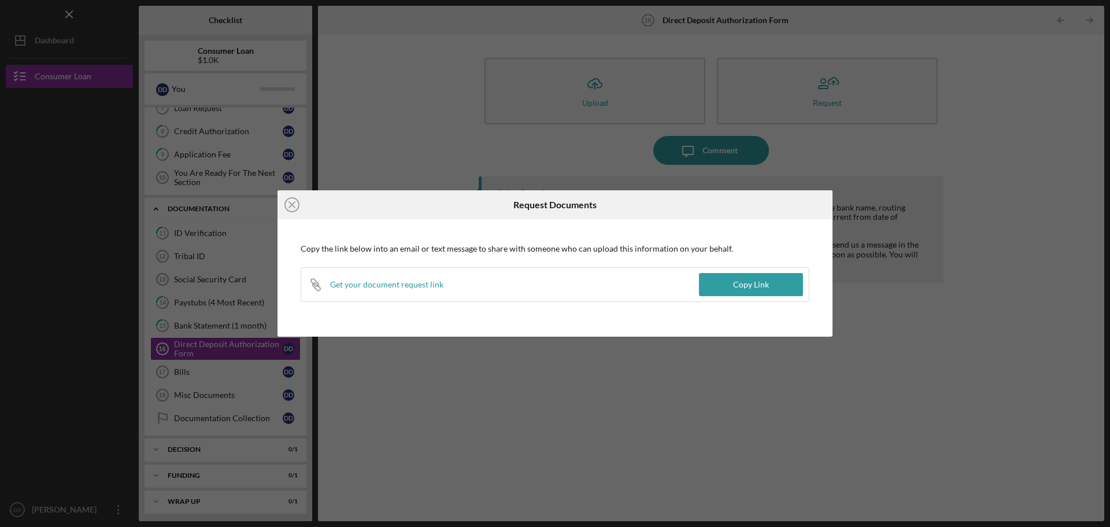
click at [297, 205] on icon "Icon/Close" at bounding box center [292, 204] width 29 height 29
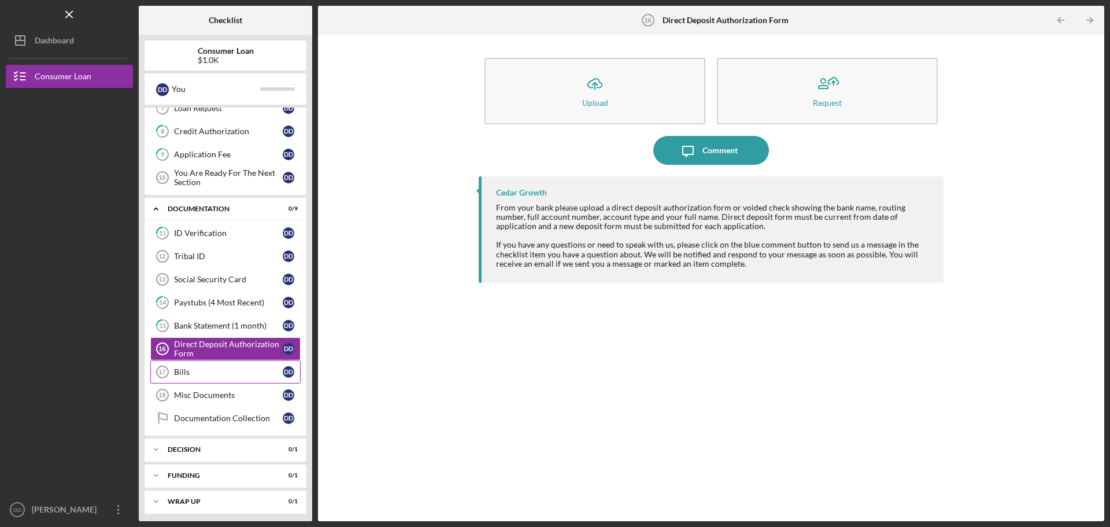
click at [210, 375] on div "Bills" at bounding box center [228, 371] width 109 height 9
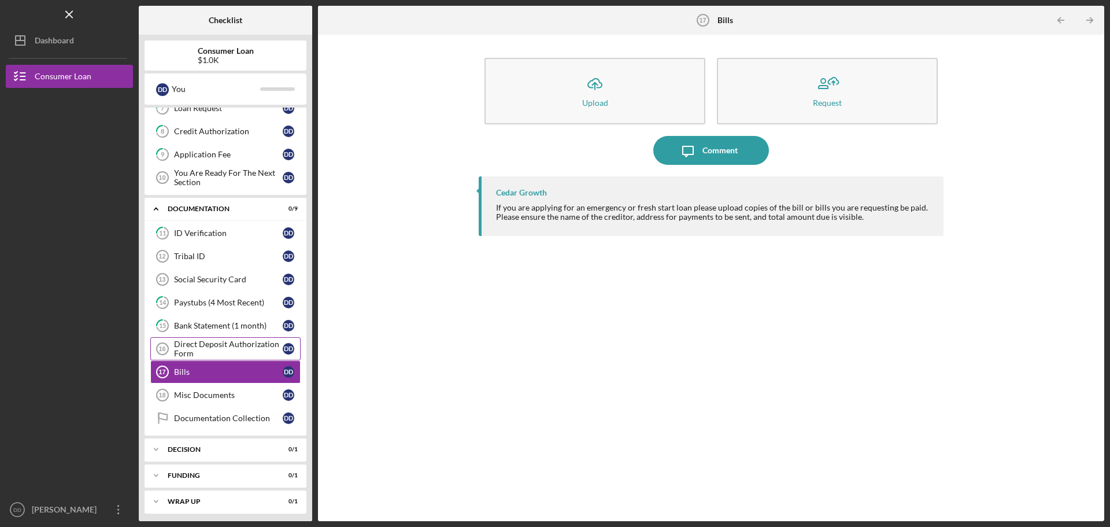
click at [228, 349] on div "Direct Deposit Authorization Form" at bounding box center [228, 348] width 109 height 19
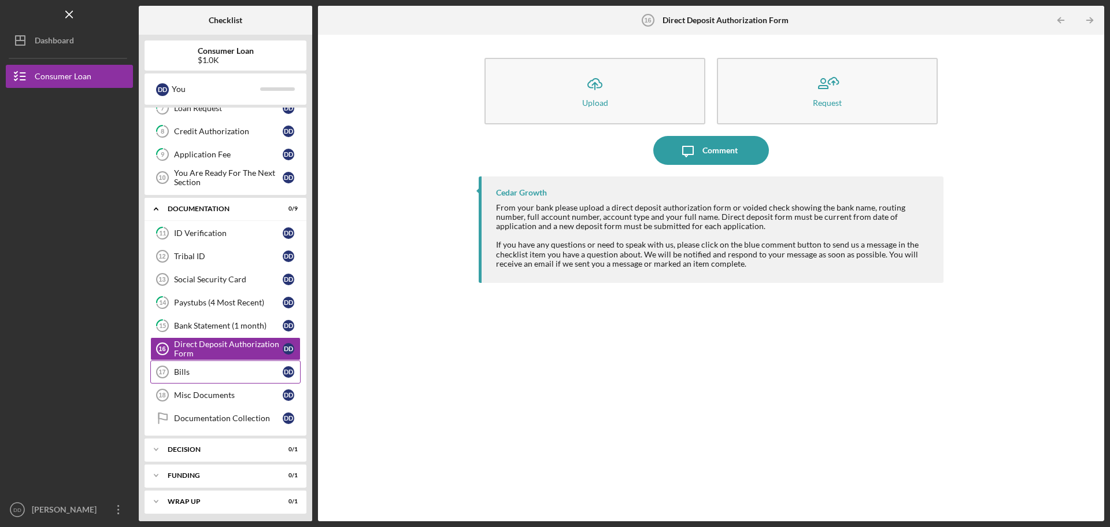
click at [193, 377] on link "Bills 17 Bills D D" at bounding box center [225, 371] width 150 height 23
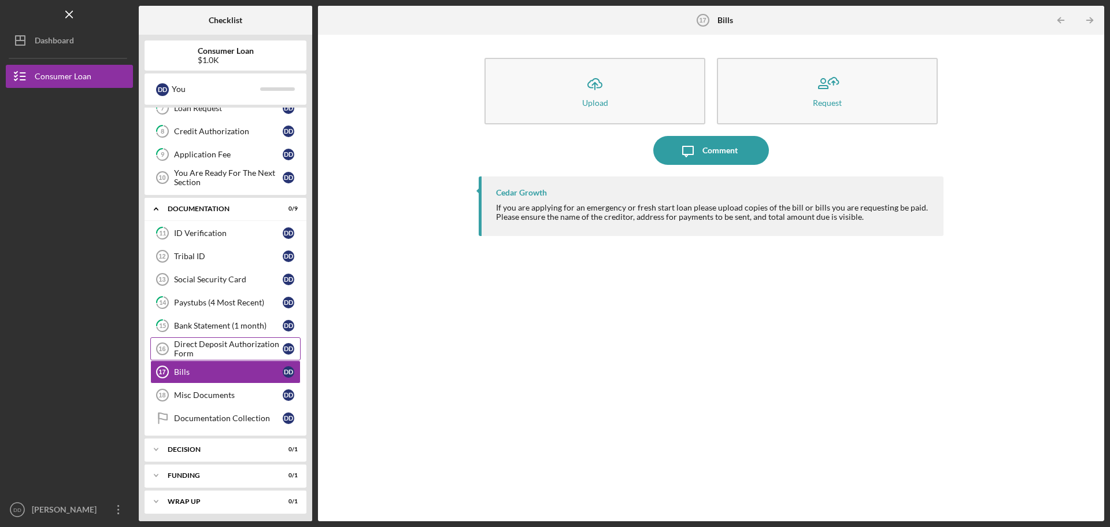
click at [222, 348] on div "Direct Deposit Authorization Form" at bounding box center [228, 348] width 109 height 19
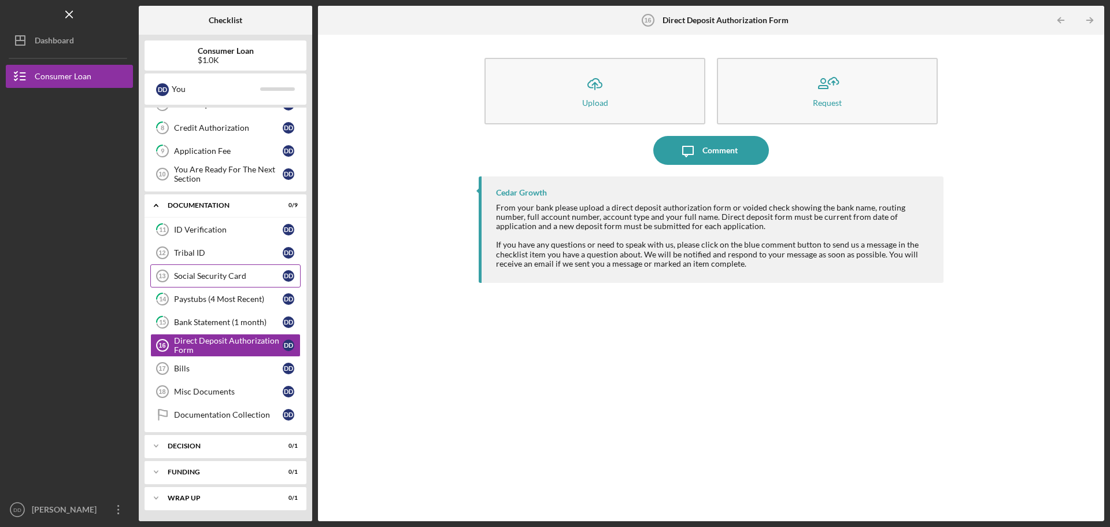
scroll to position [178, 0]
click at [187, 368] on div "Bills" at bounding box center [228, 367] width 109 height 9
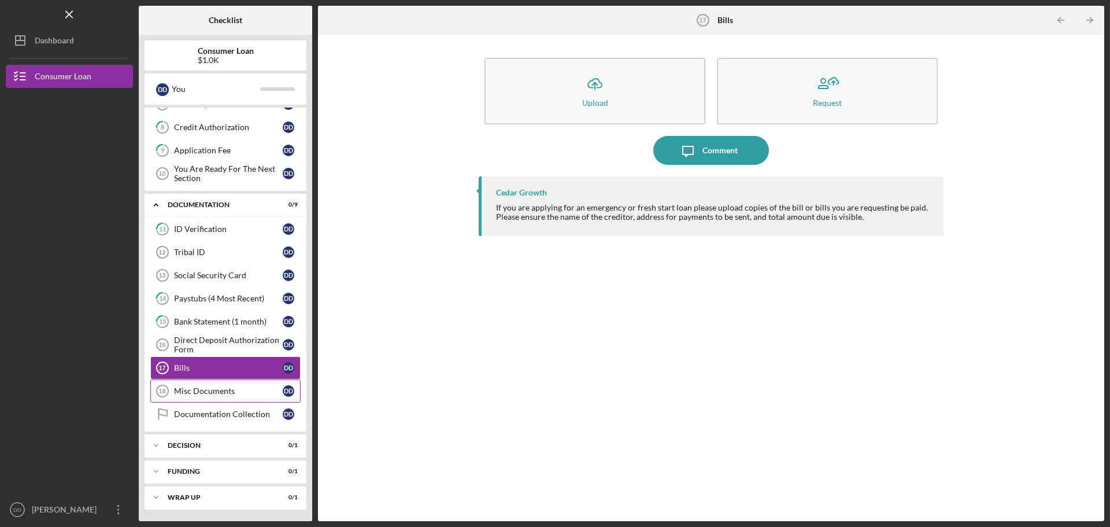
click at [235, 386] on div "Misc Documents" at bounding box center [228, 390] width 109 height 9
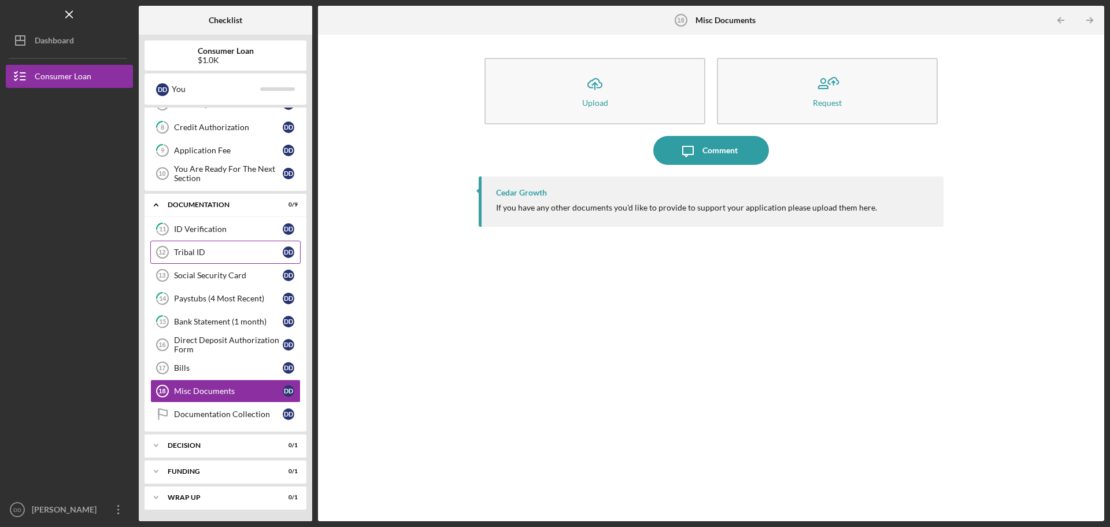
click at [219, 245] on link "Tribal ID 12 Tribal ID D D" at bounding box center [225, 252] width 150 height 23
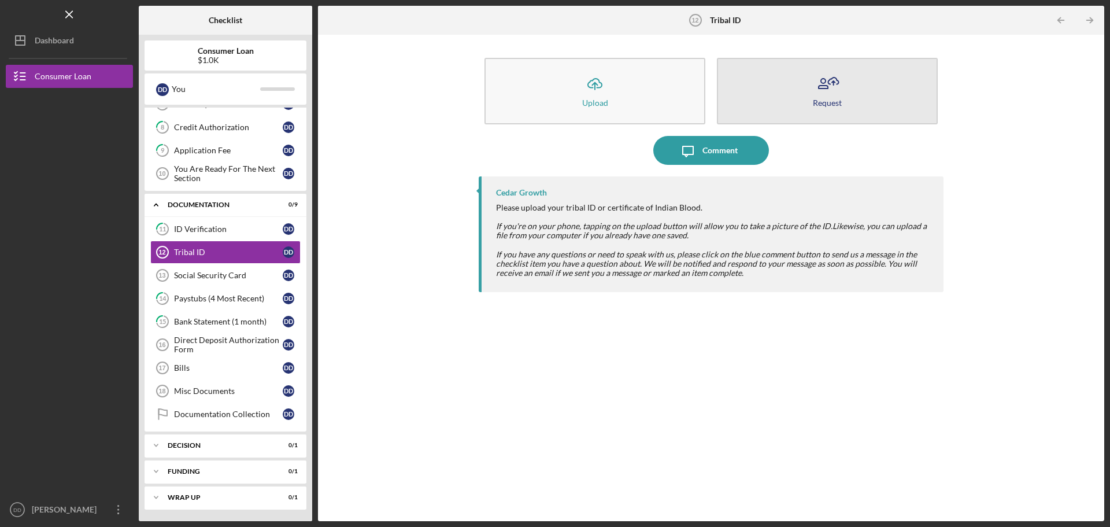
click at [807, 97] on button "Request" at bounding box center [827, 91] width 221 height 66
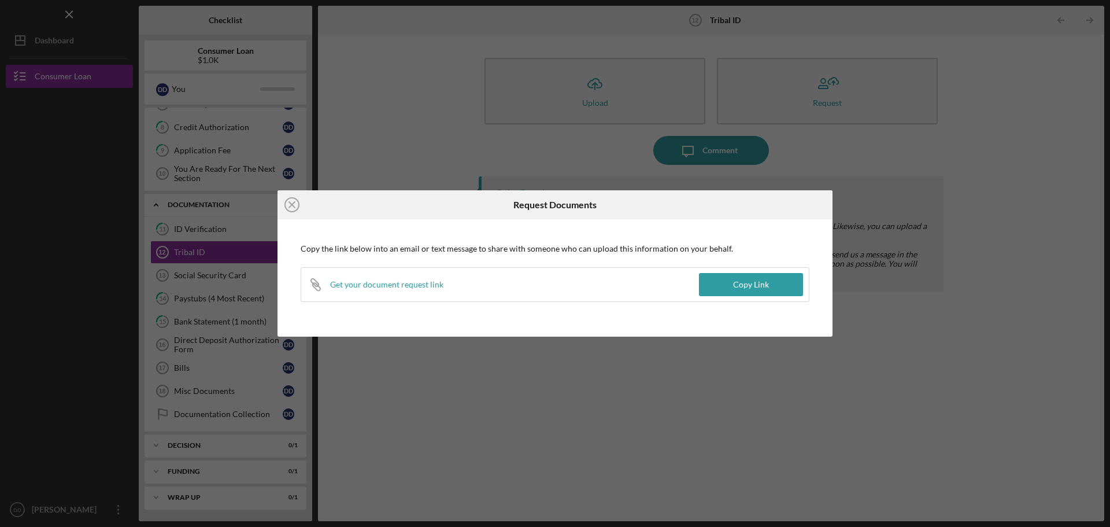
click at [578, 376] on div "Icon/Close Request Documents Copy the link below into an email or text message …" at bounding box center [555, 263] width 1110 height 527
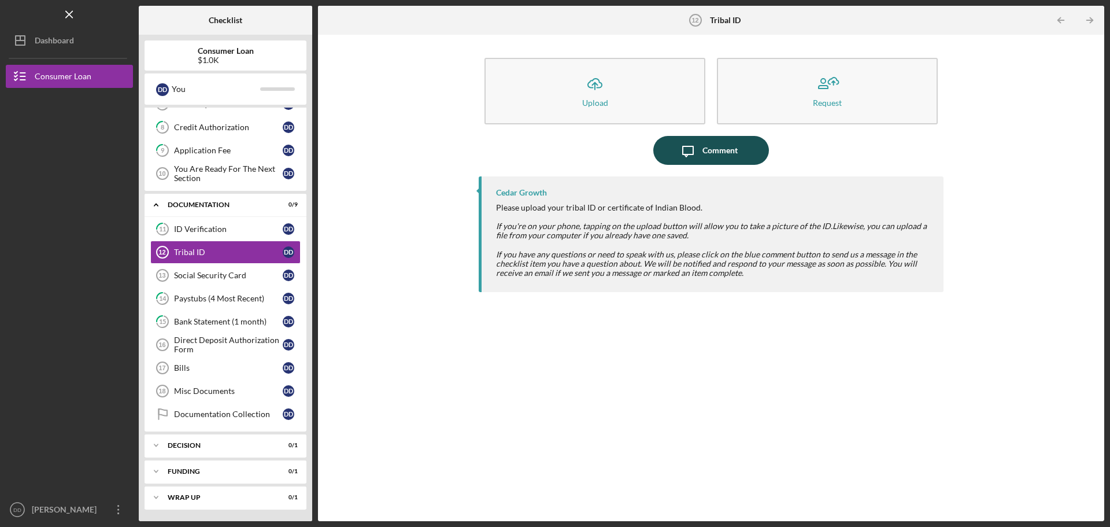
click at [697, 143] on icon "Icon/Message" at bounding box center [688, 150] width 29 height 29
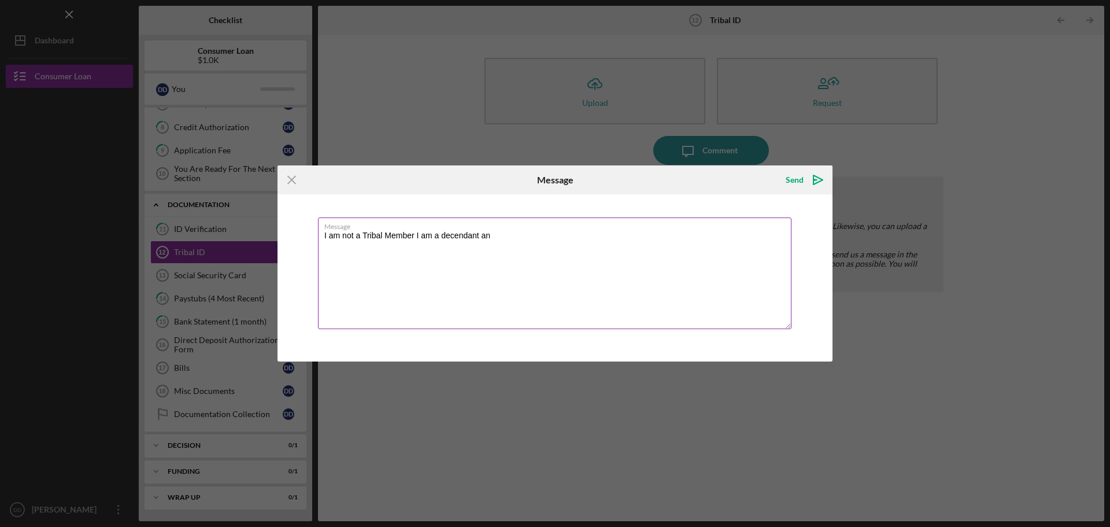
click at [464, 235] on textarea "I am not a Tribal Member I am a decendant an" at bounding box center [555, 273] width 474 height 112
click at [501, 238] on textarea "I am not a Tribal Member I am a descendant an" at bounding box center [555, 273] width 474 height 112
click at [496, 237] on textarea "I am not a Tribal Member I am a descendant and I am a employee for the Ho-Chunk…" at bounding box center [555, 273] width 474 height 112
click at [408, 241] on textarea "I am not a Tribal Member I am a descendant, and I am a employee for the Ho-Chun…" at bounding box center [555, 273] width 474 height 112
click at [390, 228] on label "Message" at bounding box center [557, 224] width 467 height 13
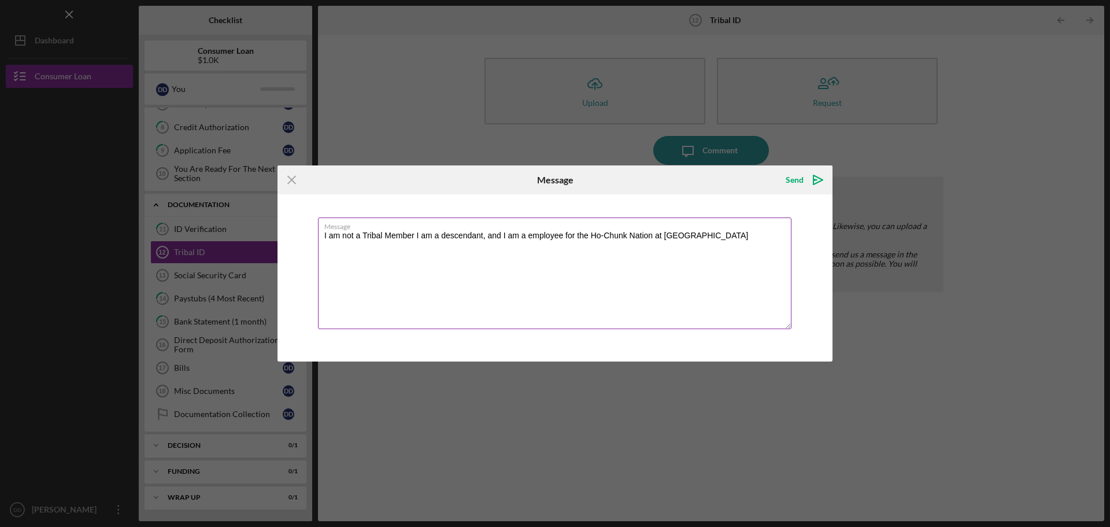
click at [390, 228] on textarea "I am not a Tribal Member I am a descendant, and I am a employee for the Ho-Chun…" at bounding box center [555, 273] width 474 height 112
click at [397, 235] on textarea "I am not a Tribal Member I am a descendant, and I am a employee for the Ho-Chun…" at bounding box center [555, 273] width 474 height 112
type textarea "I am not a Tribal Member, I am a descendant, and I am a employee for the Ho-Chu…"
click at [790, 180] on div "Send" at bounding box center [795, 179] width 18 height 23
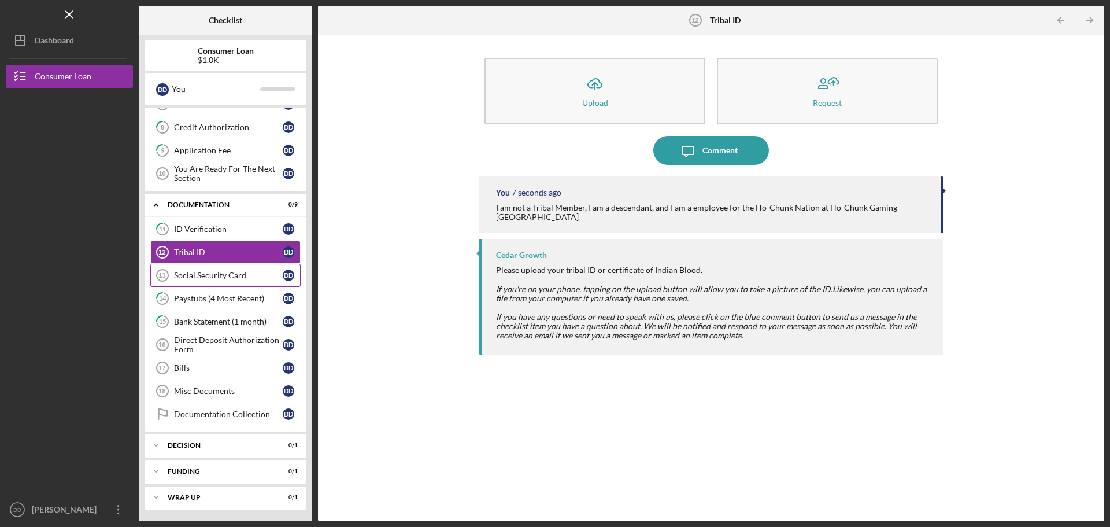
click at [202, 277] on div "Social Security Card" at bounding box center [228, 275] width 109 height 9
